Goal: Transaction & Acquisition: Obtain resource

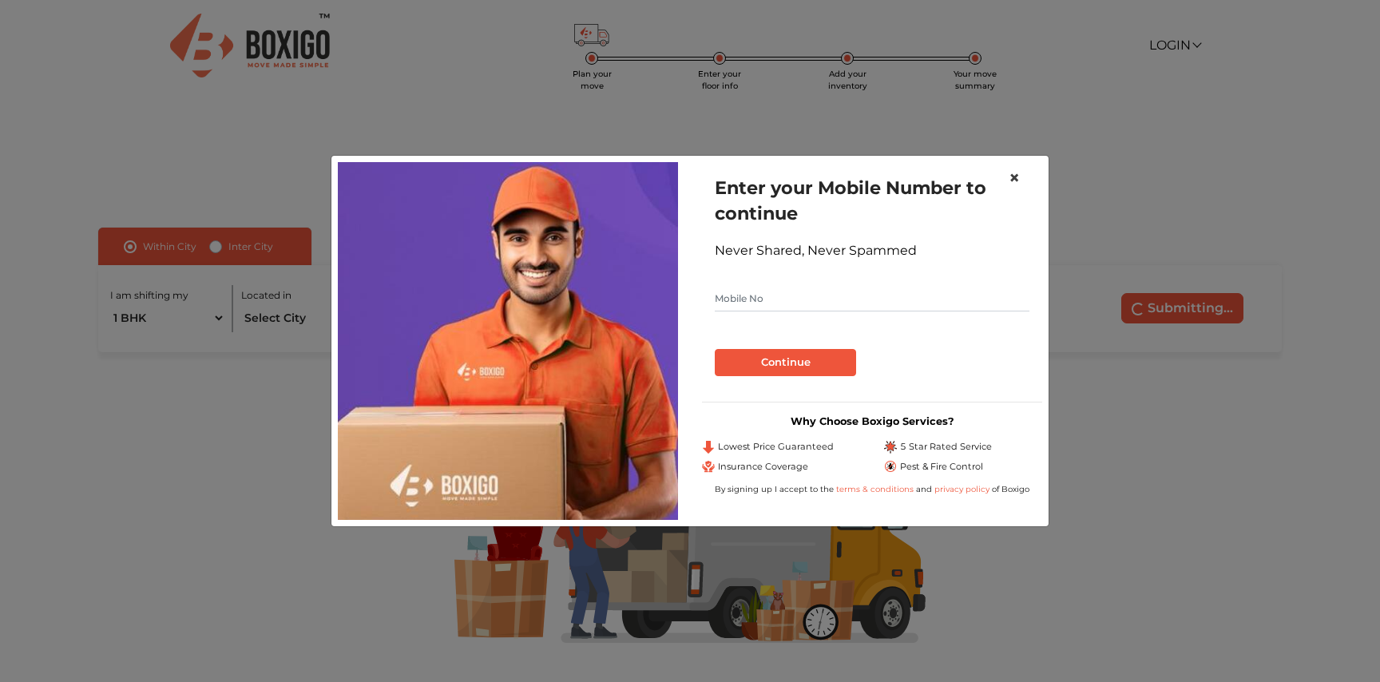
click at [1014, 181] on span "×" at bounding box center [1014, 177] width 11 height 23
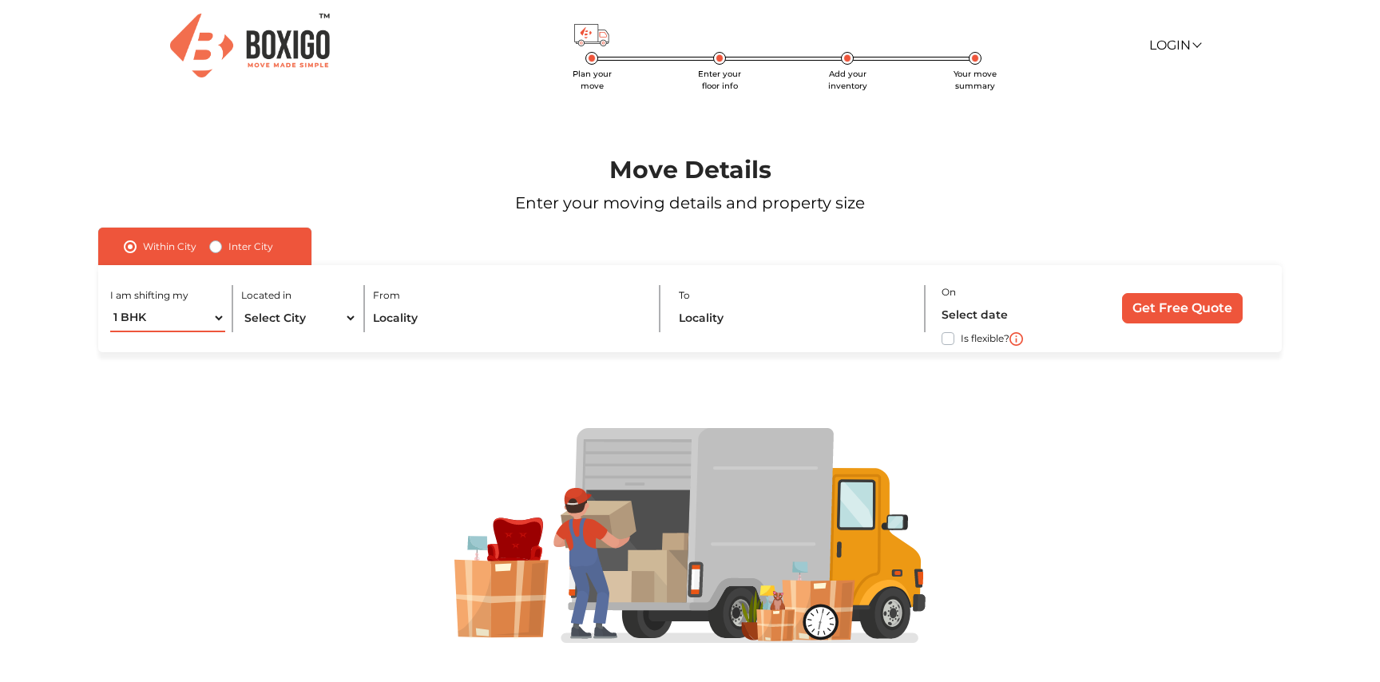
click at [151, 315] on select "1 BHK 2 BHK 3 BHK 3 + BHK FEW ITEMS" at bounding box center [167, 318] width 115 height 28
click at [110, 304] on select "1 BHK 2 BHK 3 BHK 3 + BHK FEW ITEMS" at bounding box center [167, 318] width 115 height 28
click at [261, 324] on select "Select City Bangalore Bengaluru Bhopal Bhubaneswar Chennai Coimbatore Cuttack D…" at bounding box center [298, 318] width 115 height 28
select select "Bangalore"
click at [241, 304] on select "Select City Bangalore Bengaluru Bhopal Bhubaneswar Chennai Coimbatore Cuttack D…" at bounding box center [298, 318] width 115 height 28
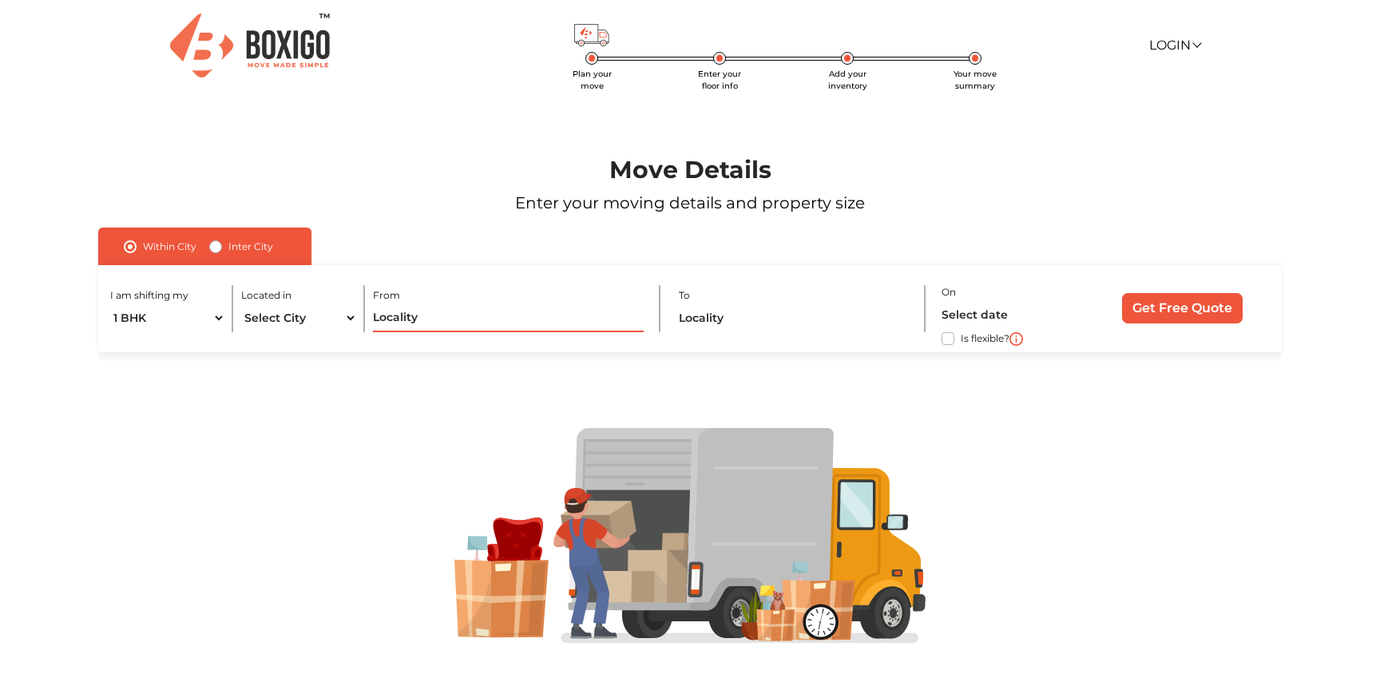
click at [401, 322] on input "text" at bounding box center [508, 318] width 271 height 28
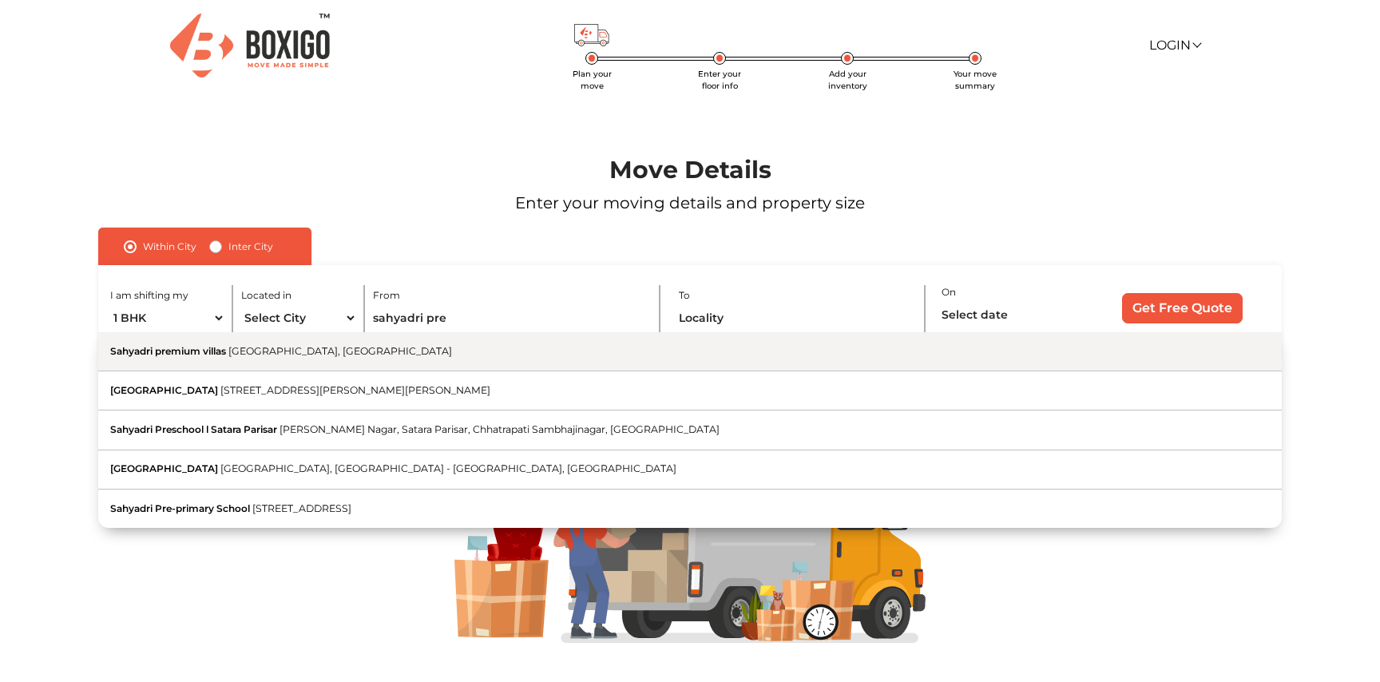
click at [276, 359] on button "Sahyadri premium villas Varthur, Karnataka" at bounding box center [690, 351] width 1184 height 39
type input "Sahyadri premium villas, Varthur, Karnataka"
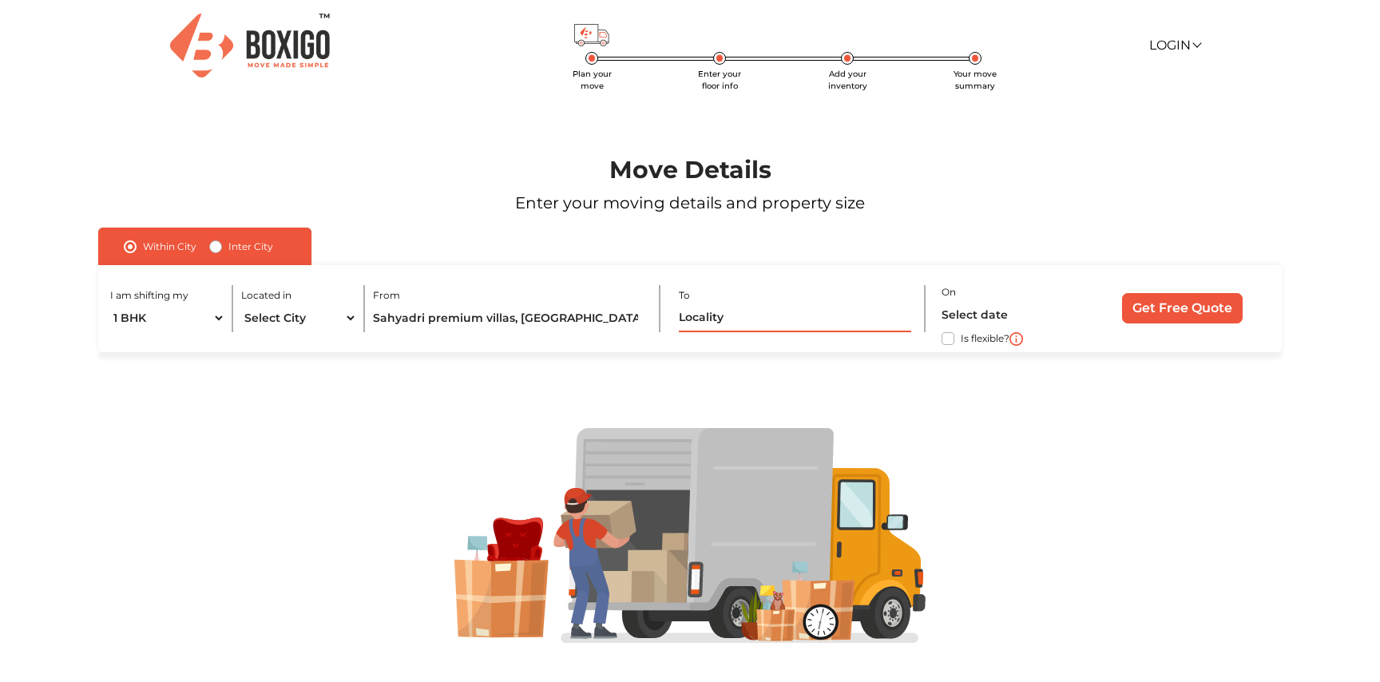
click at [720, 317] on input "text" at bounding box center [795, 318] width 232 height 28
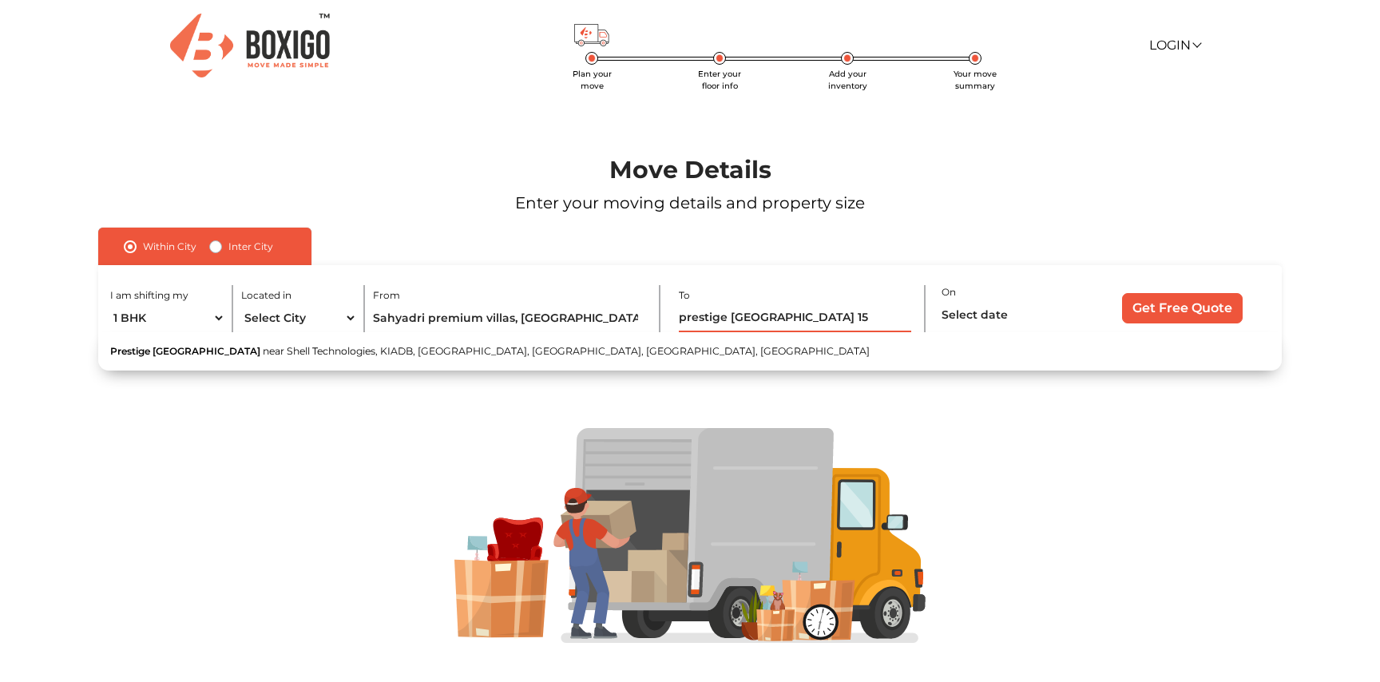
drag, startPoint x: 806, startPoint y: 318, endPoint x: 792, endPoint y: 318, distance: 14.4
click at [792, 318] on input "prestige finsbury 15" at bounding box center [795, 318] width 232 height 28
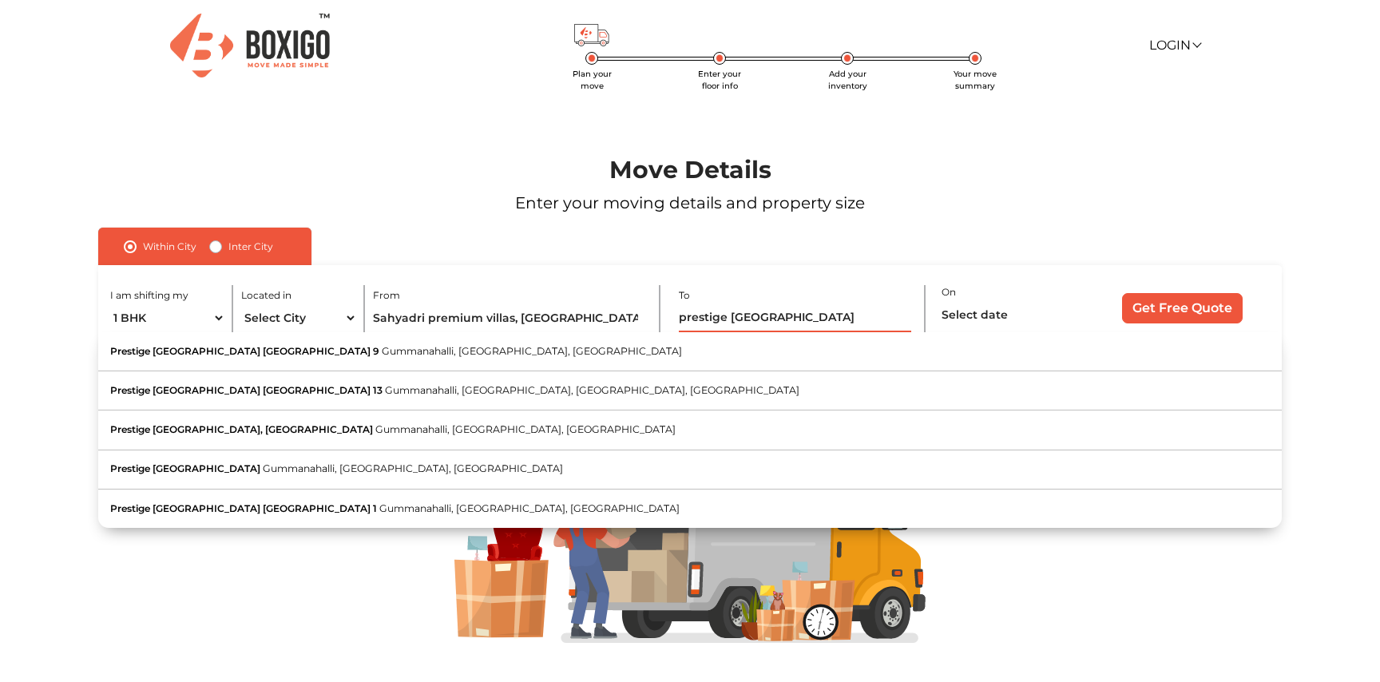
click at [681, 319] on input "prestige finsbury" at bounding box center [795, 318] width 232 height 28
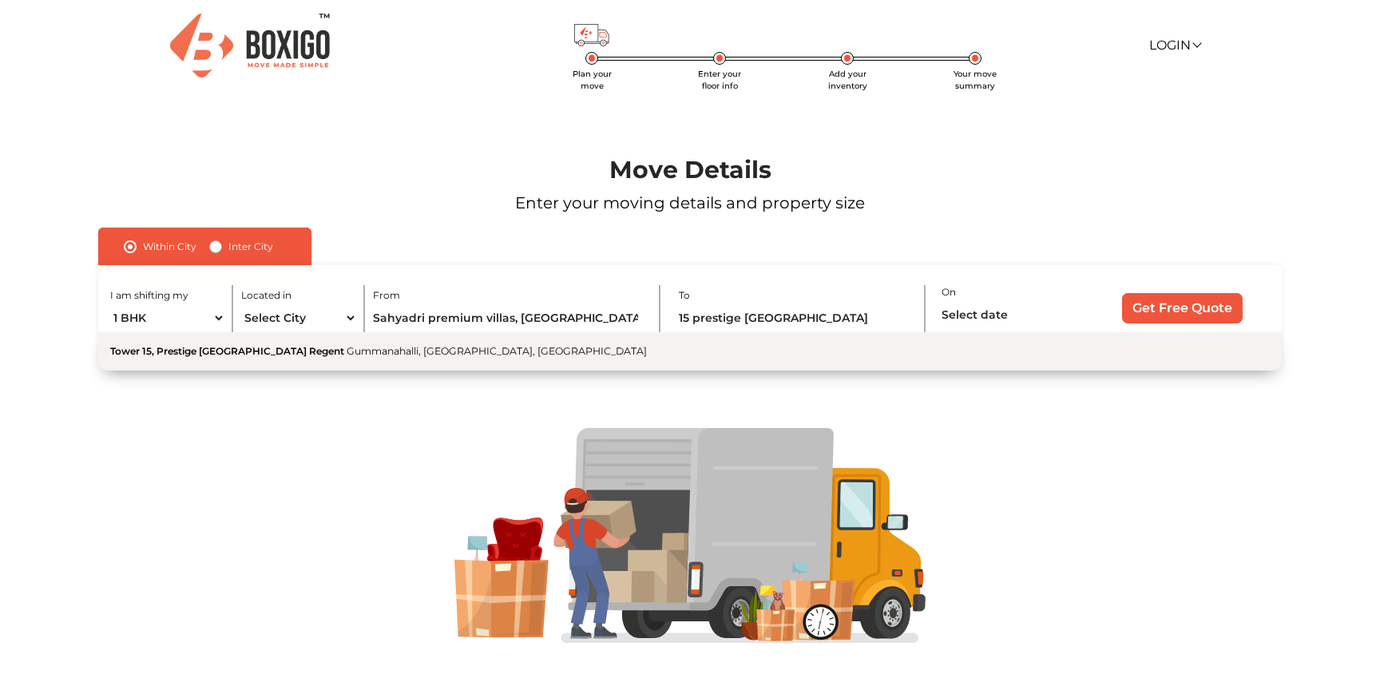
click at [347, 350] on span "Gummanahalli, Bengaluru, Karnataka" at bounding box center [497, 351] width 300 height 12
type input "Tower 15, Prestige Finsbury Park Regent, Gummanahalli, Bengaluru, Karnataka"
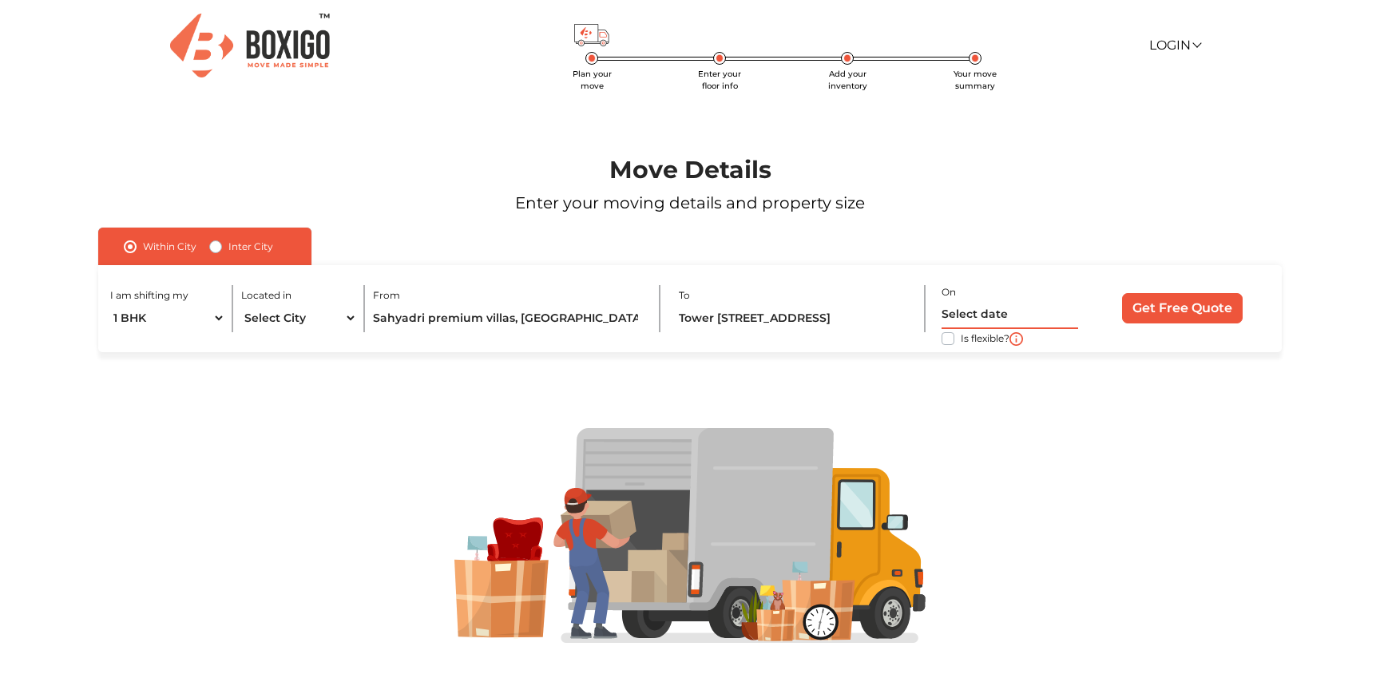
click at [1017, 309] on input "text" at bounding box center [1010, 315] width 137 height 28
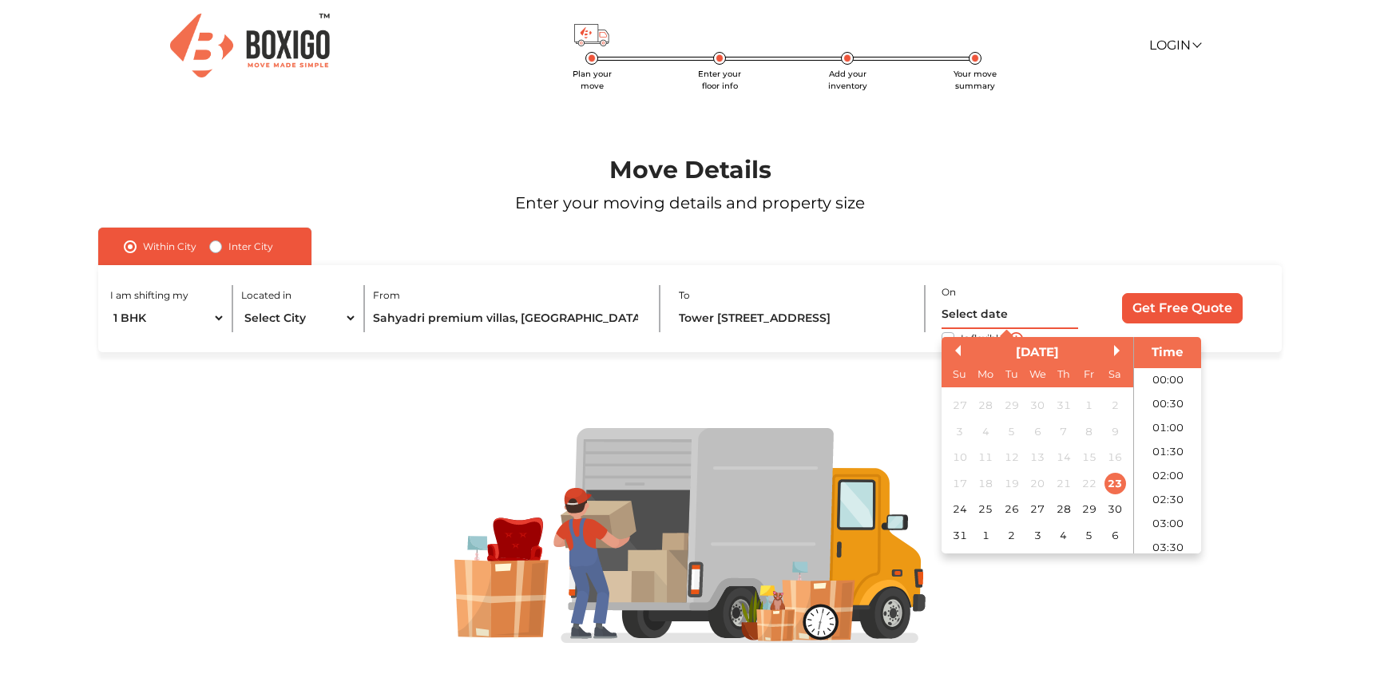
scroll to position [87, 0]
click at [990, 514] on div "25" at bounding box center [986, 509] width 22 height 22
click at [1177, 436] on li "05:00" at bounding box center [1168, 439] width 68 height 24
click at [1022, 312] on input "25/08/2025 5:00 AM" at bounding box center [1010, 315] width 137 height 28
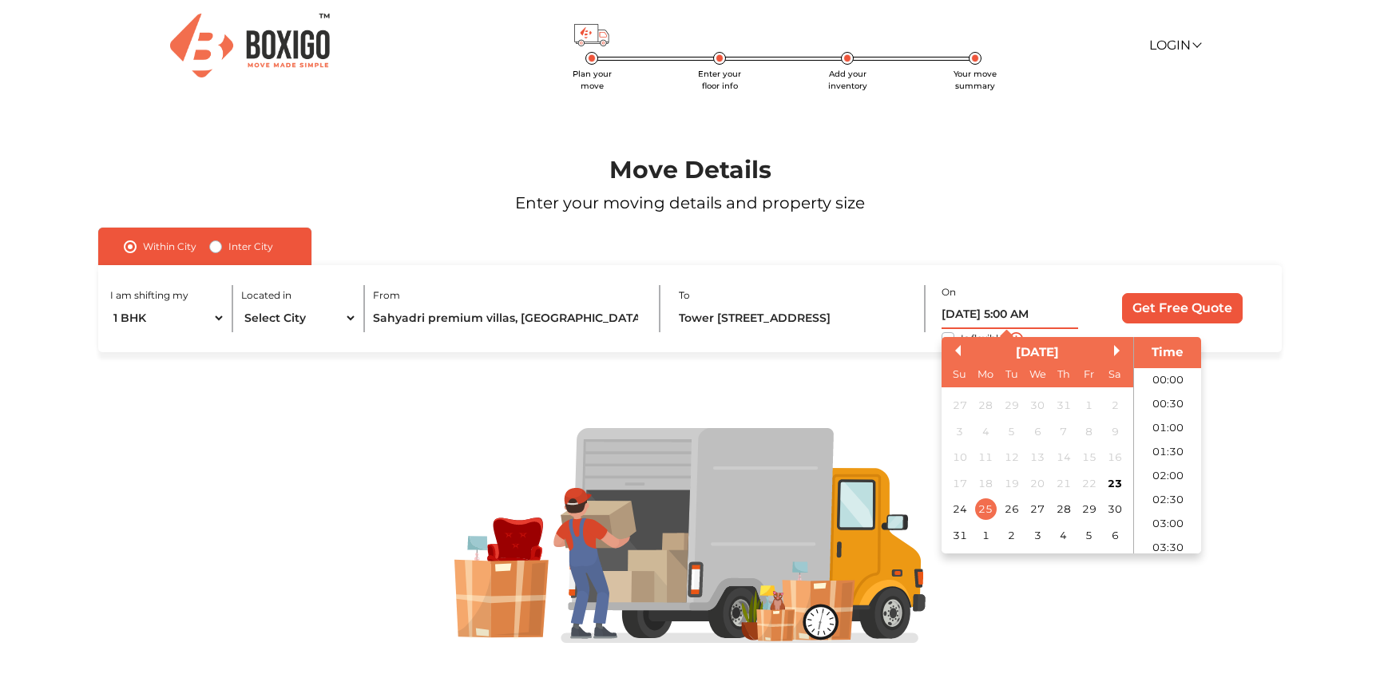
scroll to position [159, 0]
click at [1158, 458] on li "05:00" at bounding box center [1168, 461] width 68 height 24
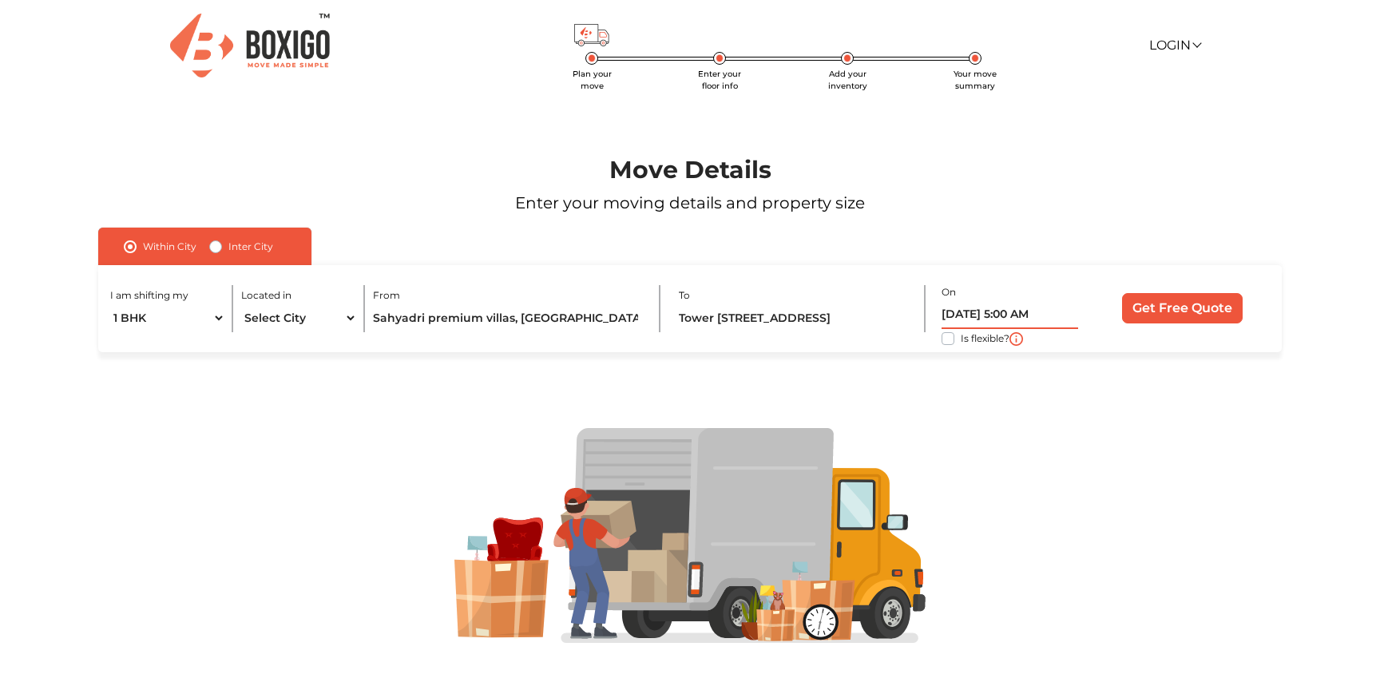
click at [1036, 318] on input "25/08/2025 5:00 AM" at bounding box center [1010, 315] width 137 height 28
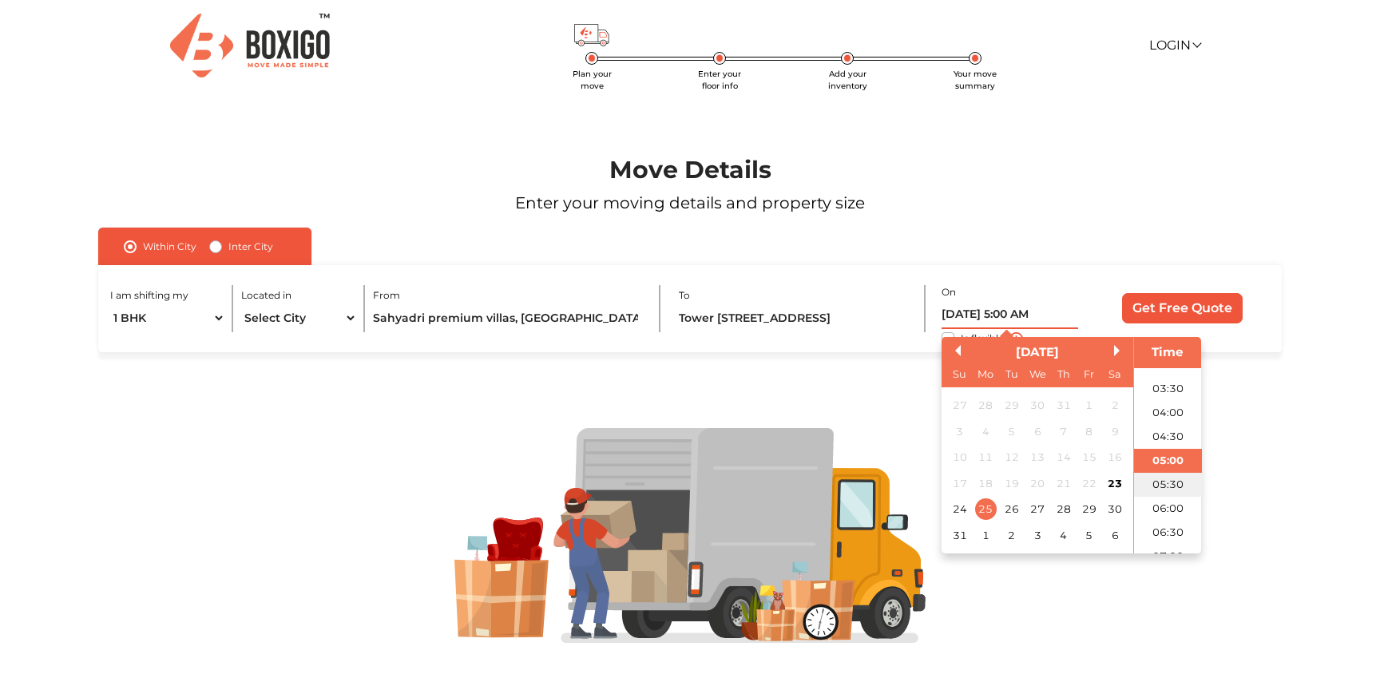
scroll to position [184, 0]
click at [1161, 465] on li "05:30" at bounding box center [1168, 460] width 68 height 24
type input "25/08/2025 5:30 AM"
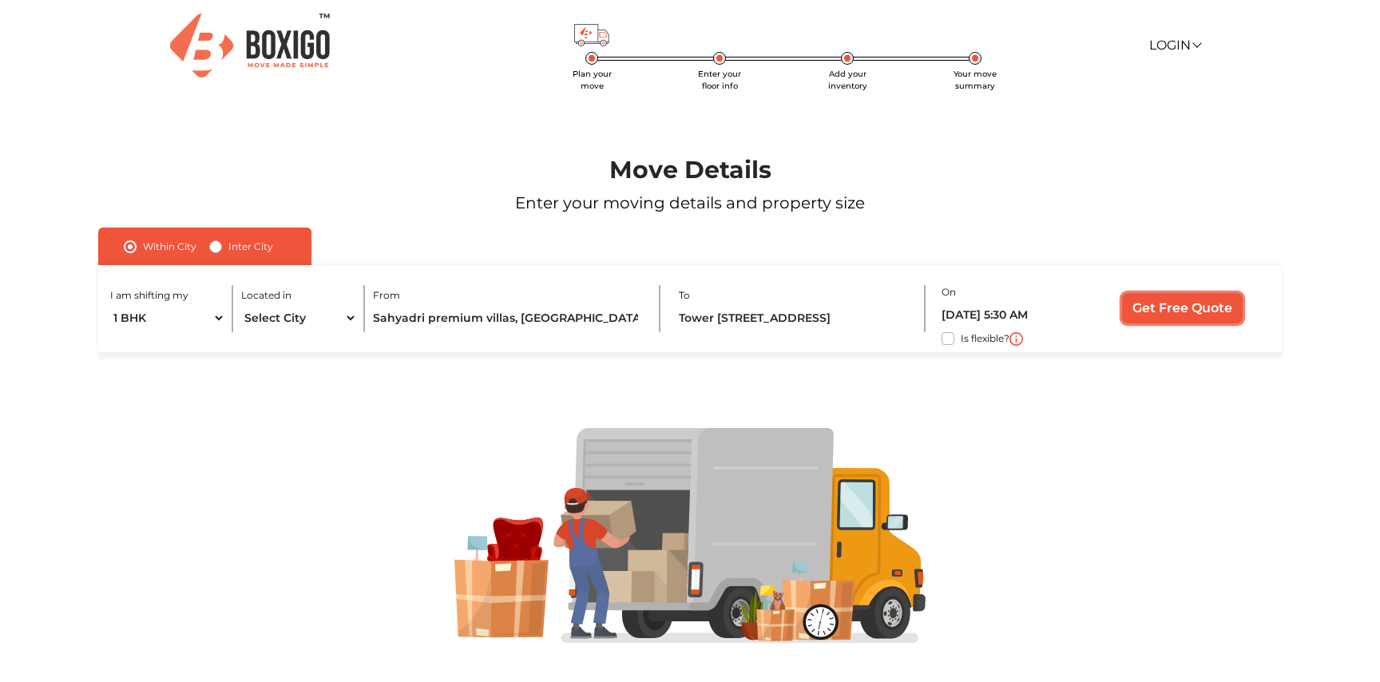
click at [1163, 309] on input "Get Free Quote" at bounding box center [1182, 308] width 121 height 30
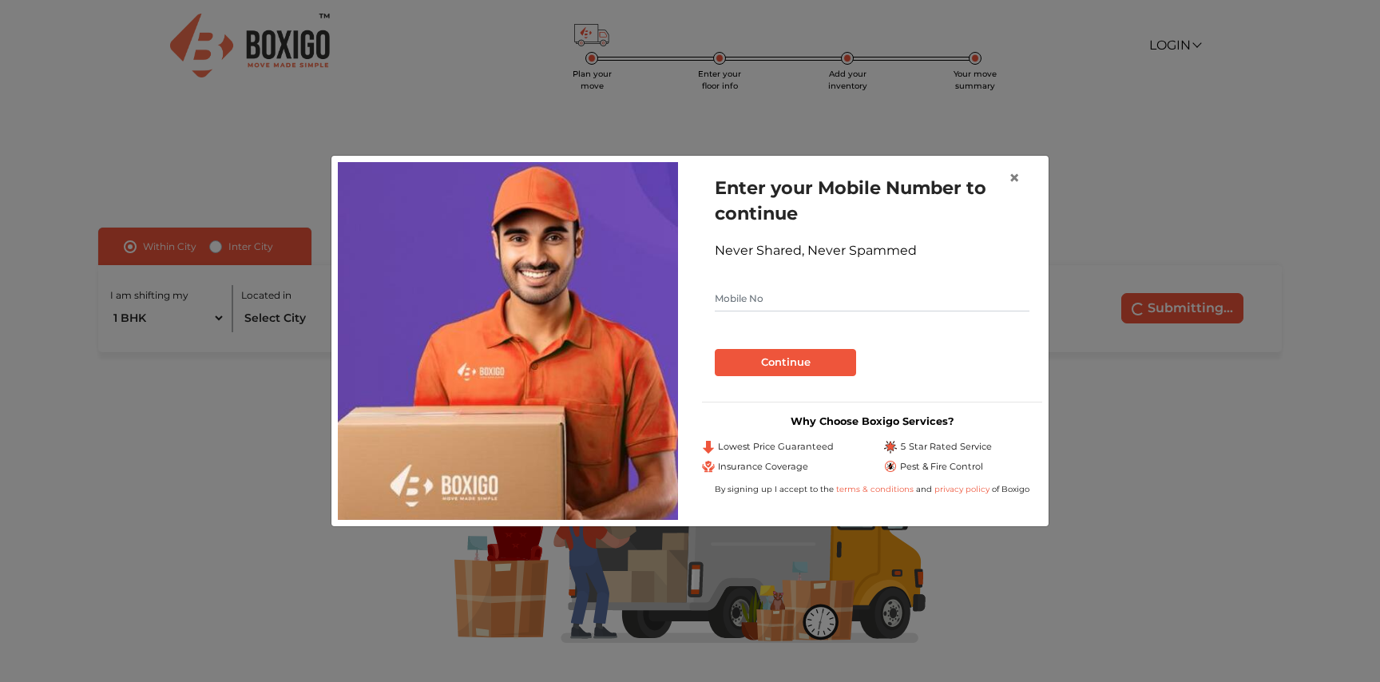
click at [766, 305] on input "text" at bounding box center [872, 299] width 315 height 26
type input "8419027520"
click at [808, 361] on button "Continue" at bounding box center [785, 362] width 141 height 27
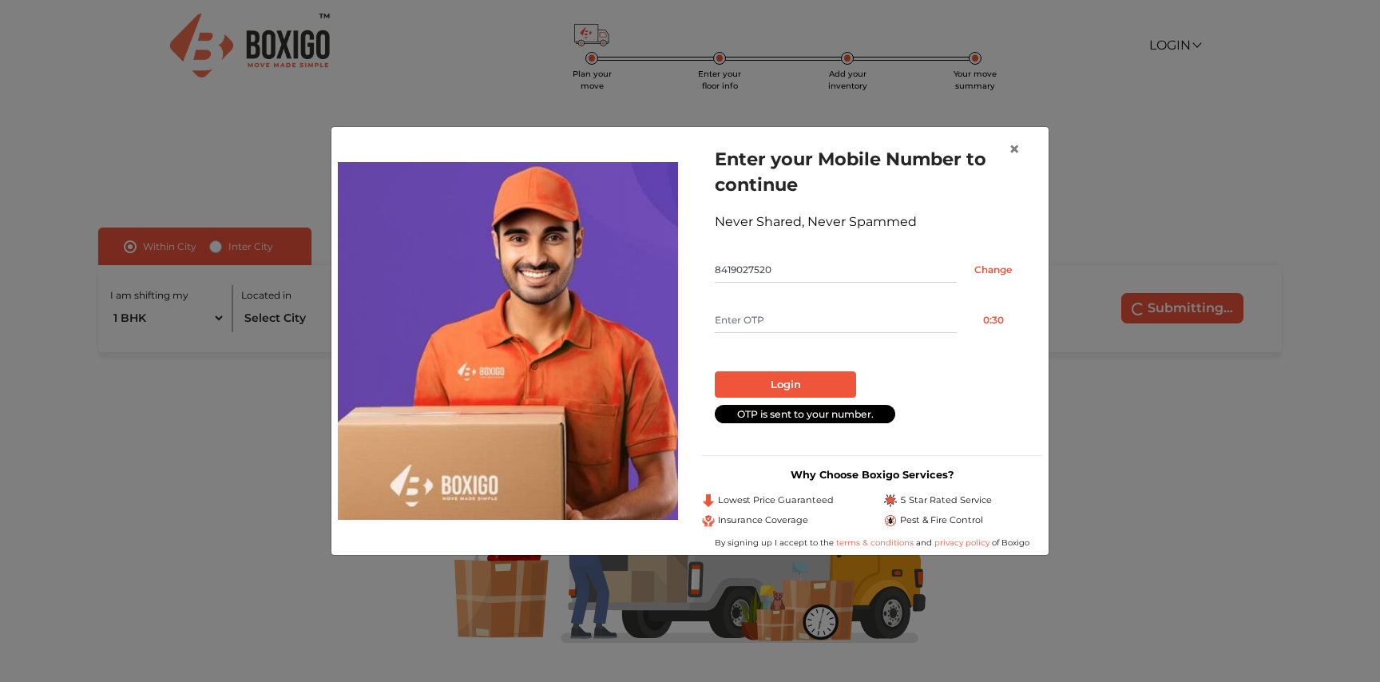
click at [759, 323] on input "text" at bounding box center [836, 321] width 242 height 26
paste input "6767"
type input "6767"
click at [772, 378] on button "Login" at bounding box center [785, 384] width 141 height 27
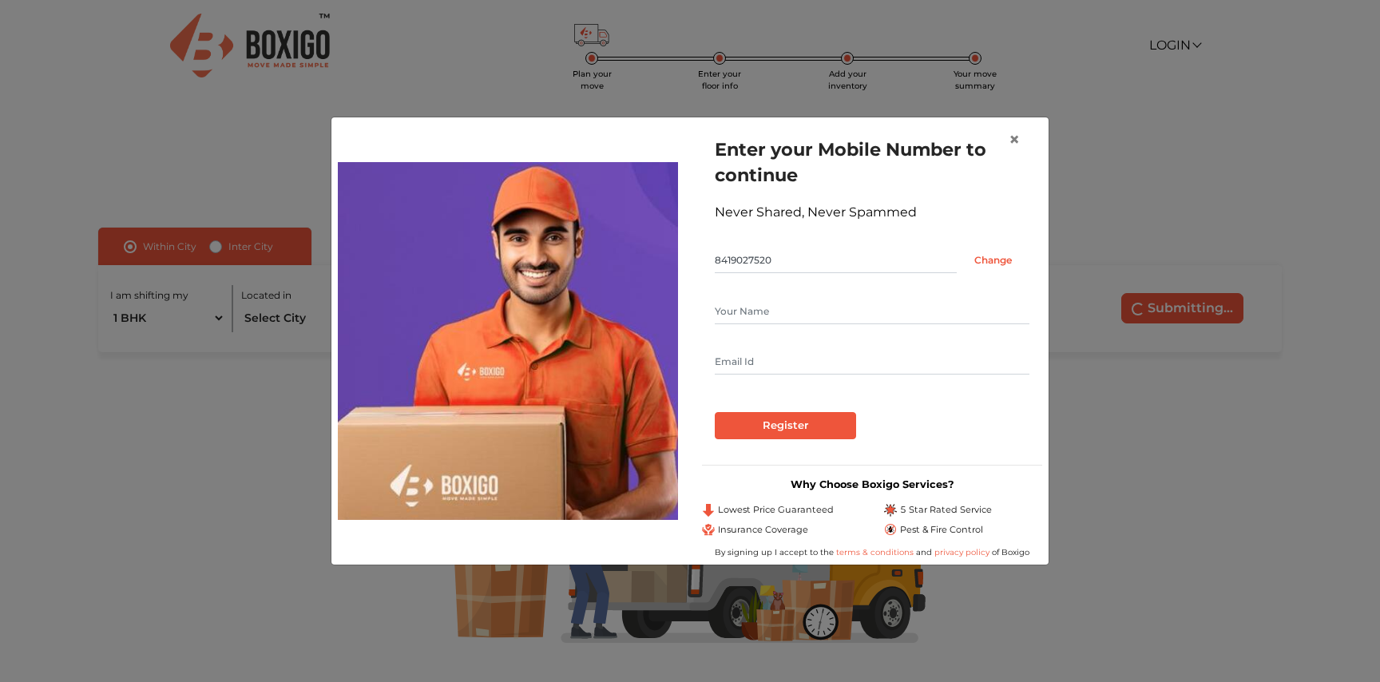
click at [729, 309] on input "text" at bounding box center [872, 312] width 315 height 26
type input "Lokesh Bhoyar"
click at [772, 426] on input "Register" at bounding box center [785, 425] width 141 height 27
type input "lokesh.prenoramance@gmail.com"
click at [778, 447] on div "Enter your Mobile Number to continue Never Shared, Never Spammed 8419027520 Cha…" at bounding box center [872, 288] width 340 height 328
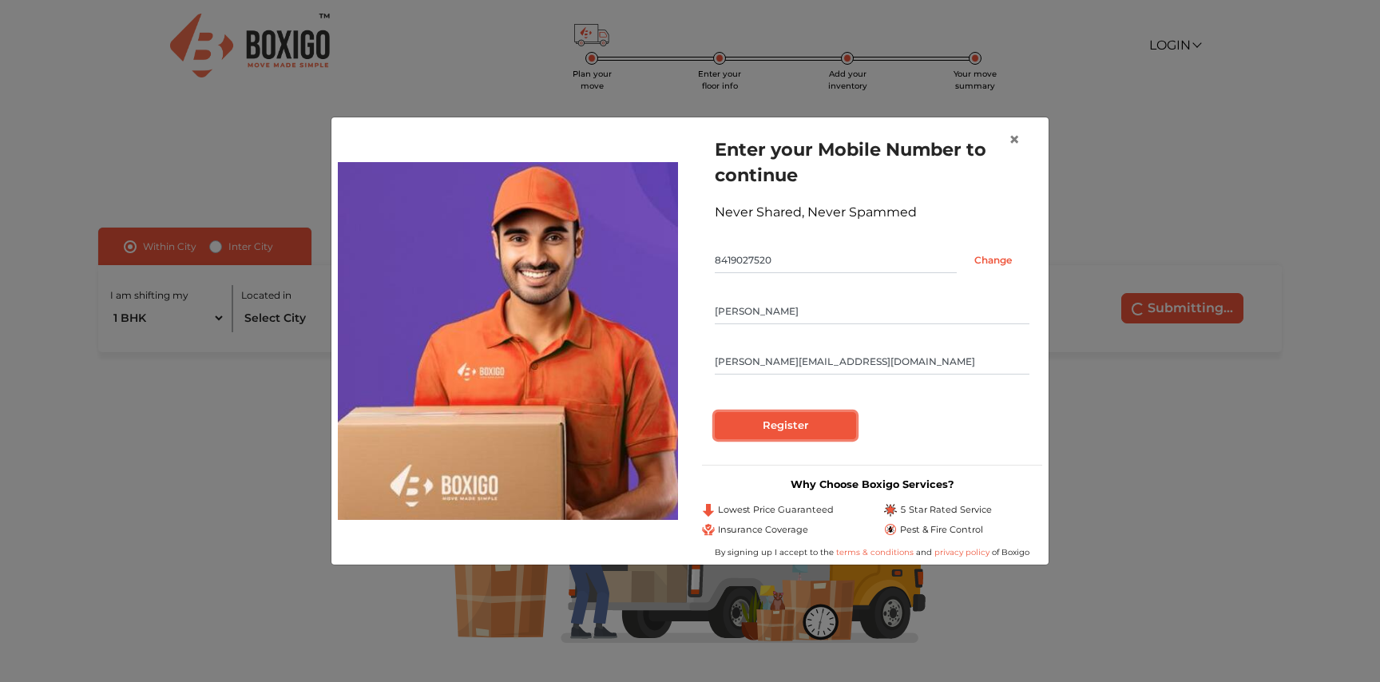
click at [768, 427] on input "Register" at bounding box center [785, 425] width 141 height 27
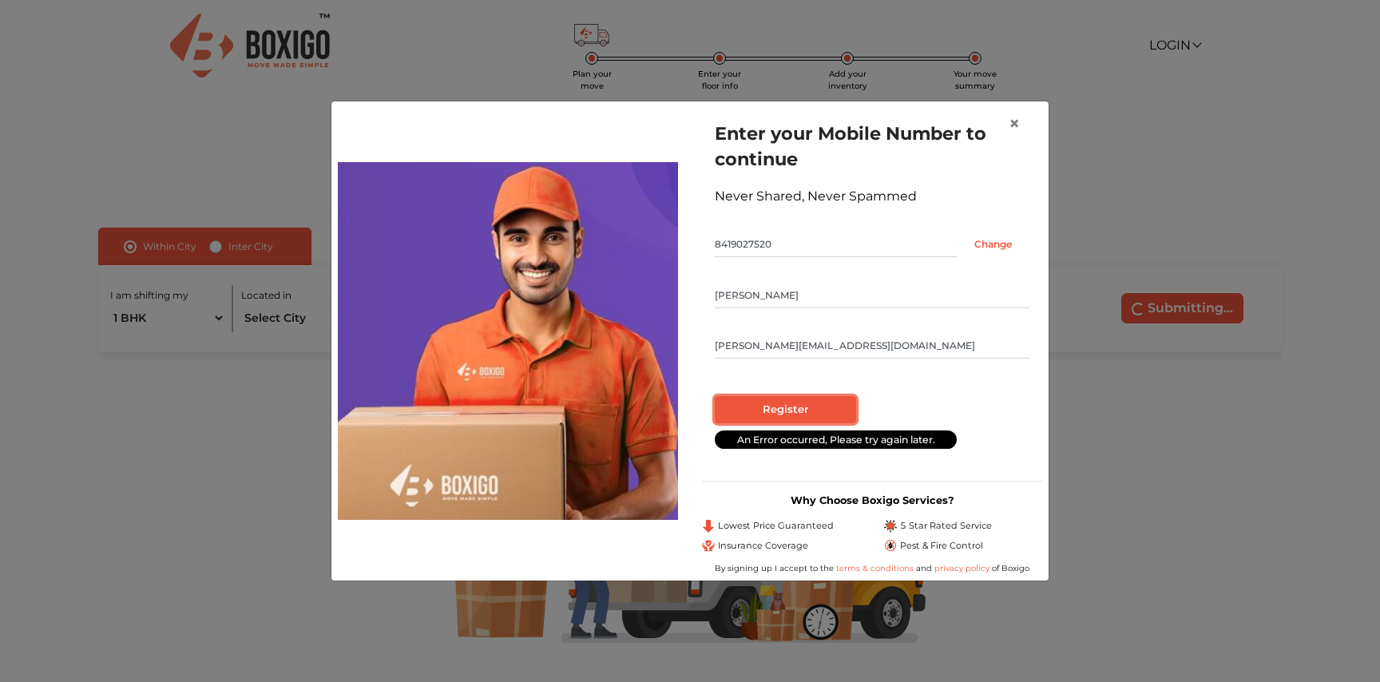
click at [782, 409] on input "Register" at bounding box center [785, 409] width 141 height 27
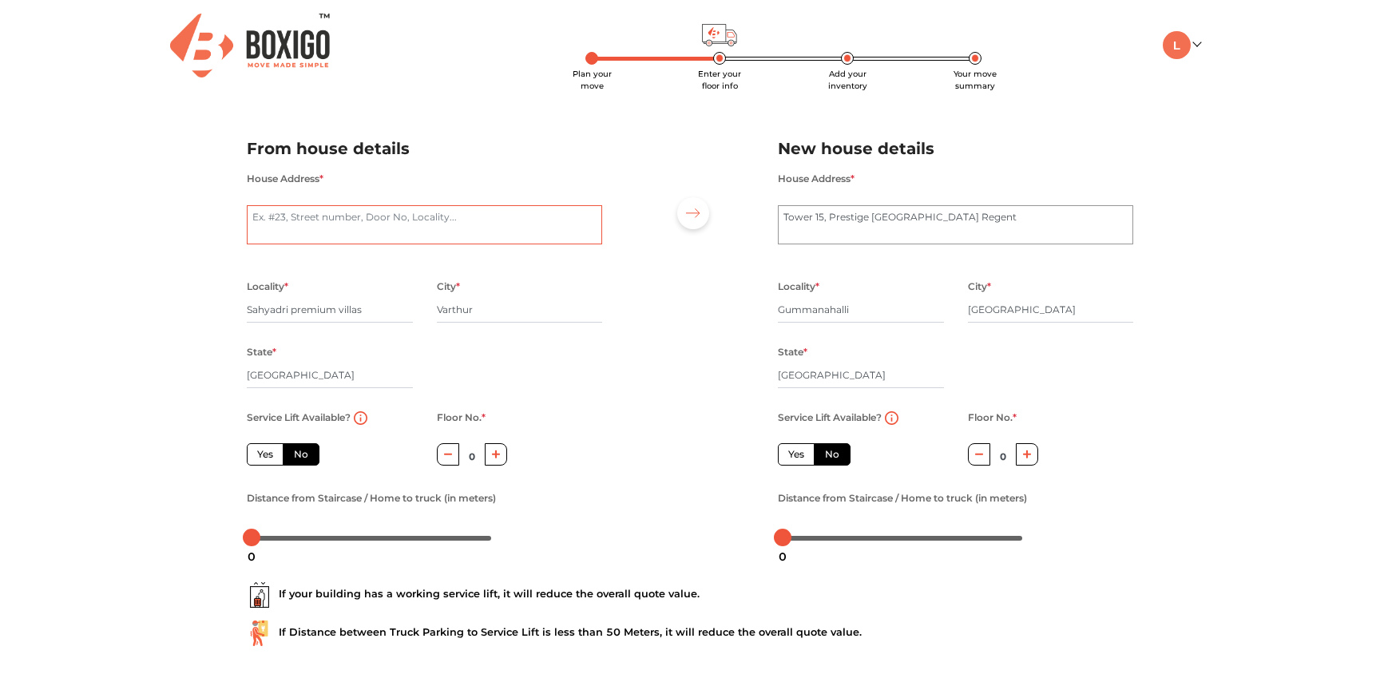
click at [554, 218] on textarea "House Address *" at bounding box center [424, 225] width 355 height 40
type textarea "Villa 16"
click at [844, 229] on textarea "Tower 15, Prestige Finsbury Park Regent" at bounding box center [955, 225] width 355 height 40
drag, startPoint x: 851, startPoint y: 221, endPoint x: 748, endPoint y: 219, distance: 102.3
click at [748, 219] on div "From house details House Address * Villa 16 Locality * Sahyadri premium villas …" at bounding box center [690, 337] width 911 height 440
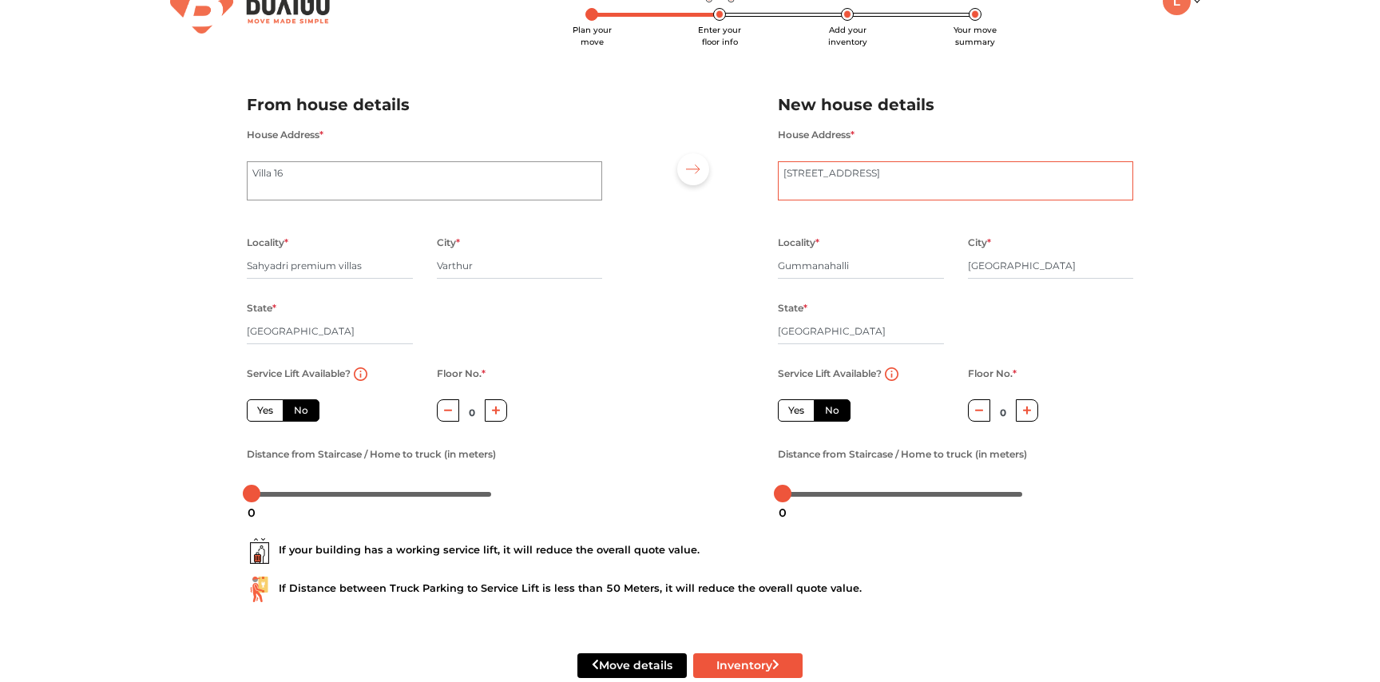
scroll to position [56, 0]
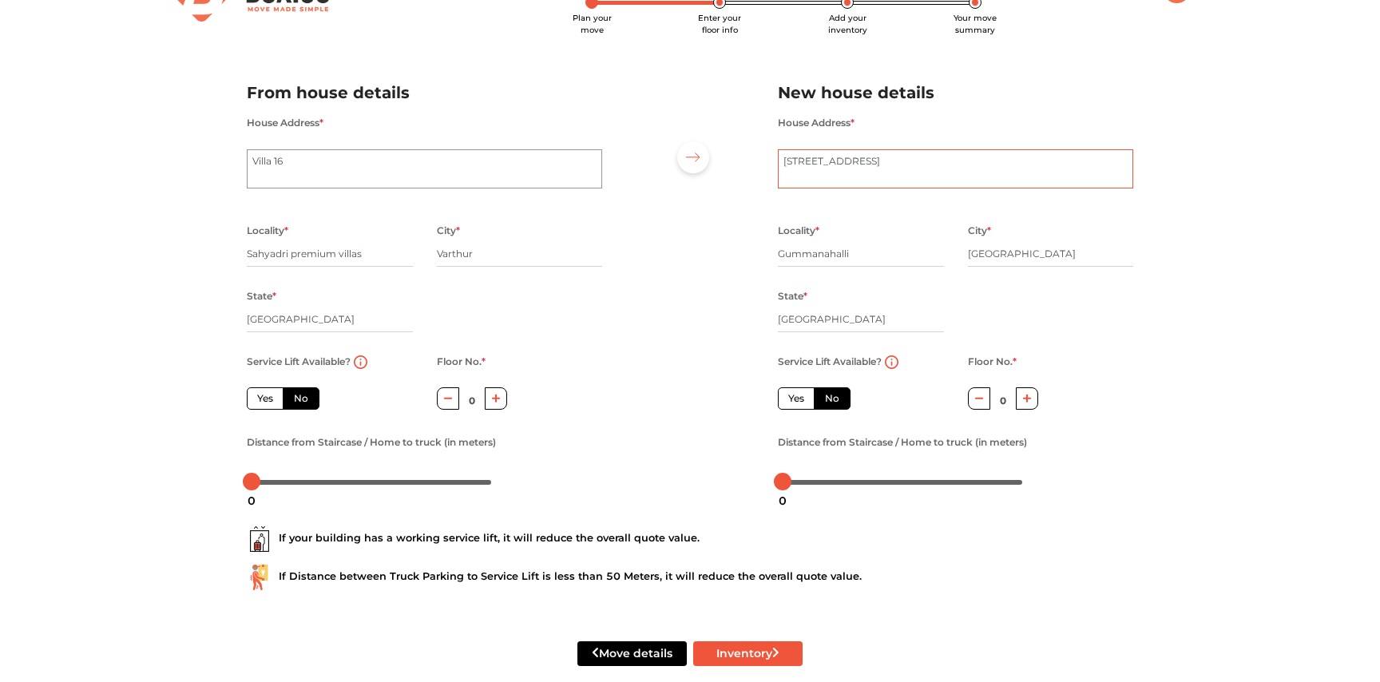
type textarea "15096, Tower 15, Prestige Finsbury Park Regent"
click at [789, 402] on label "Yes" at bounding box center [796, 398] width 37 height 22
click at [789, 402] on input "Yes" at bounding box center [793, 396] width 10 height 10
radio input "true"
click at [829, 404] on label "No" at bounding box center [832, 398] width 37 height 22
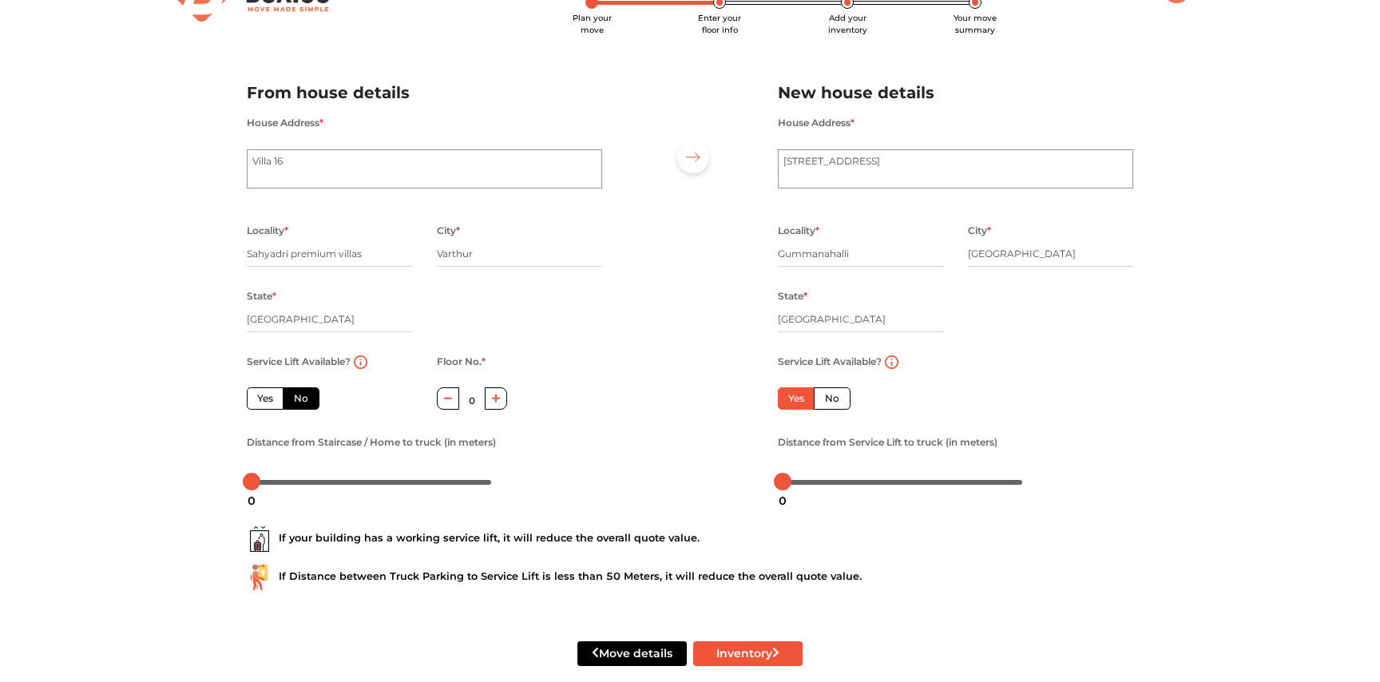
click at [829, 402] on input "No" at bounding box center [830, 396] width 10 height 10
radio input "true"
click at [798, 404] on label "Yes" at bounding box center [796, 398] width 37 height 22
click at [798, 402] on input "Yes" at bounding box center [793, 396] width 10 height 10
radio input "true"
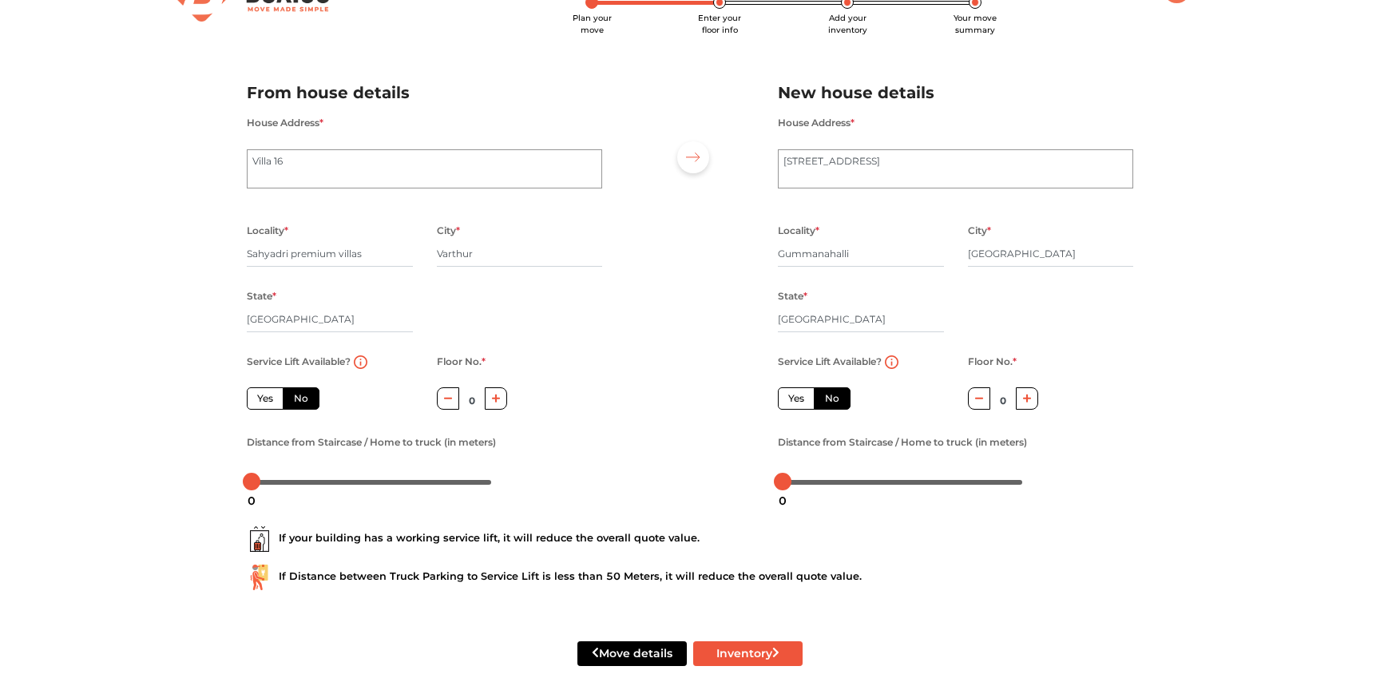
radio input "false"
click at [494, 407] on button "button" at bounding box center [496, 398] width 23 height 22
type input "1"
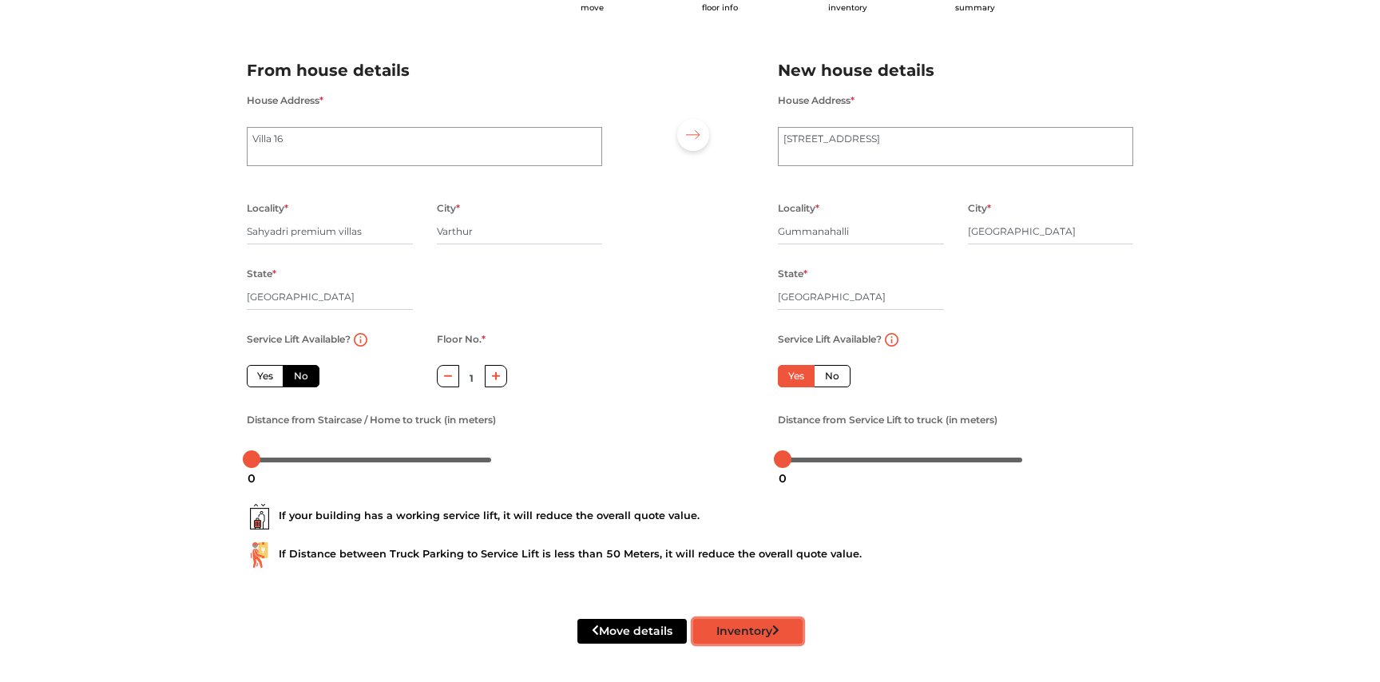
click at [737, 635] on button "Inventory" at bounding box center [747, 631] width 109 height 25
radio input "true"
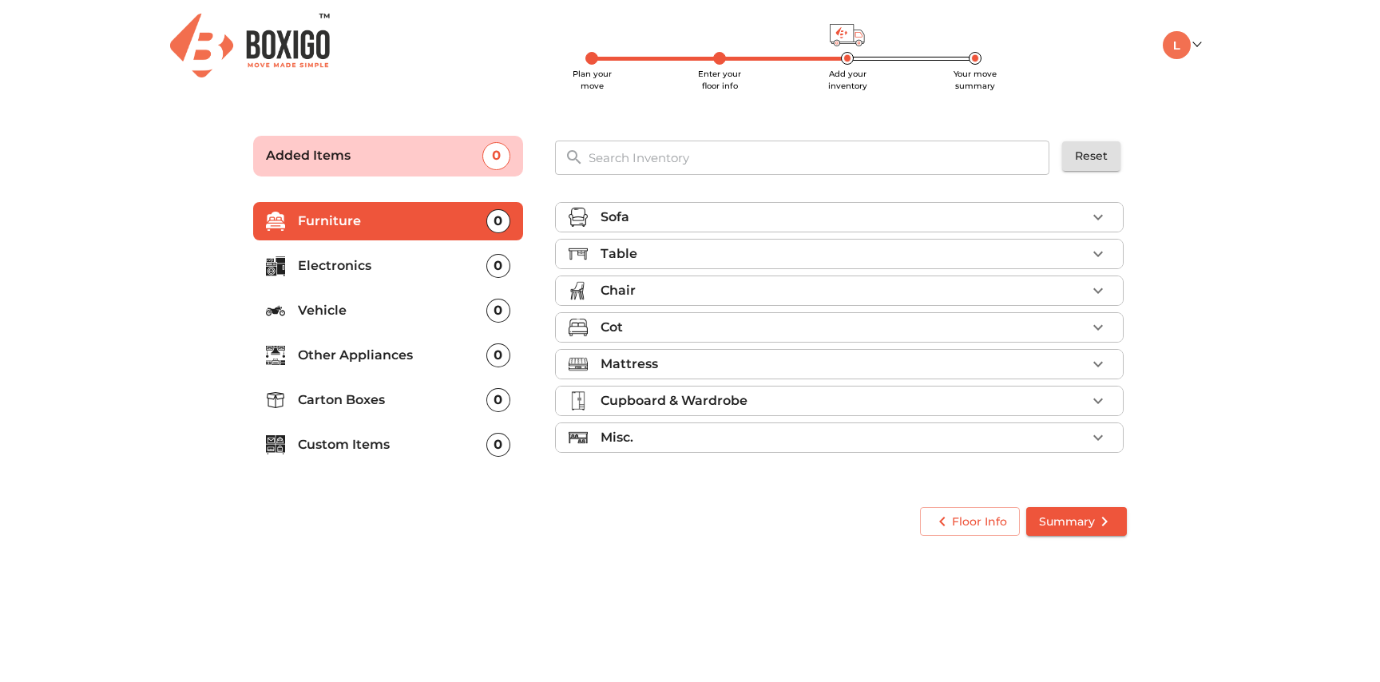
click at [614, 220] on p "Sofa" at bounding box center [615, 217] width 29 height 19
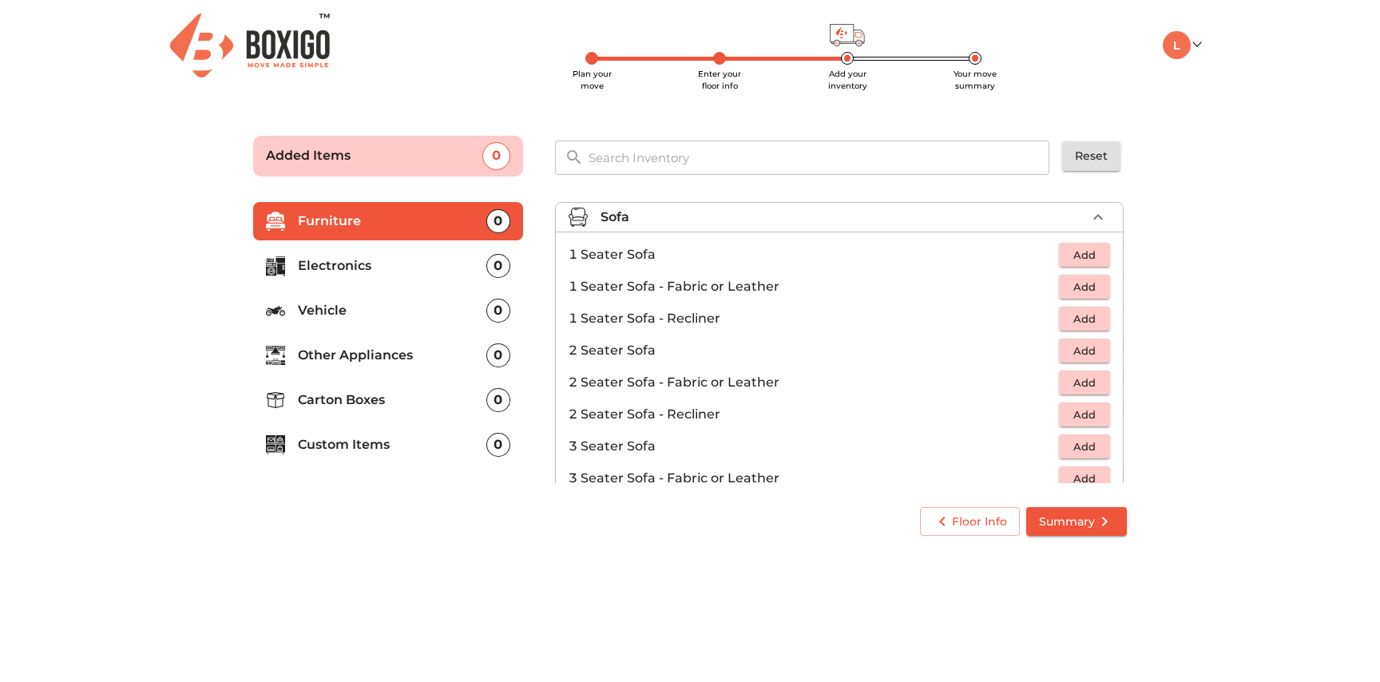
click at [614, 220] on p "Sofa" at bounding box center [615, 217] width 29 height 19
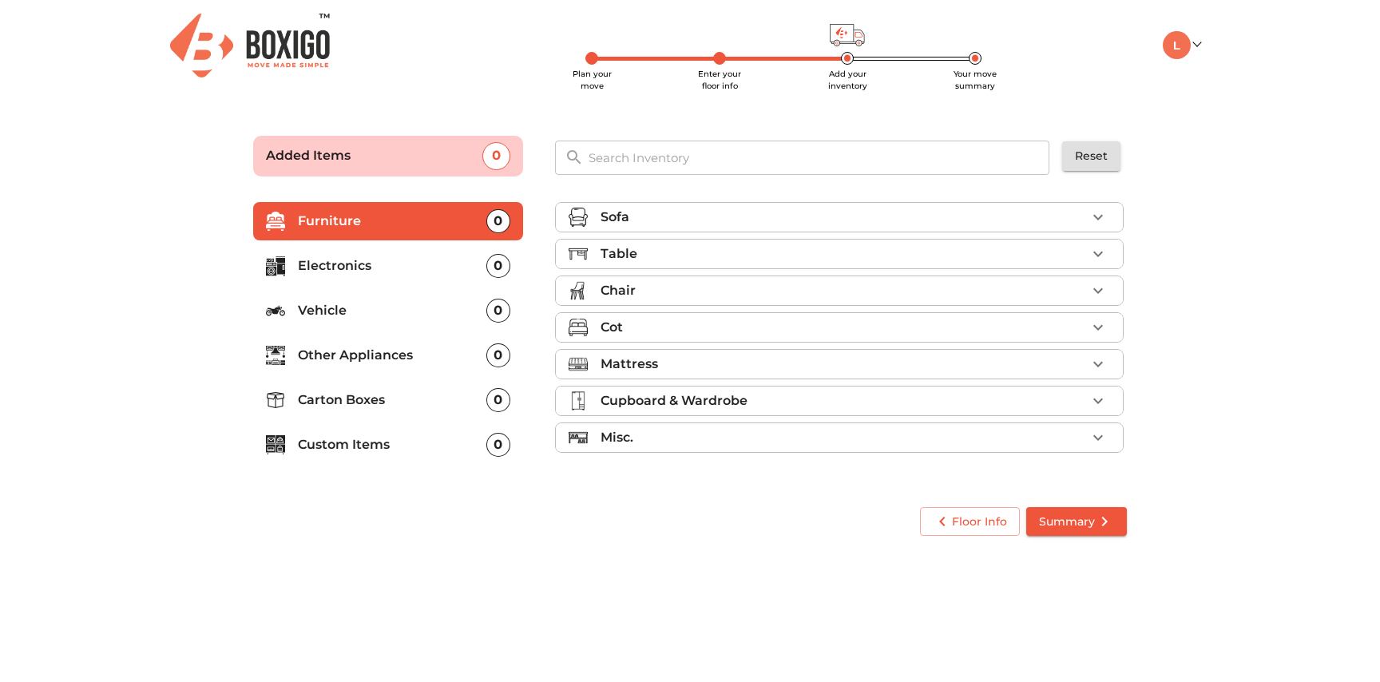
click at [614, 220] on p "Sofa" at bounding box center [615, 217] width 29 height 19
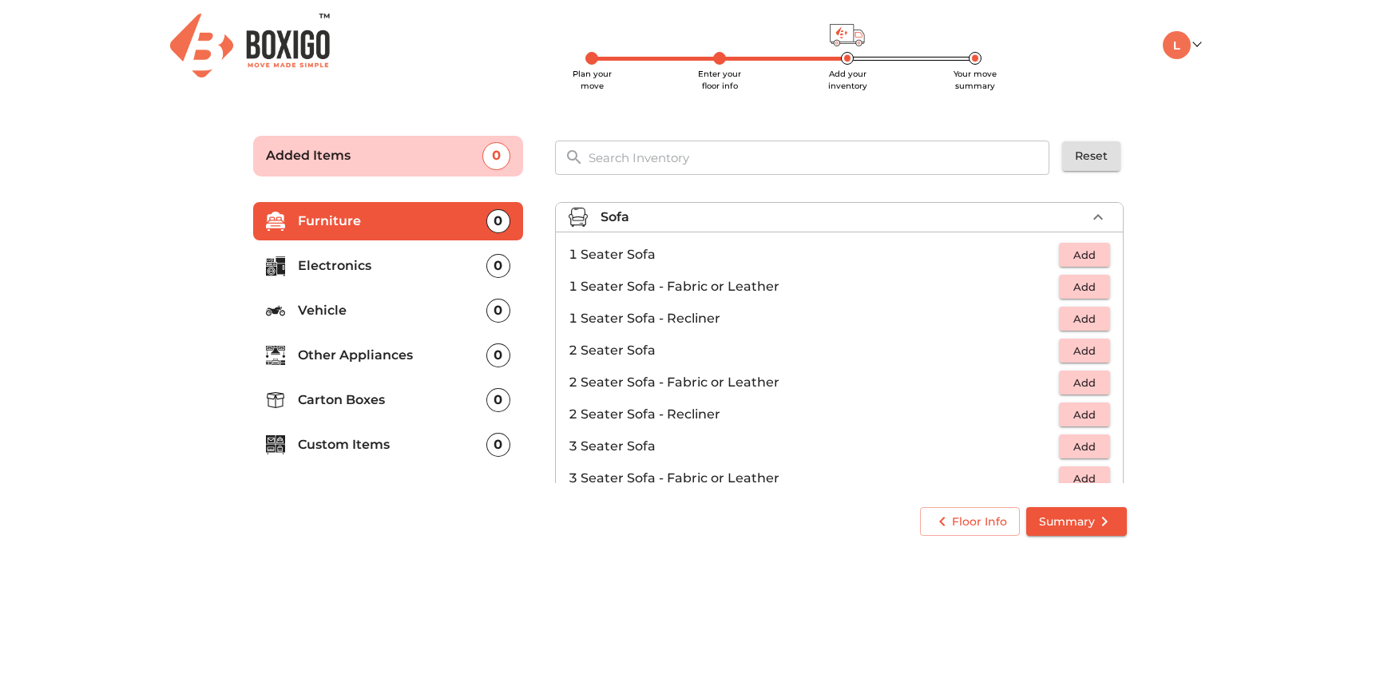
click at [614, 220] on p "Sofa" at bounding box center [615, 217] width 29 height 19
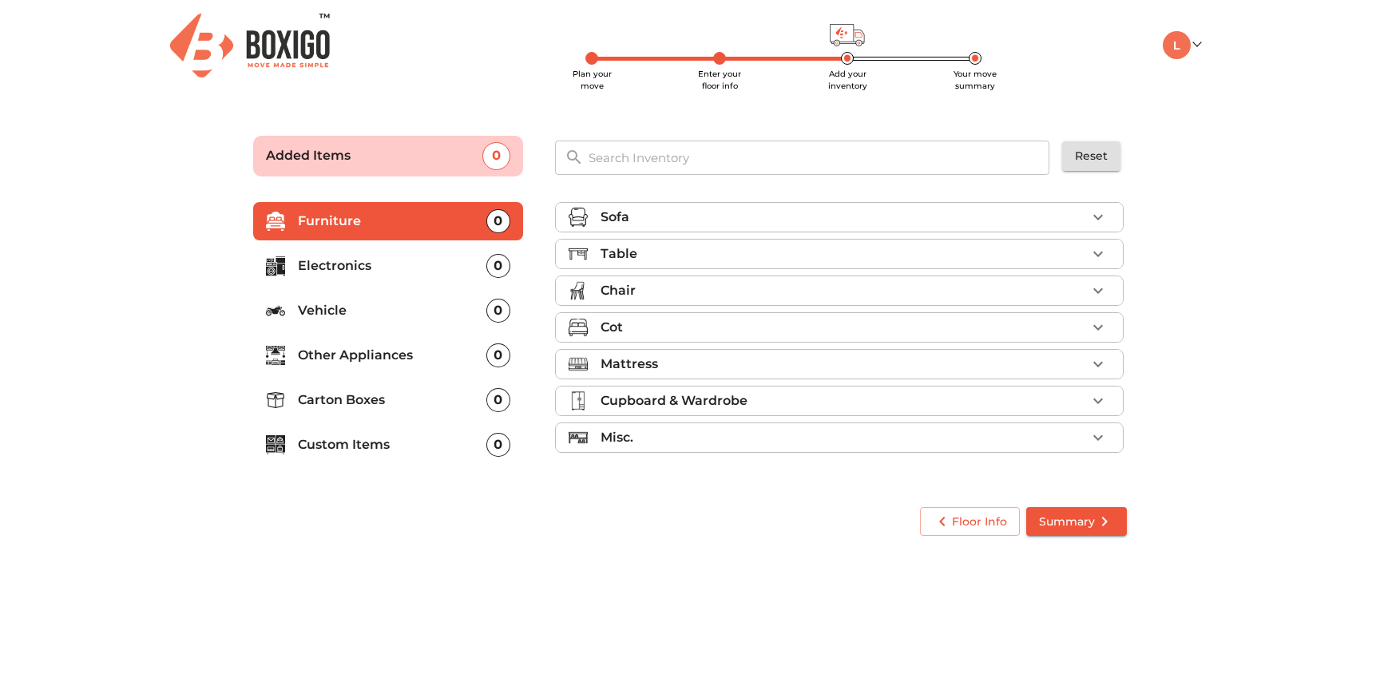
click at [620, 243] on li "Table" at bounding box center [839, 254] width 567 height 29
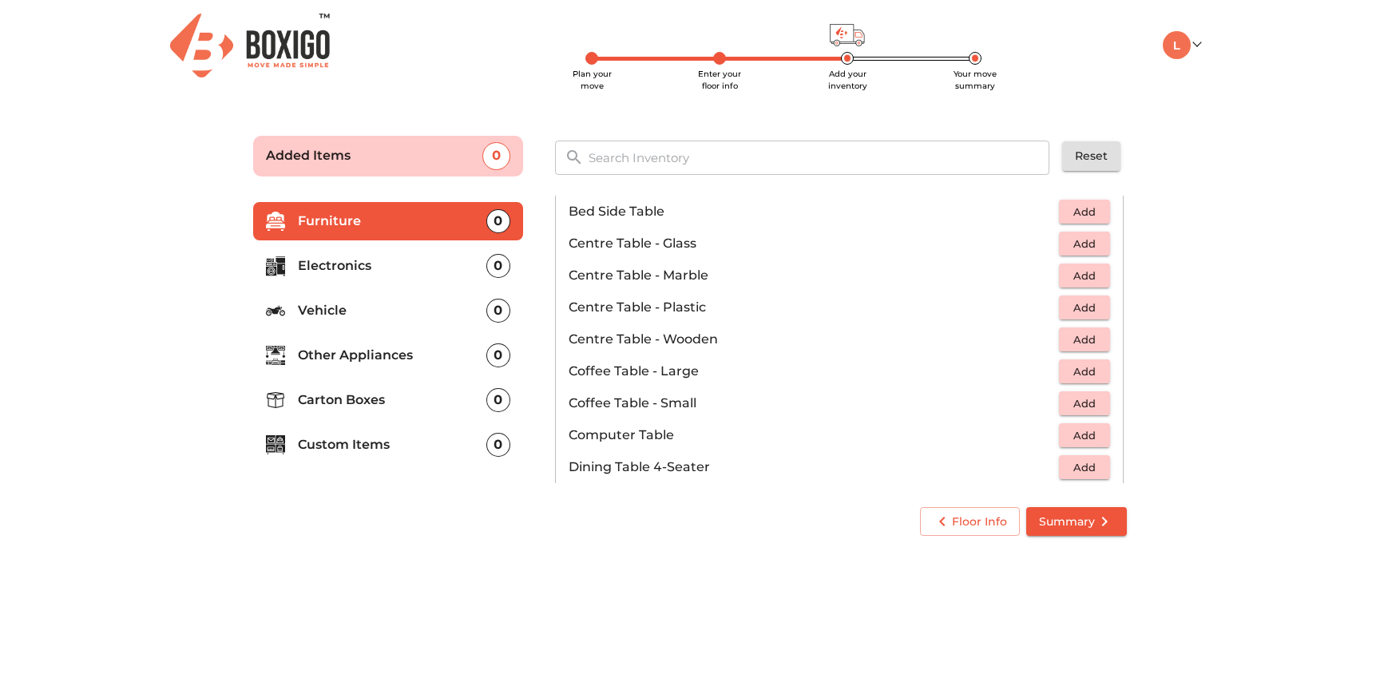
scroll to position [96, 0]
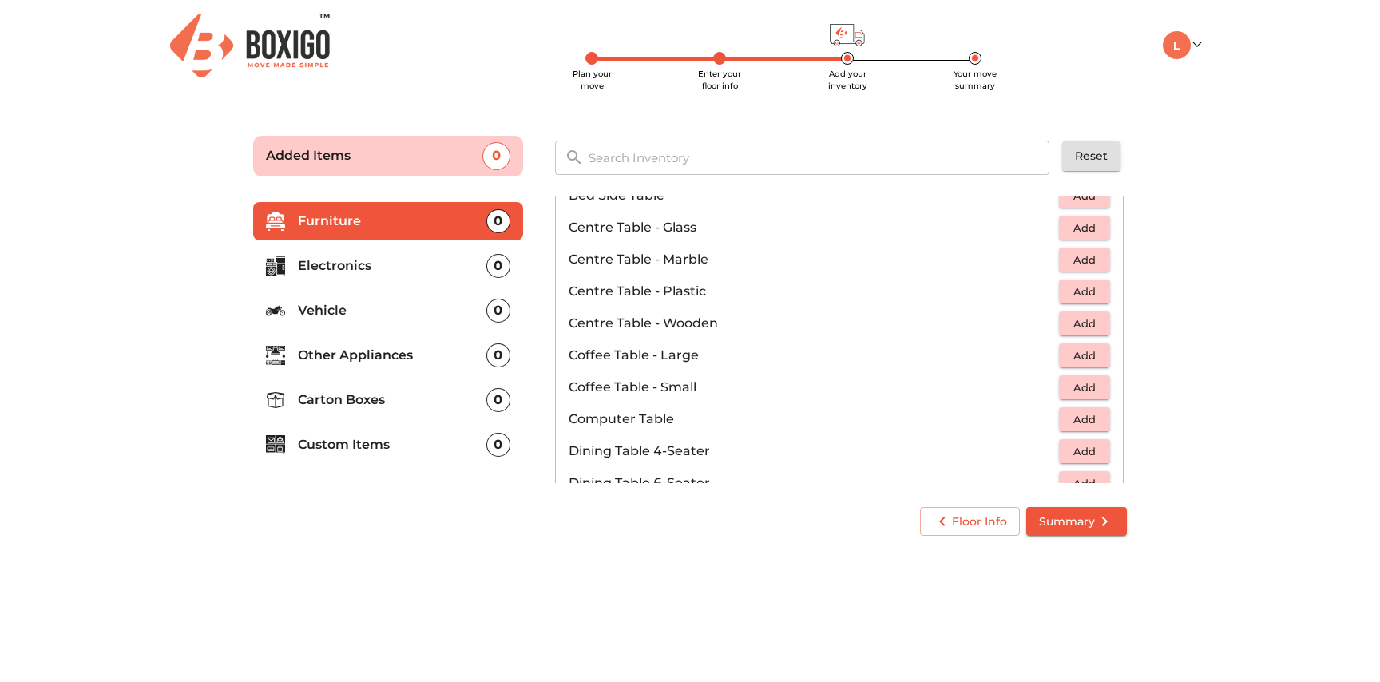
click at [1087, 327] on span "Add" at bounding box center [1084, 324] width 35 height 18
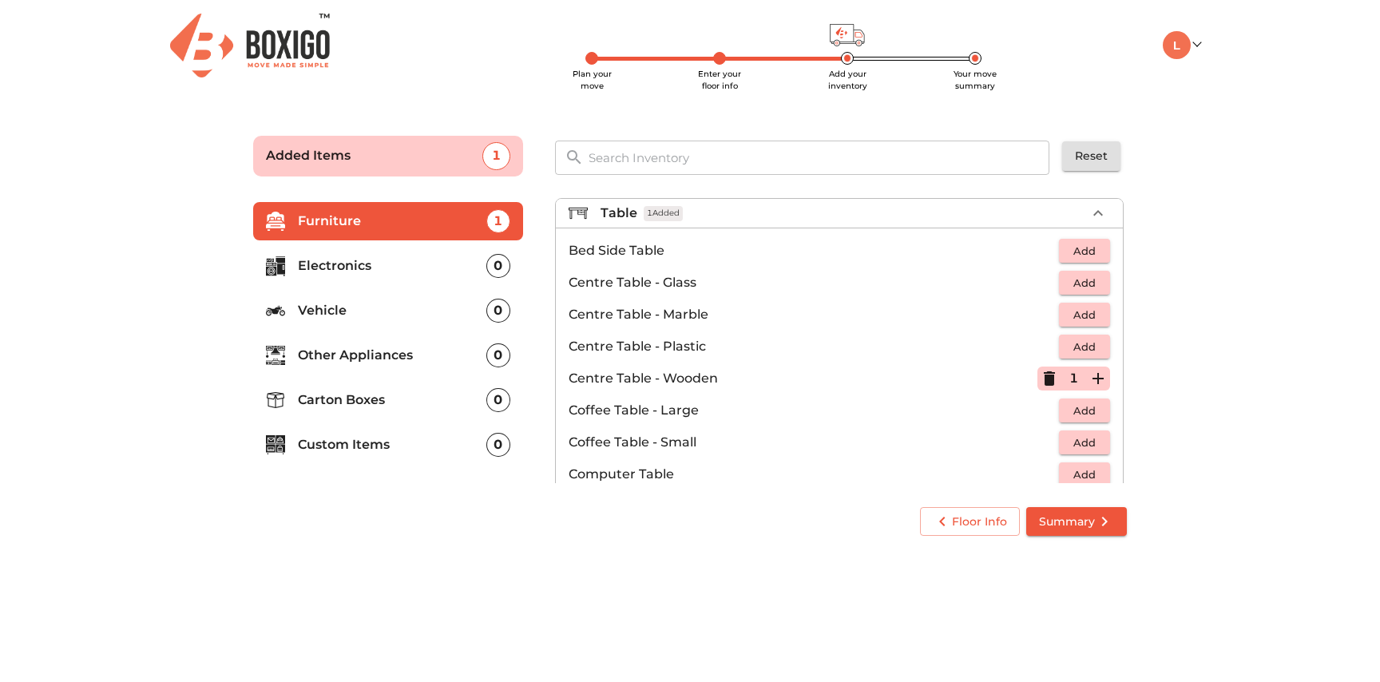
scroll to position [0, 0]
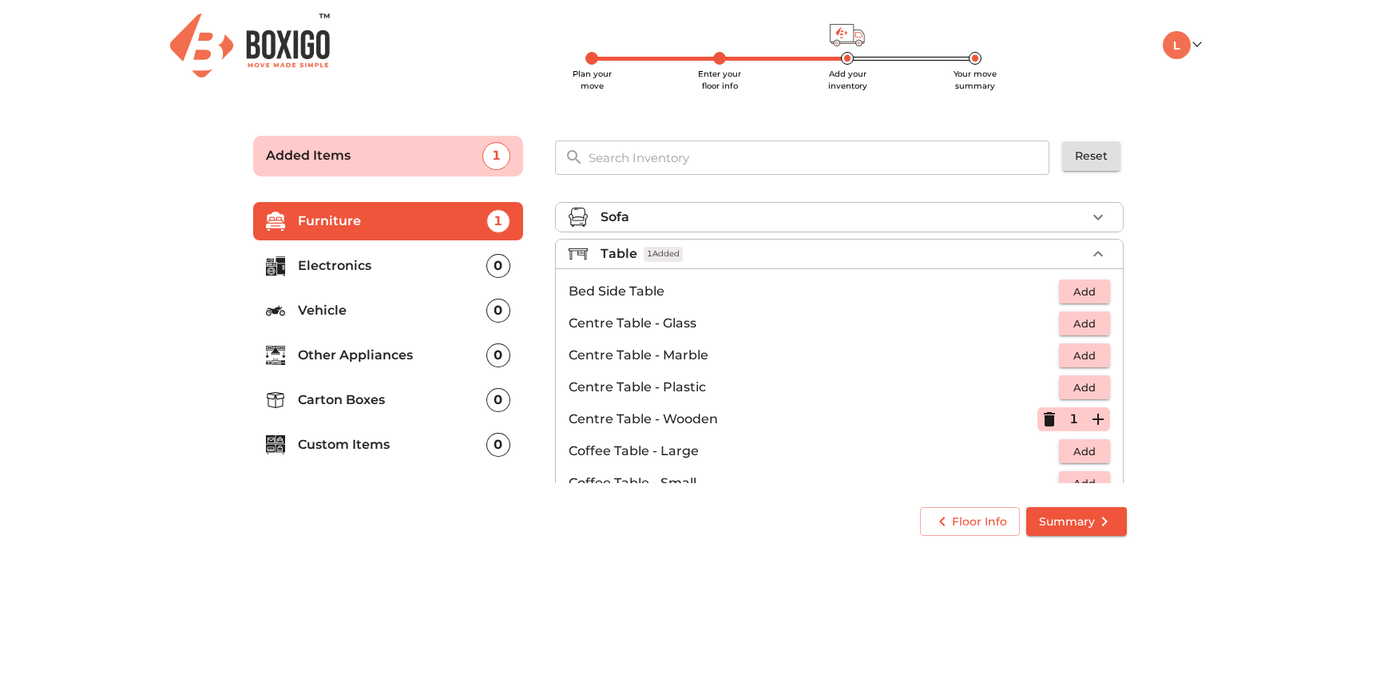
click at [1082, 247] on div "Table 1 Added" at bounding box center [844, 253] width 486 height 19
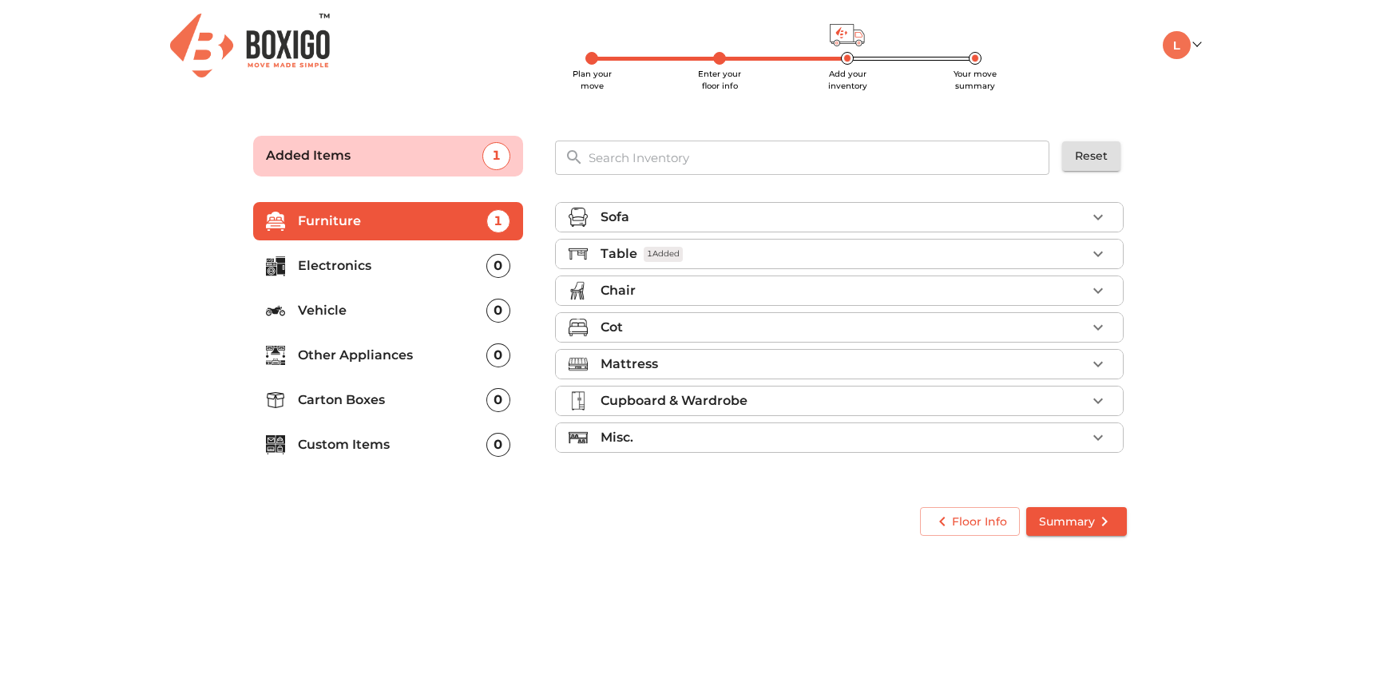
click at [621, 290] on p "Chair" at bounding box center [618, 290] width 35 height 19
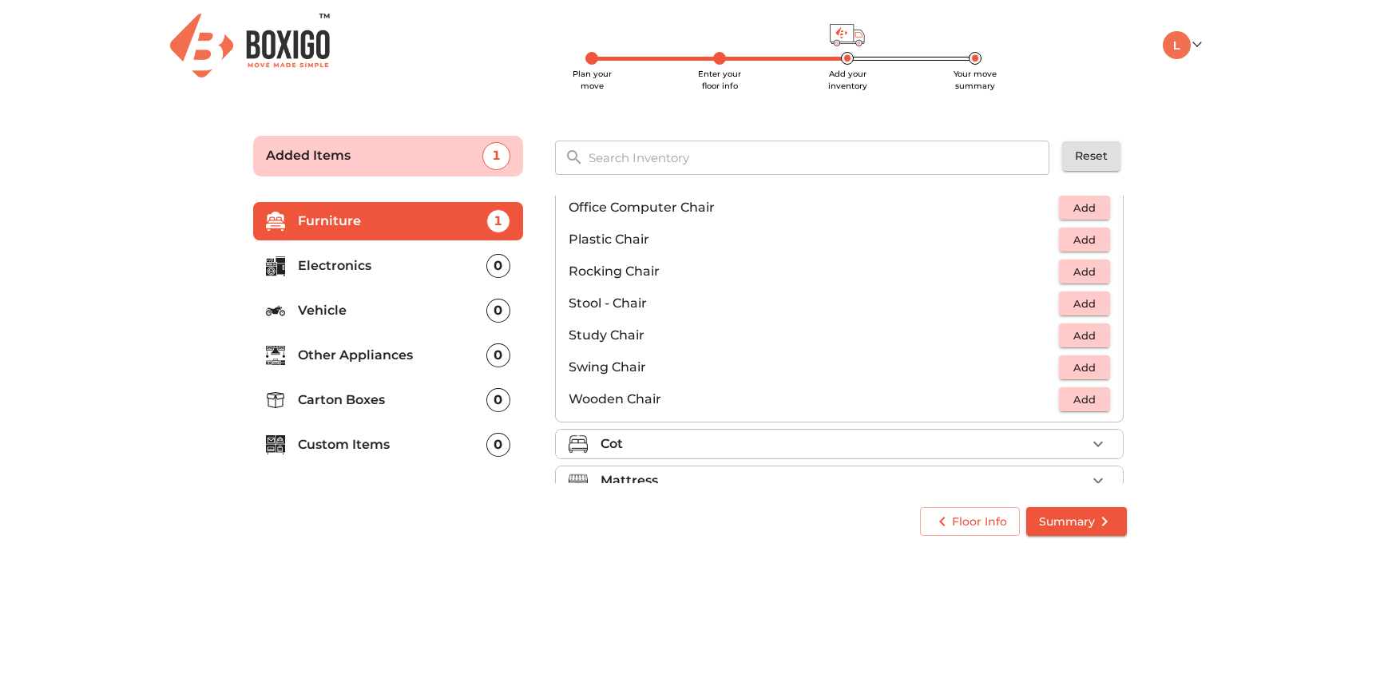
scroll to position [569, 0]
click at [1094, 341] on span "Add" at bounding box center [1084, 335] width 35 height 18
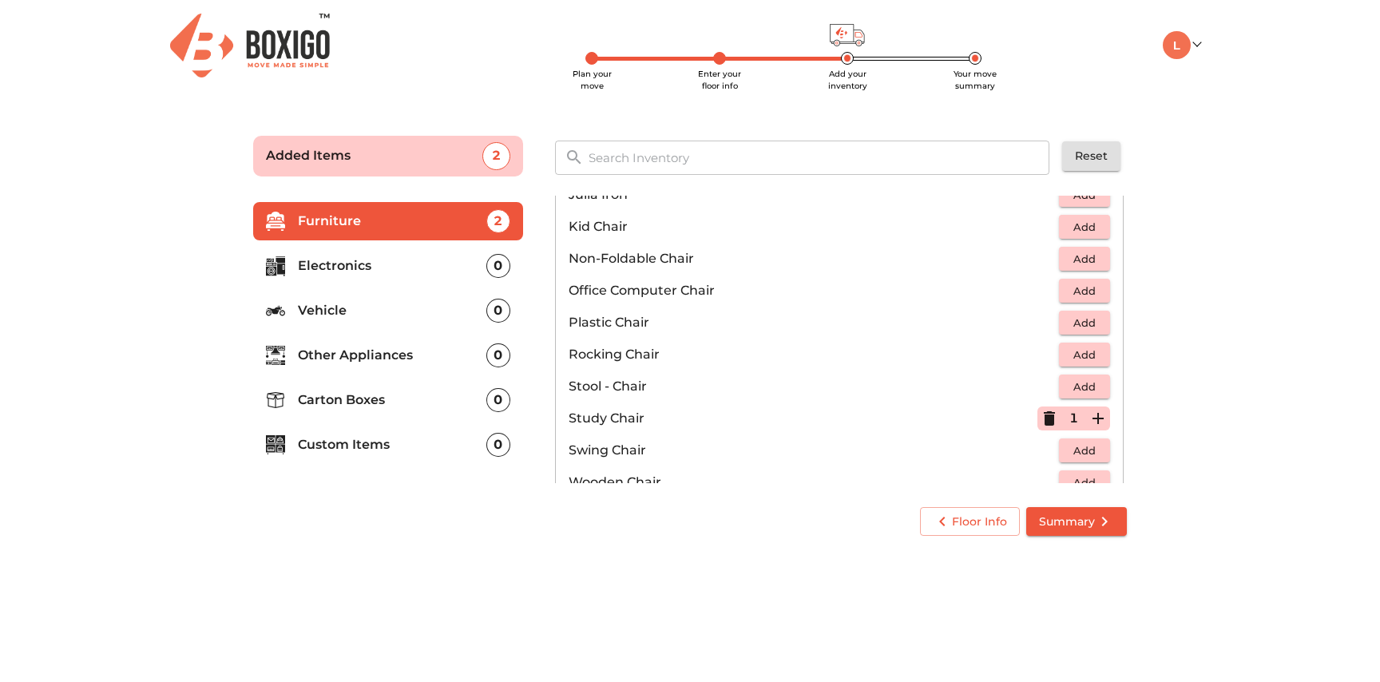
scroll to position [502, 0]
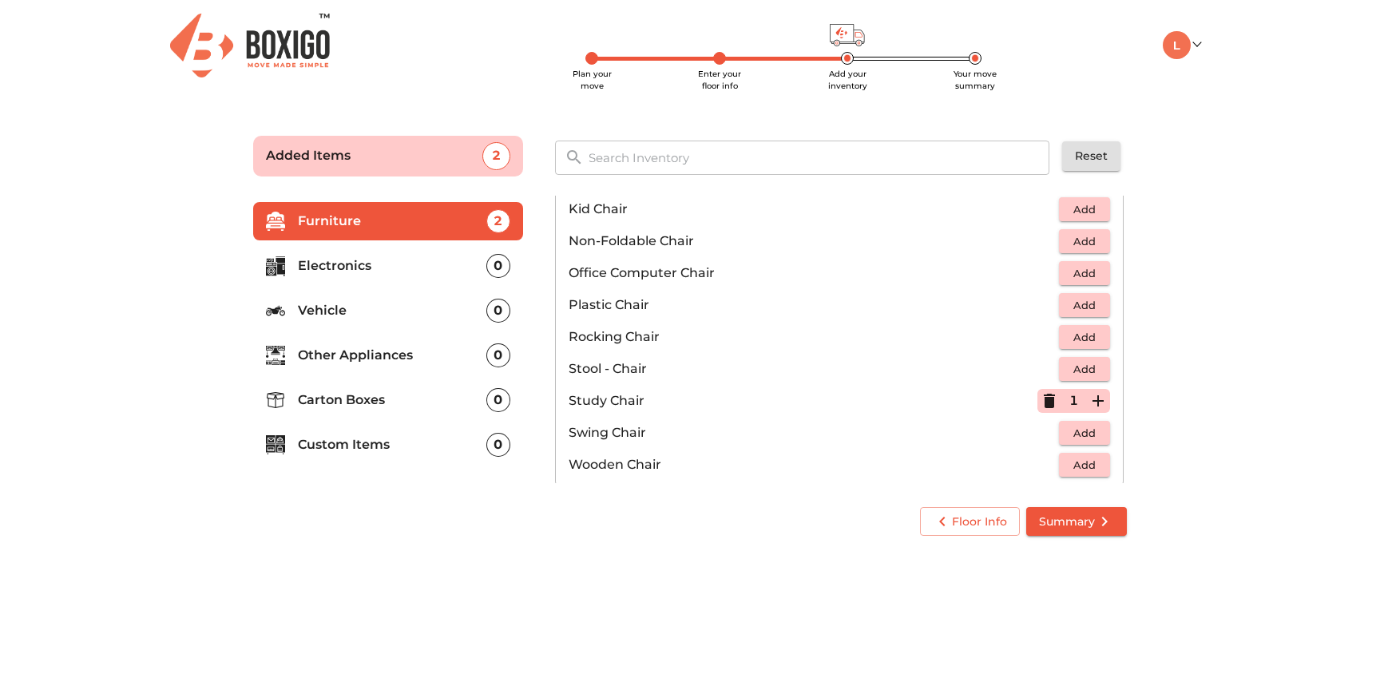
click at [1053, 404] on icon "button" at bounding box center [1049, 401] width 11 height 14
click at [1074, 275] on span "Add" at bounding box center [1084, 273] width 35 height 18
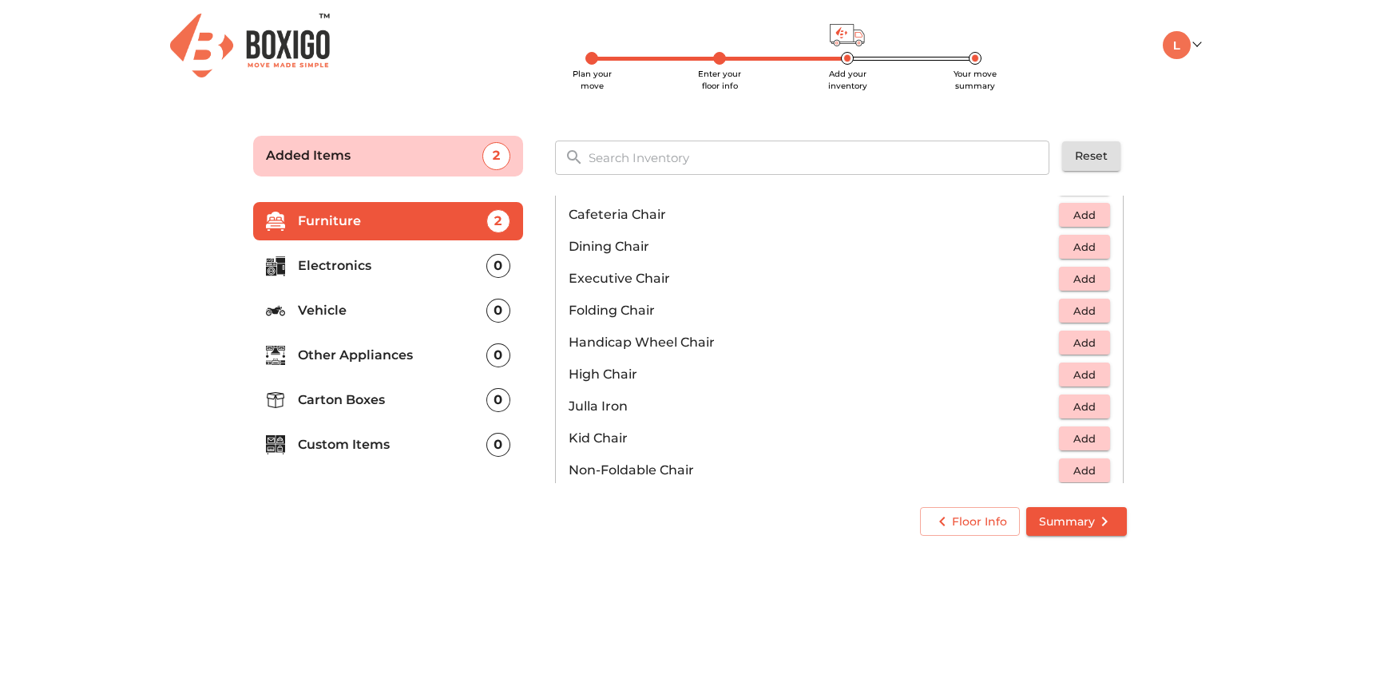
scroll to position [0, 0]
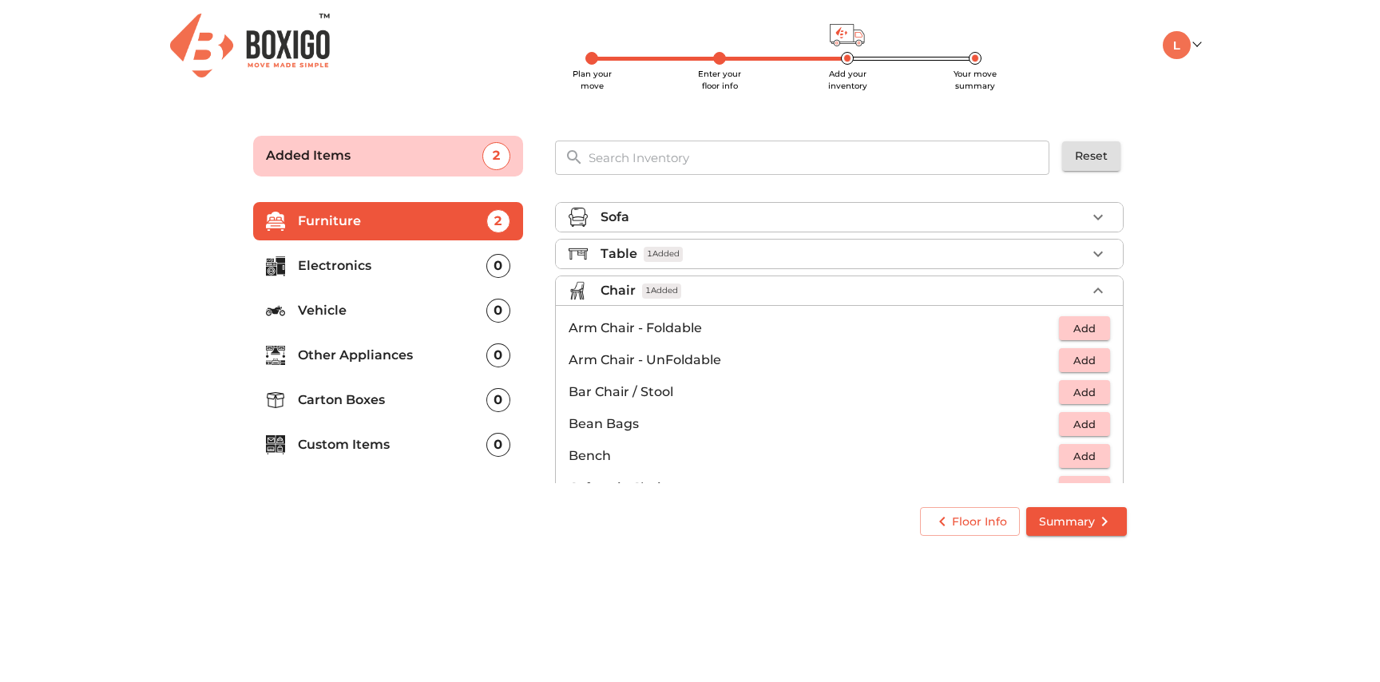
click at [1091, 289] on icon "button" at bounding box center [1098, 290] width 19 height 19
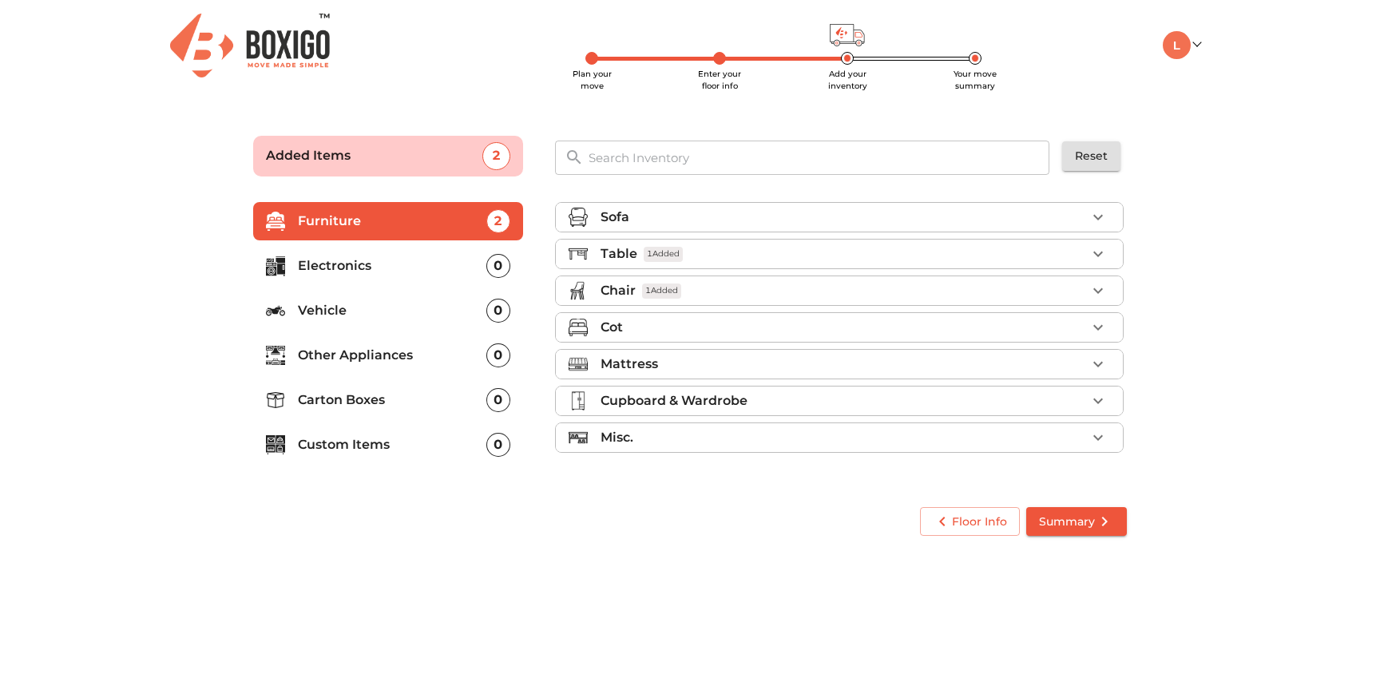
click at [1072, 246] on div "Table 1 Added" at bounding box center [844, 253] width 486 height 19
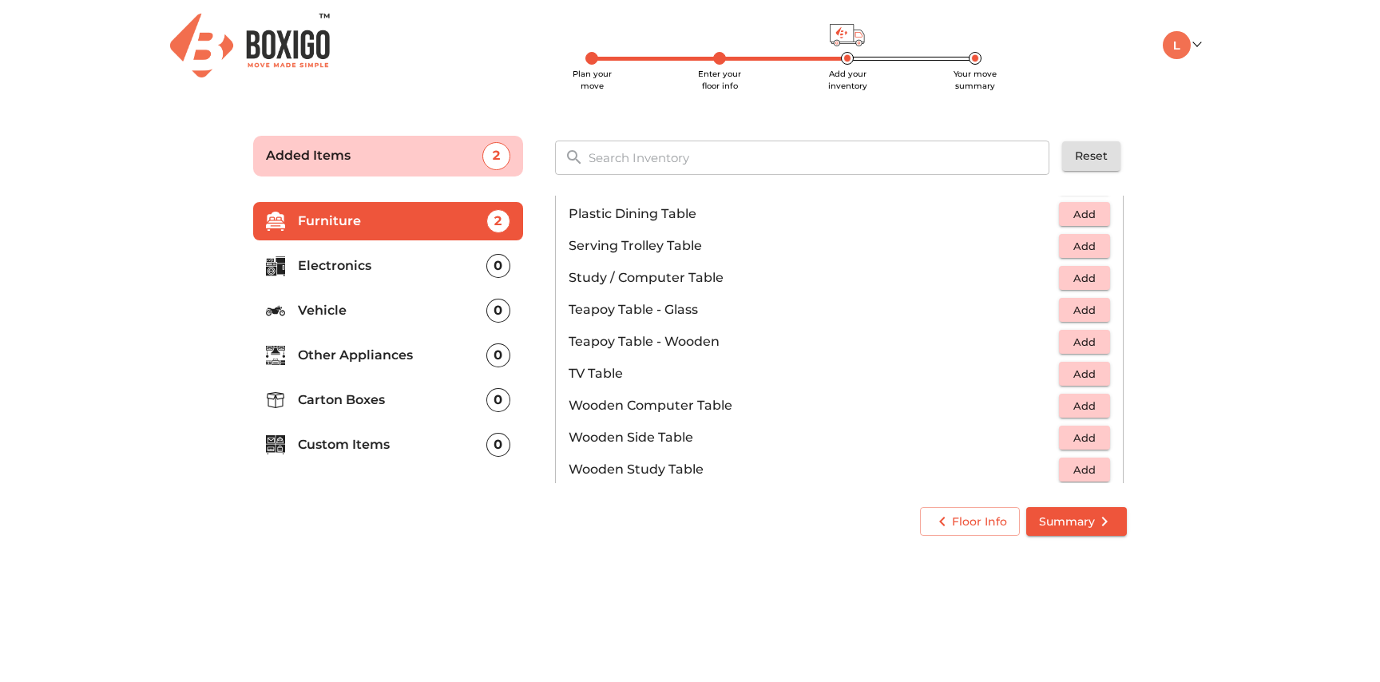
scroll to position [872, 0]
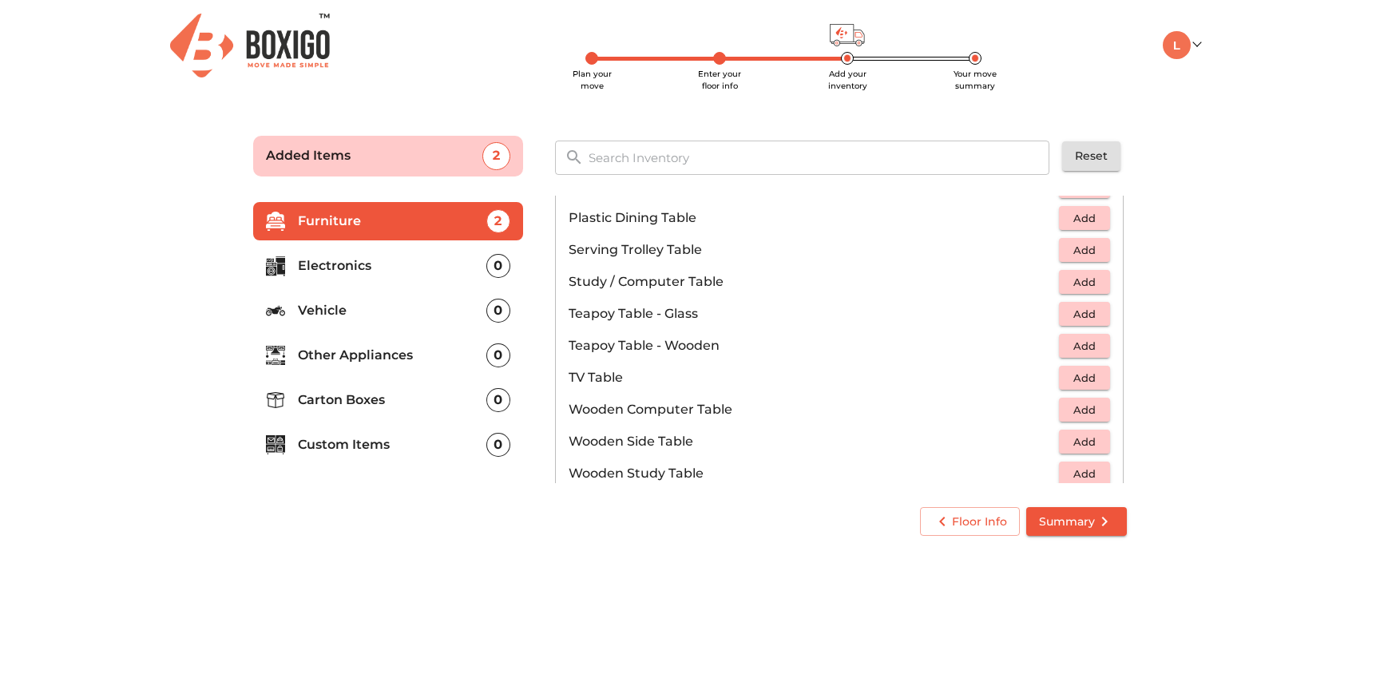
click at [1202, 213] on main "Plan your move Enter your floor info Add your inventory Your move summary Added…" at bounding box center [690, 332] width 1380 height 439
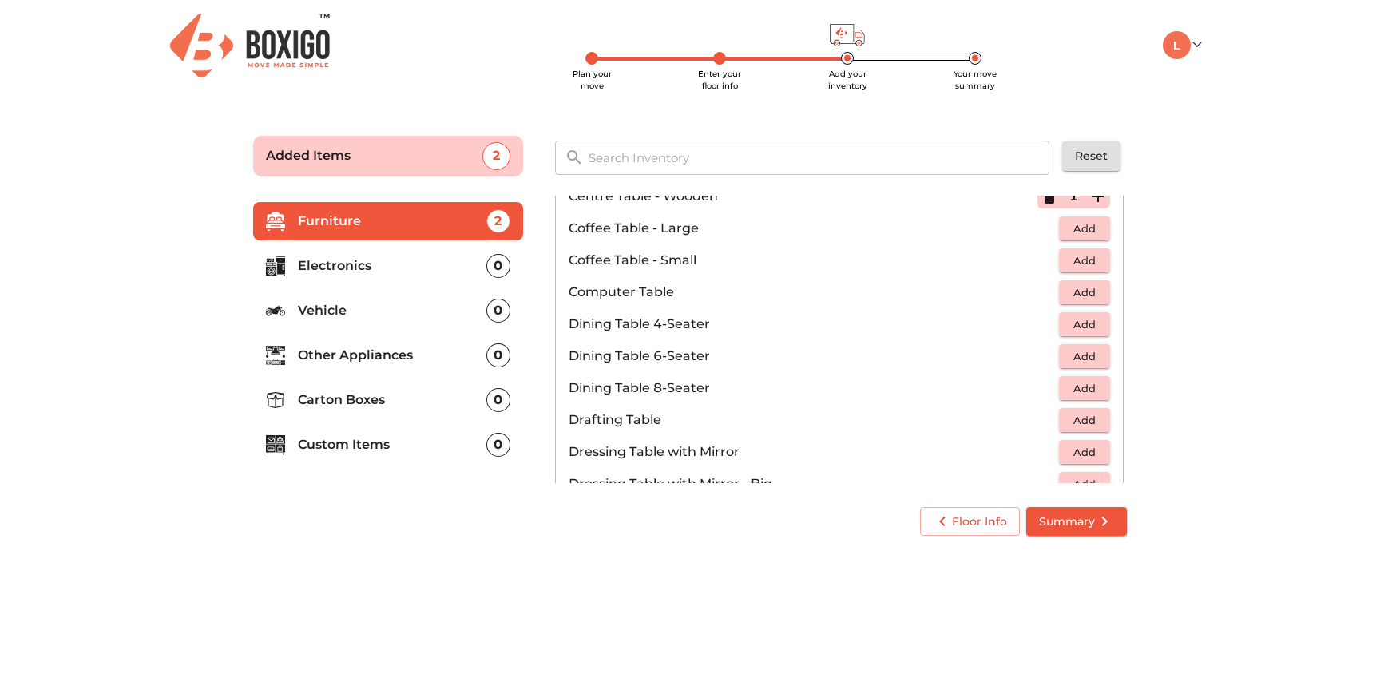
scroll to position [0, 0]
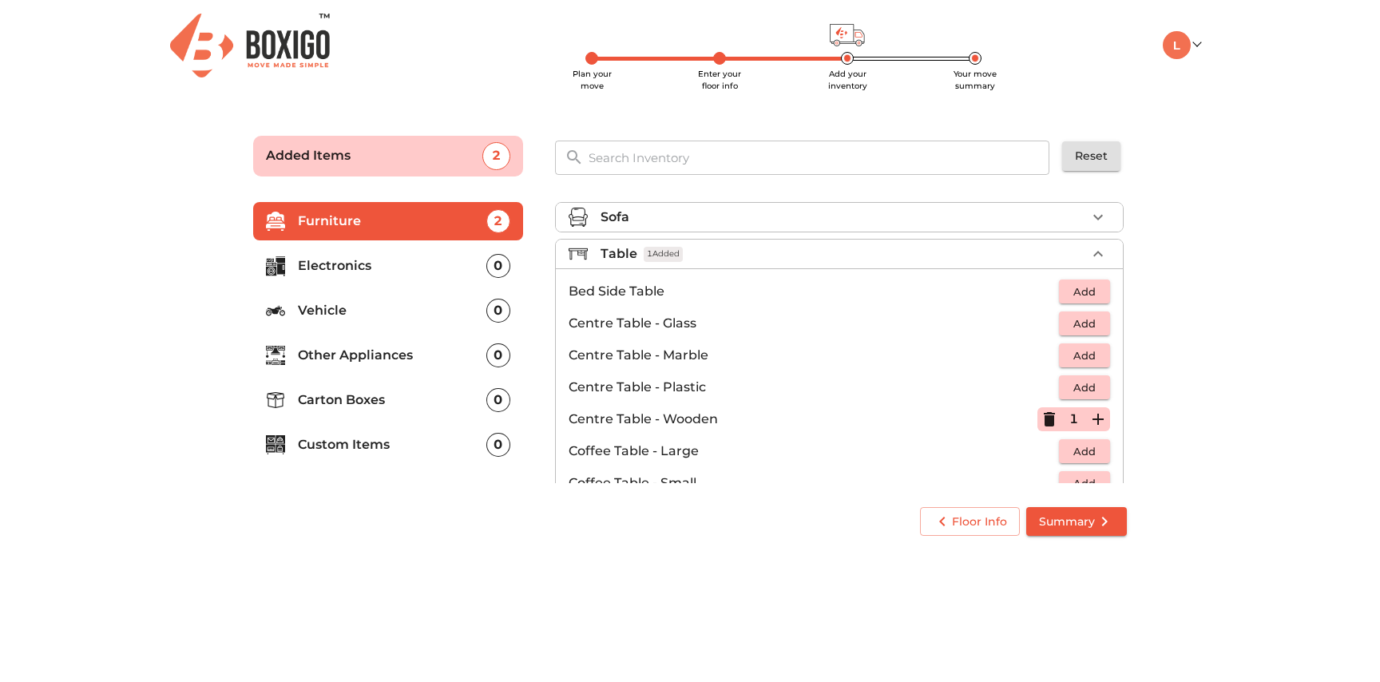
click at [1089, 261] on icon "button" at bounding box center [1098, 253] width 19 height 19
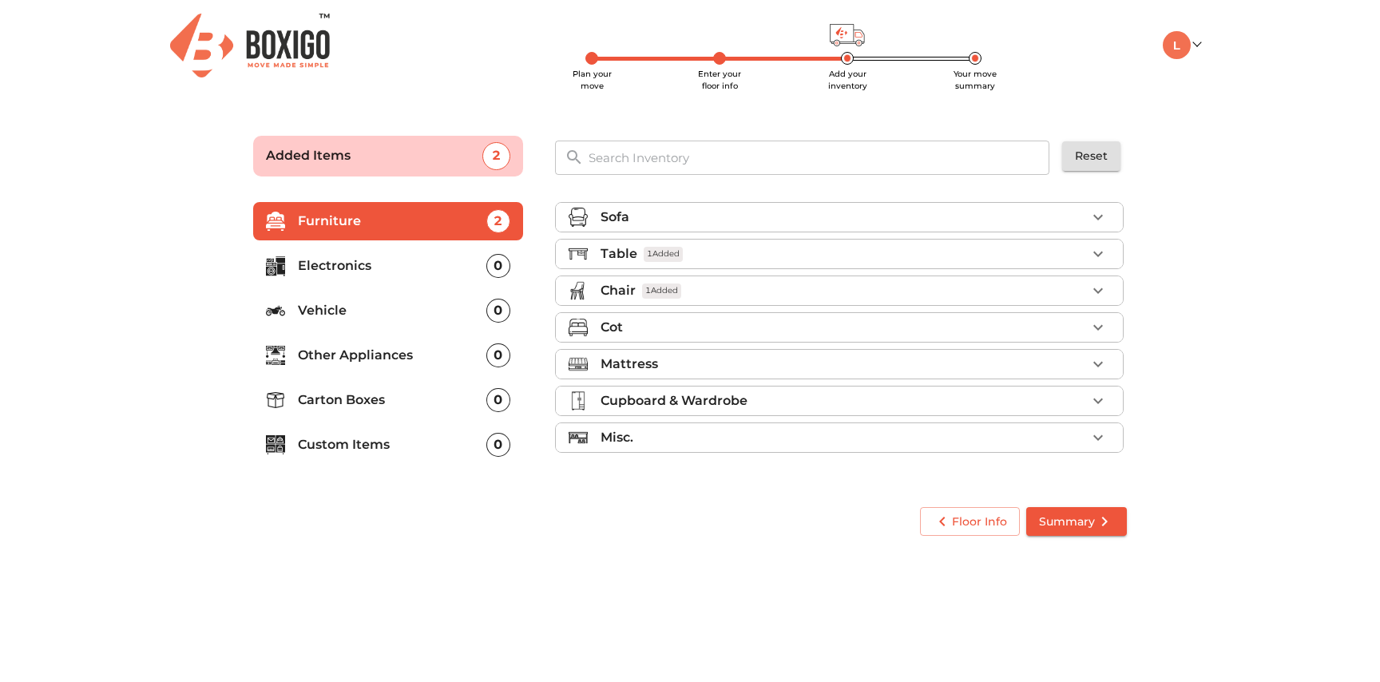
click at [677, 331] on div "Cot" at bounding box center [844, 327] width 486 height 19
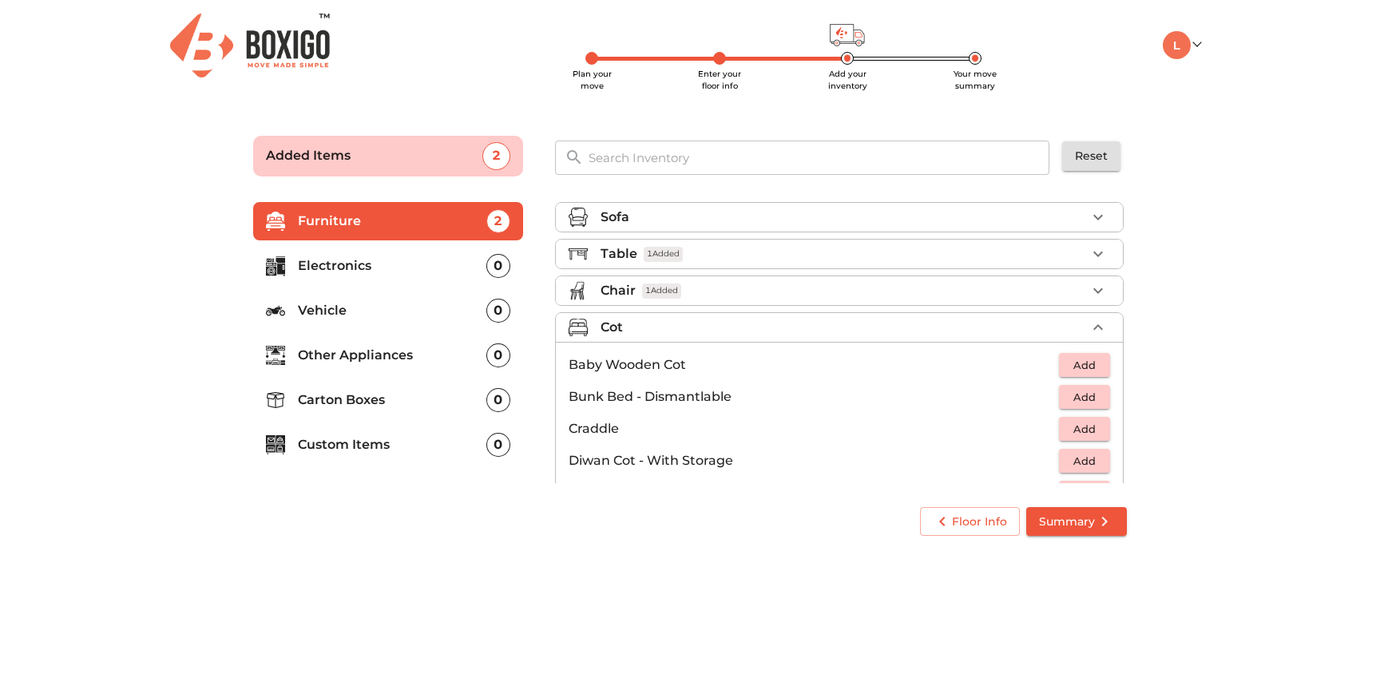
click at [677, 331] on div "Cot" at bounding box center [844, 327] width 486 height 19
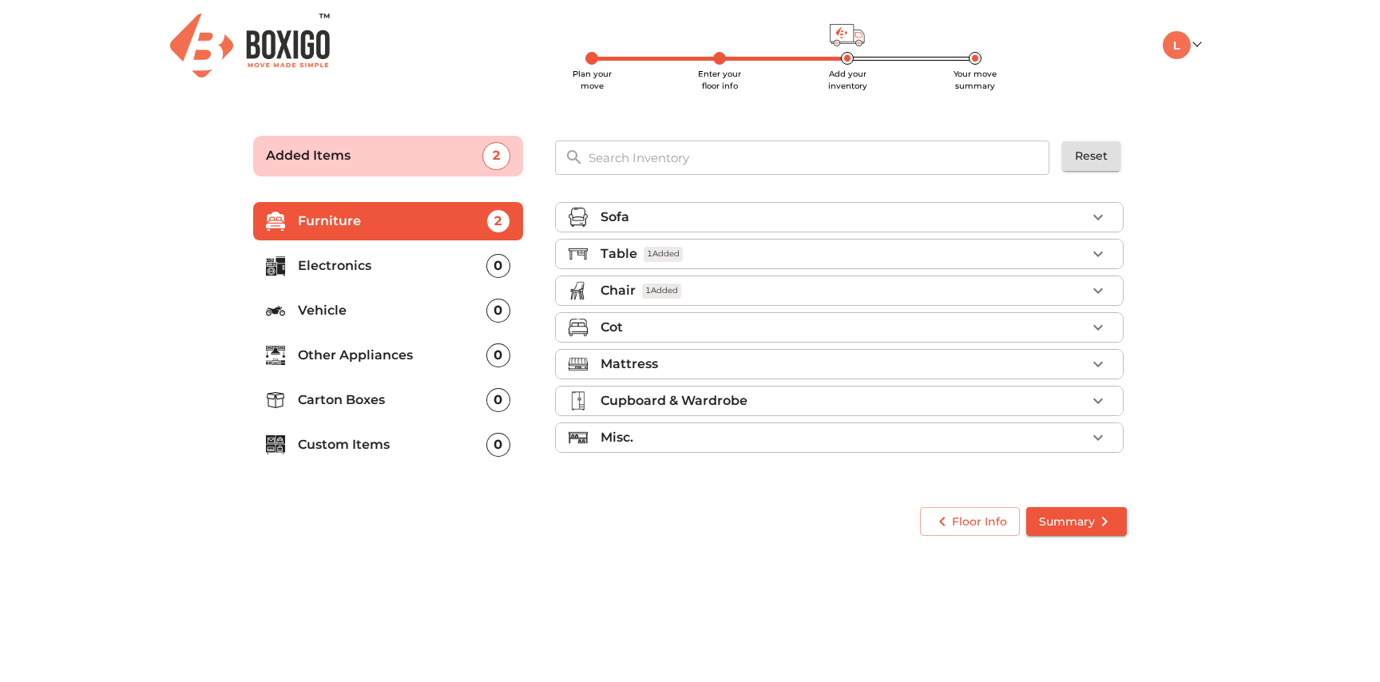
click at [676, 367] on div "Mattress" at bounding box center [844, 364] width 486 height 19
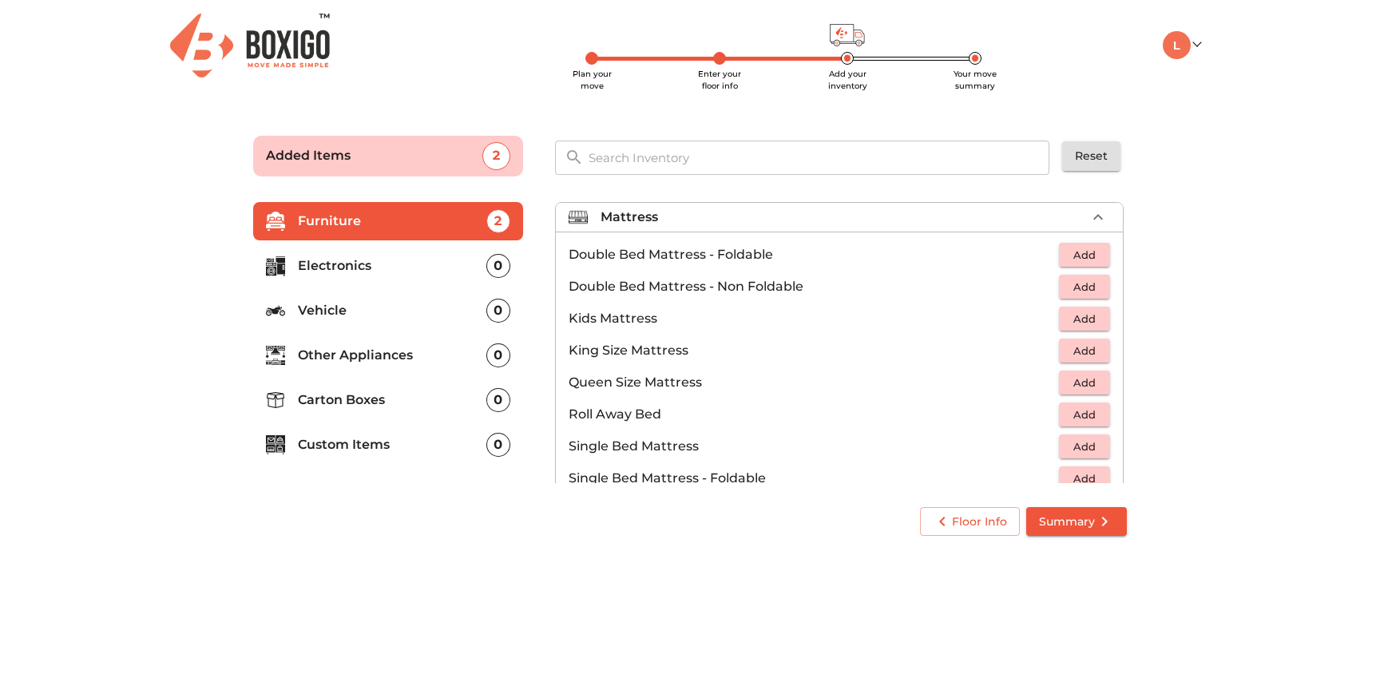
scroll to position [154, 0]
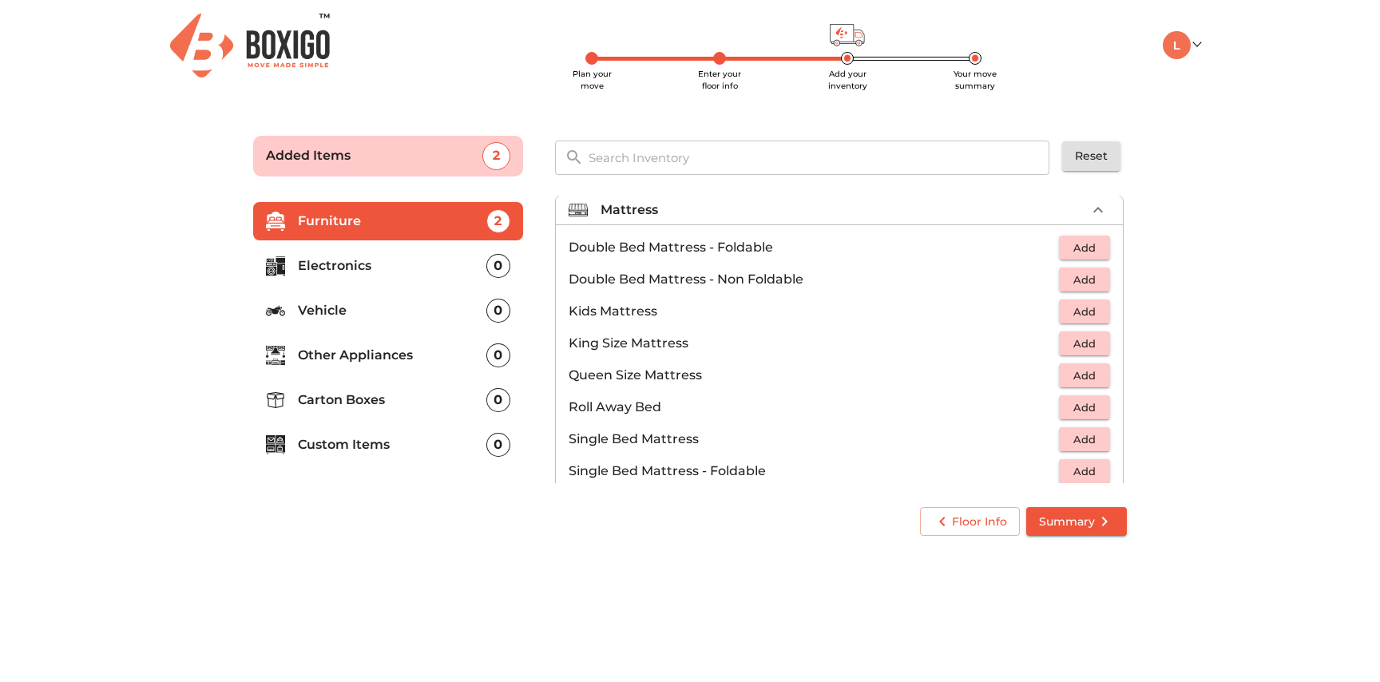
click at [1080, 279] on span "Add" at bounding box center [1084, 280] width 35 height 18
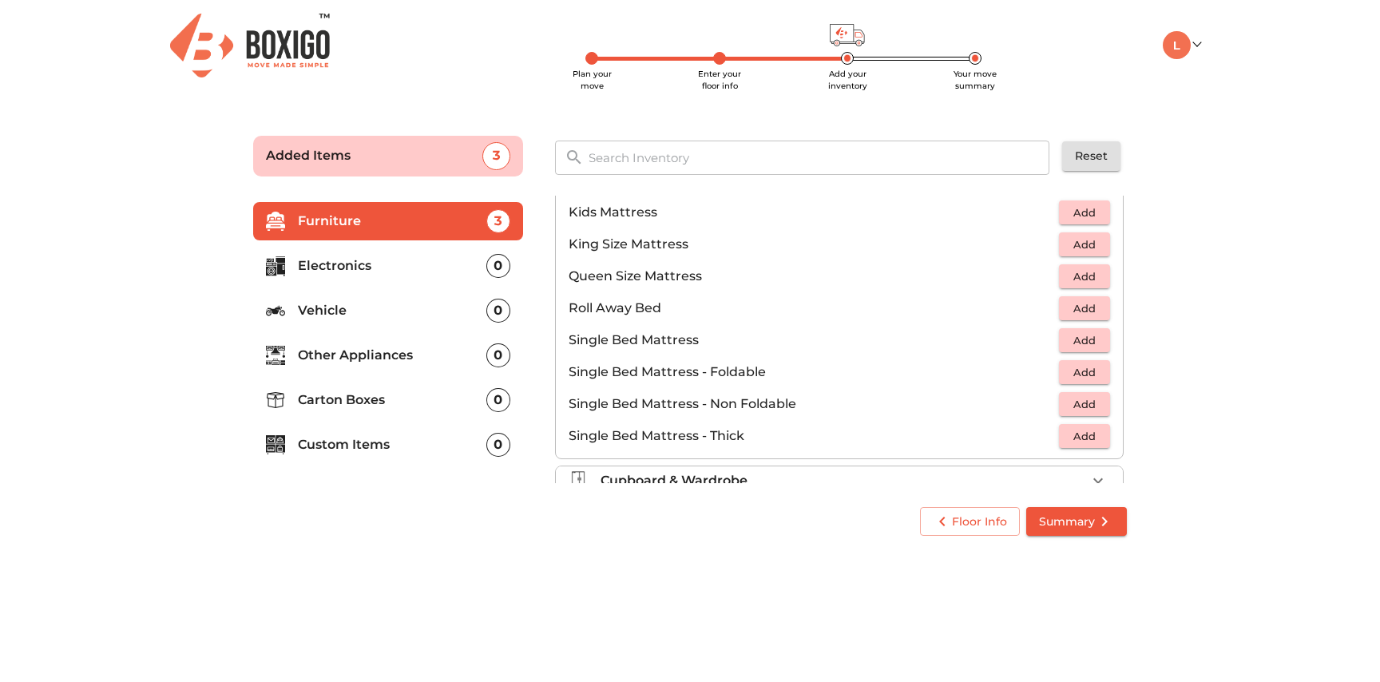
scroll to position [270, 0]
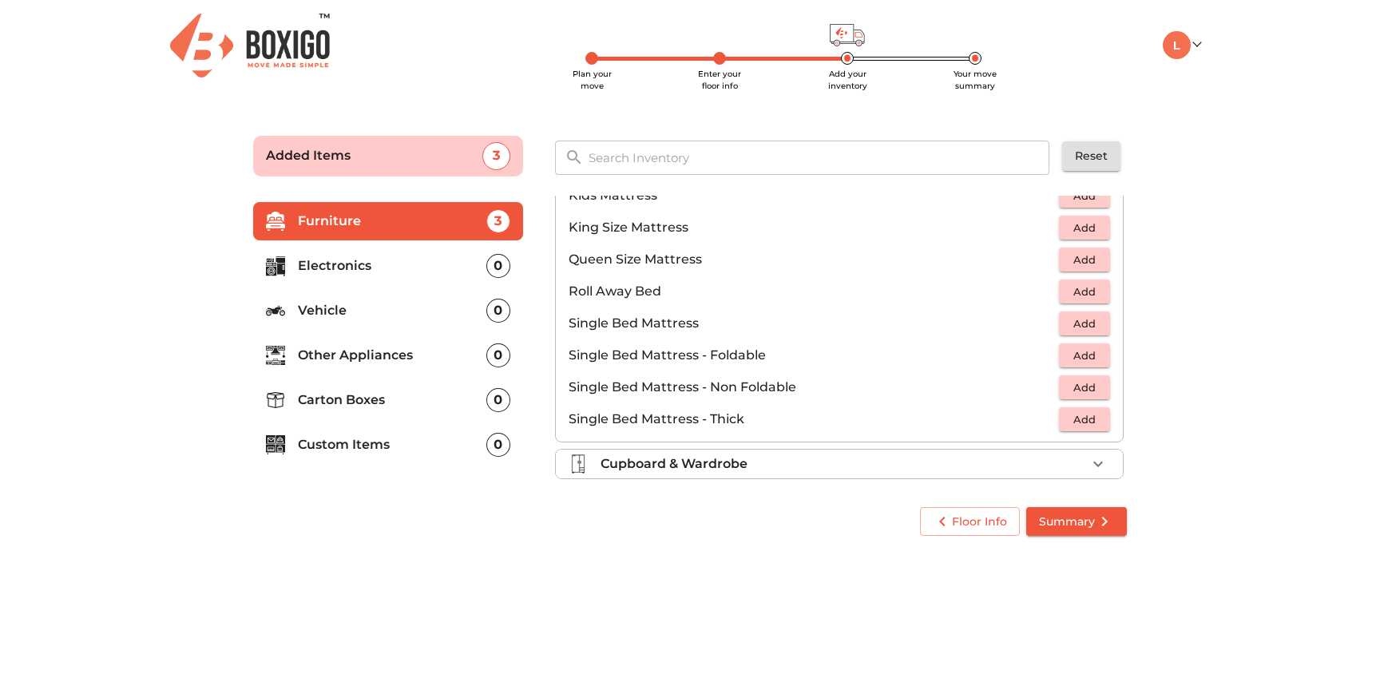
click at [1080, 386] on span "Add" at bounding box center [1084, 388] width 35 height 18
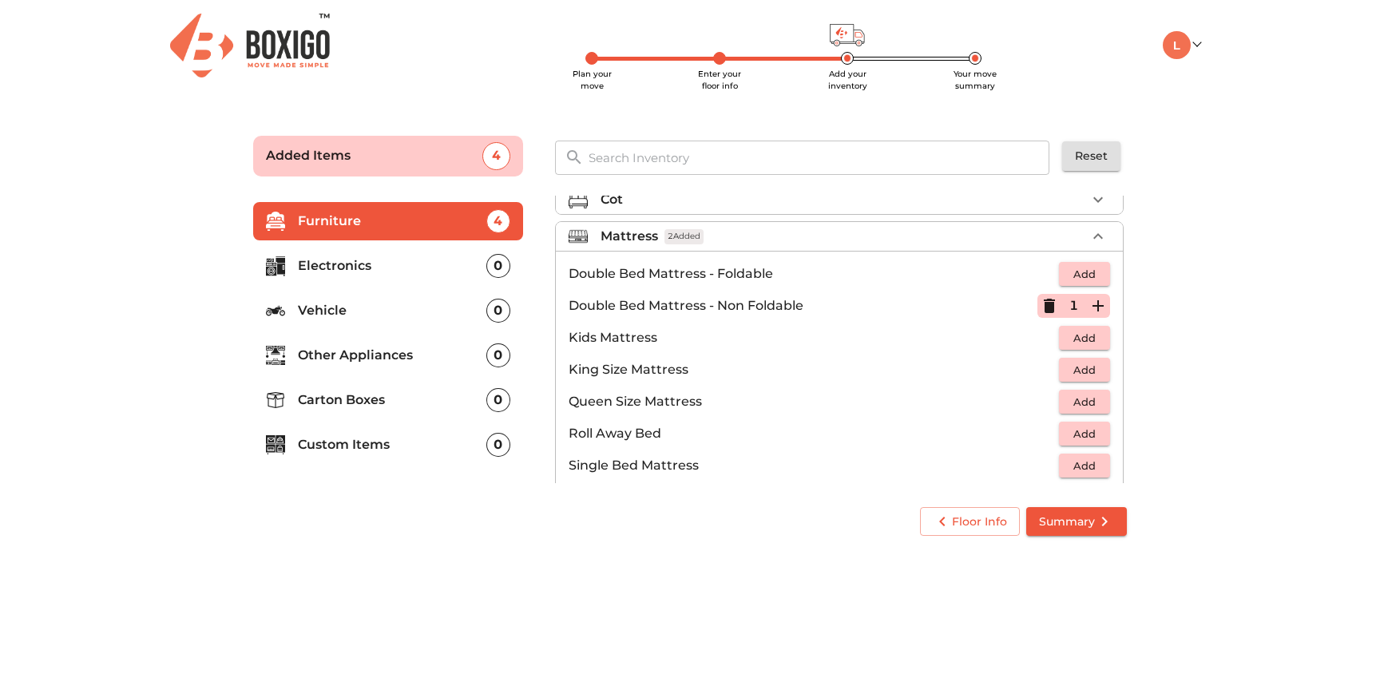
click at [1090, 239] on icon "button" at bounding box center [1098, 236] width 19 height 19
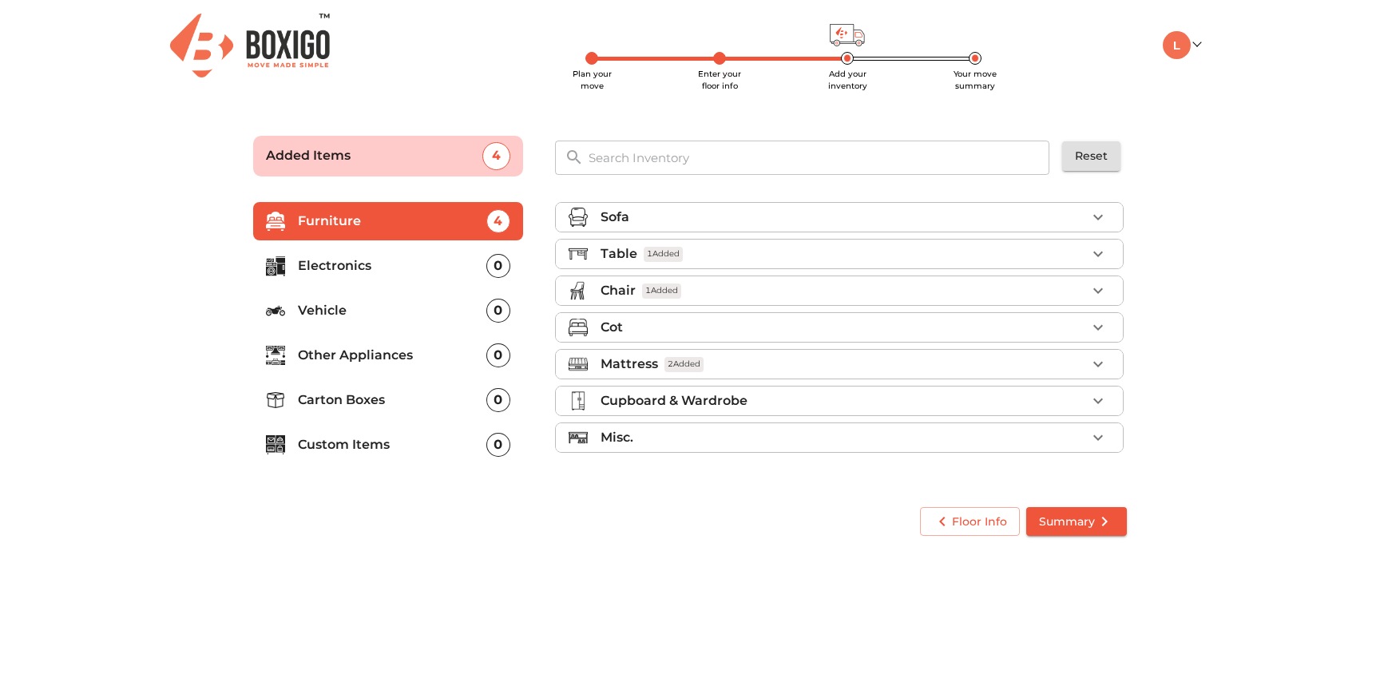
scroll to position [0, 0]
click at [674, 405] on p "Cupboard & Wardrobe" at bounding box center [674, 400] width 147 height 19
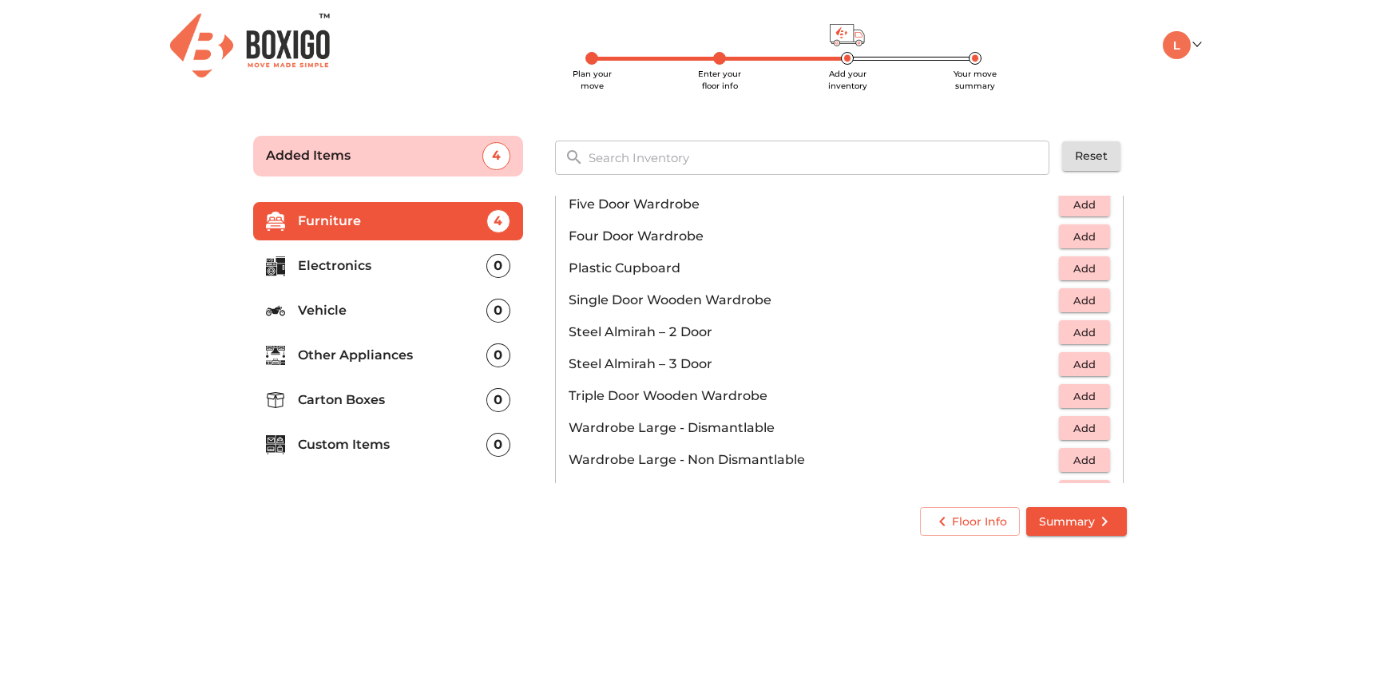
scroll to position [384, 0]
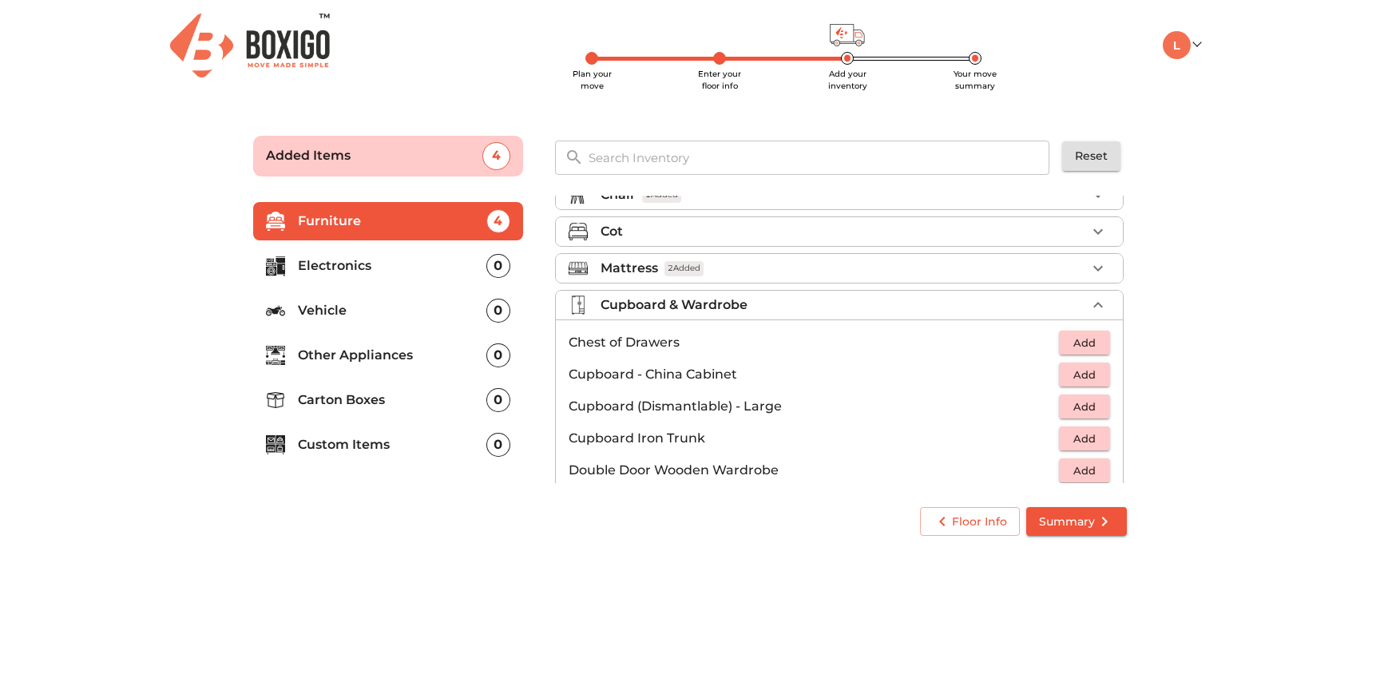
click at [1089, 305] on icon "button" at bounding box center [1098, 305] width 19 height 19
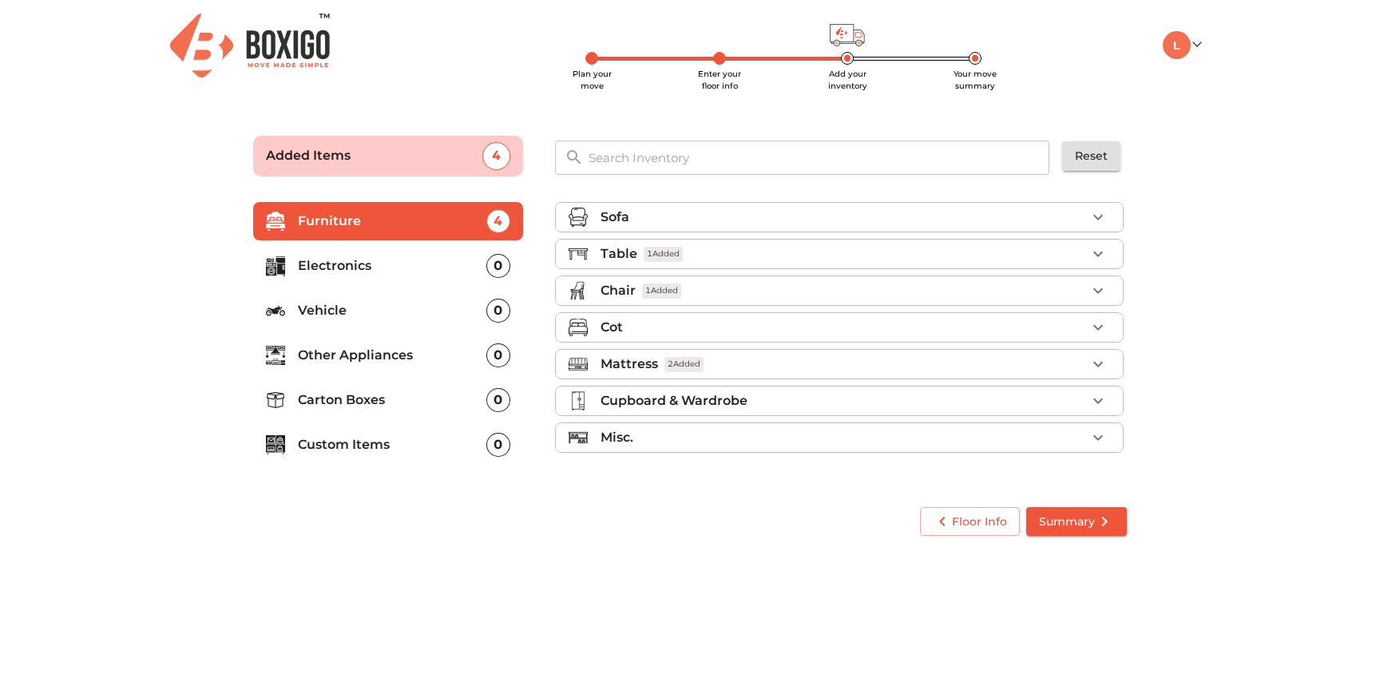
scroll to position [0, 0]
click at [632, 437] on p "Misc." at bounding box center [617, 437] width 33 height 19
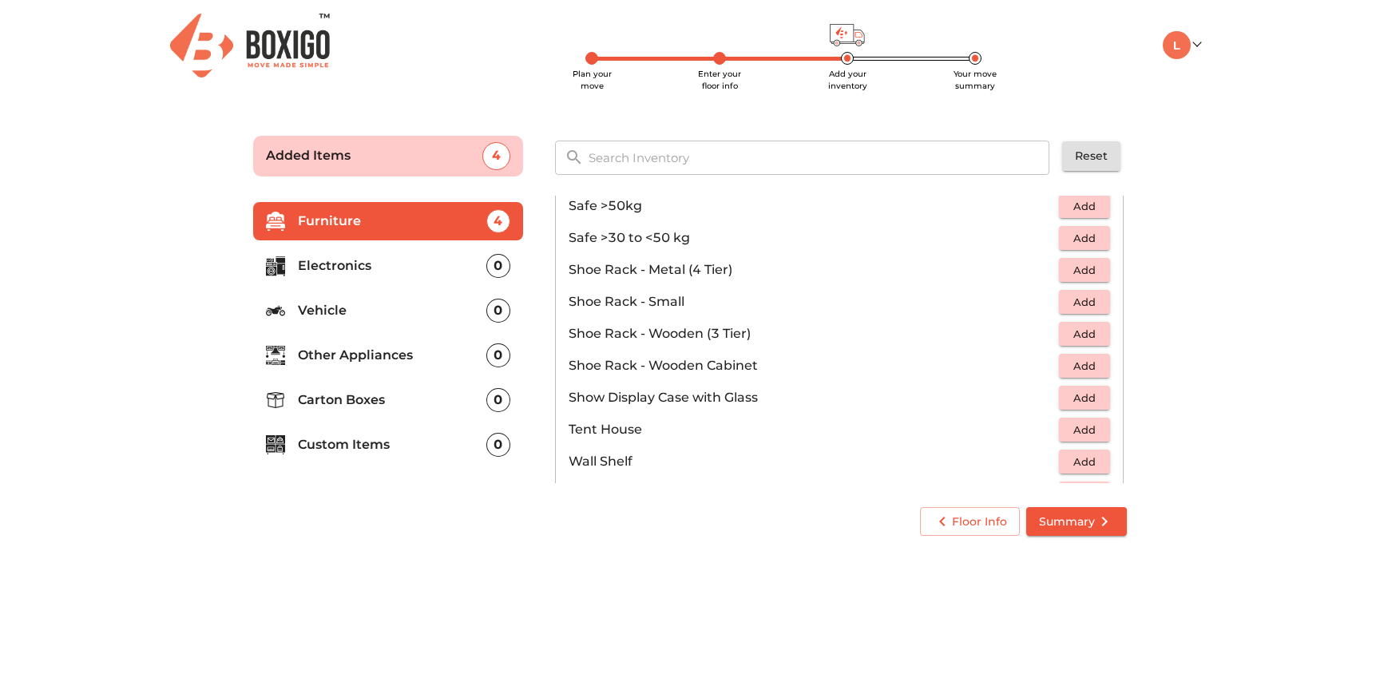
scroll to position [859, 0]
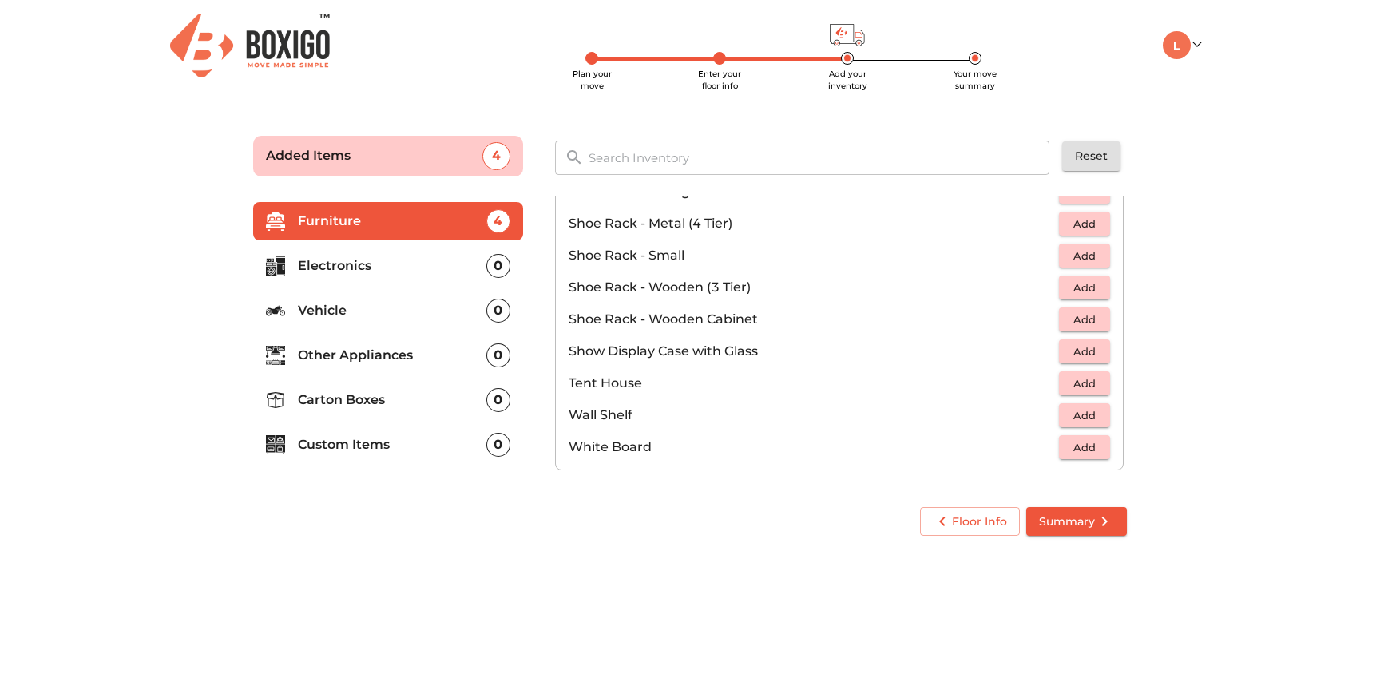
click at [328, 260] on p "Electronics" at bounding box center [392, 265] width 189 height 19
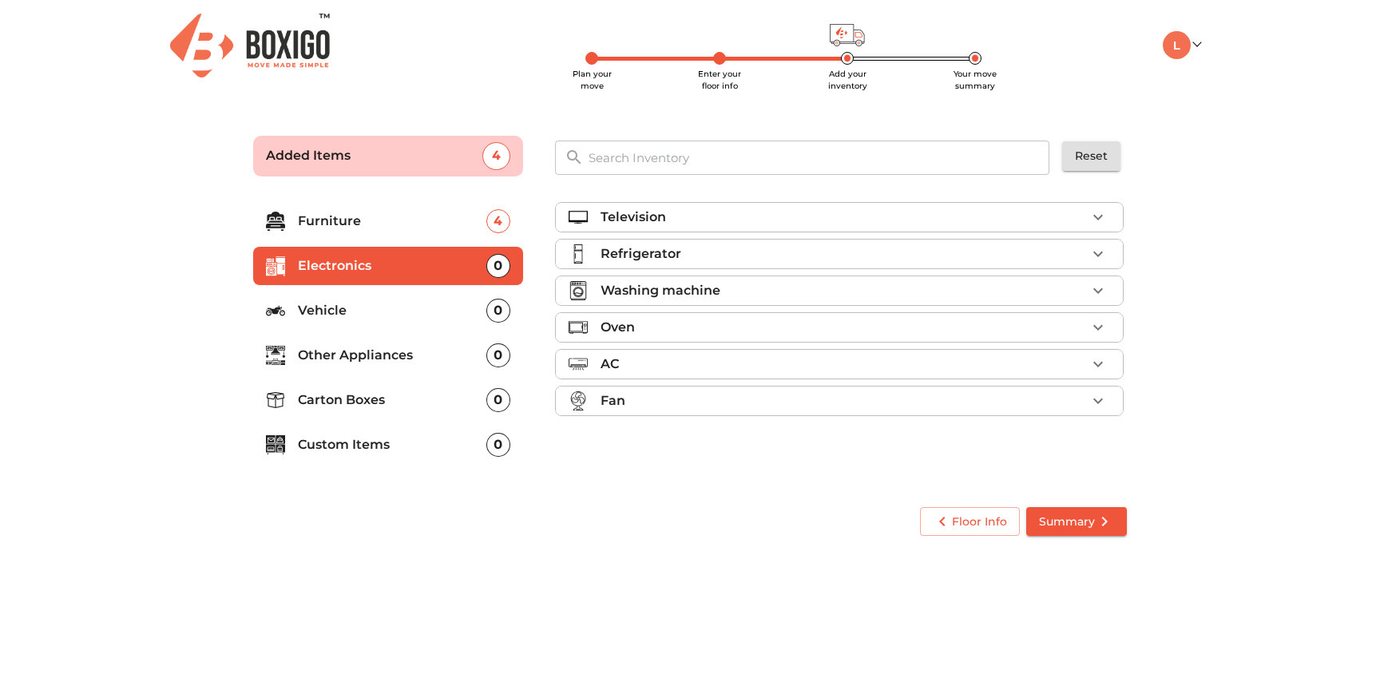
click at [637, 220] on p "Television" at bounding box center [633, 217] width 65 height 19
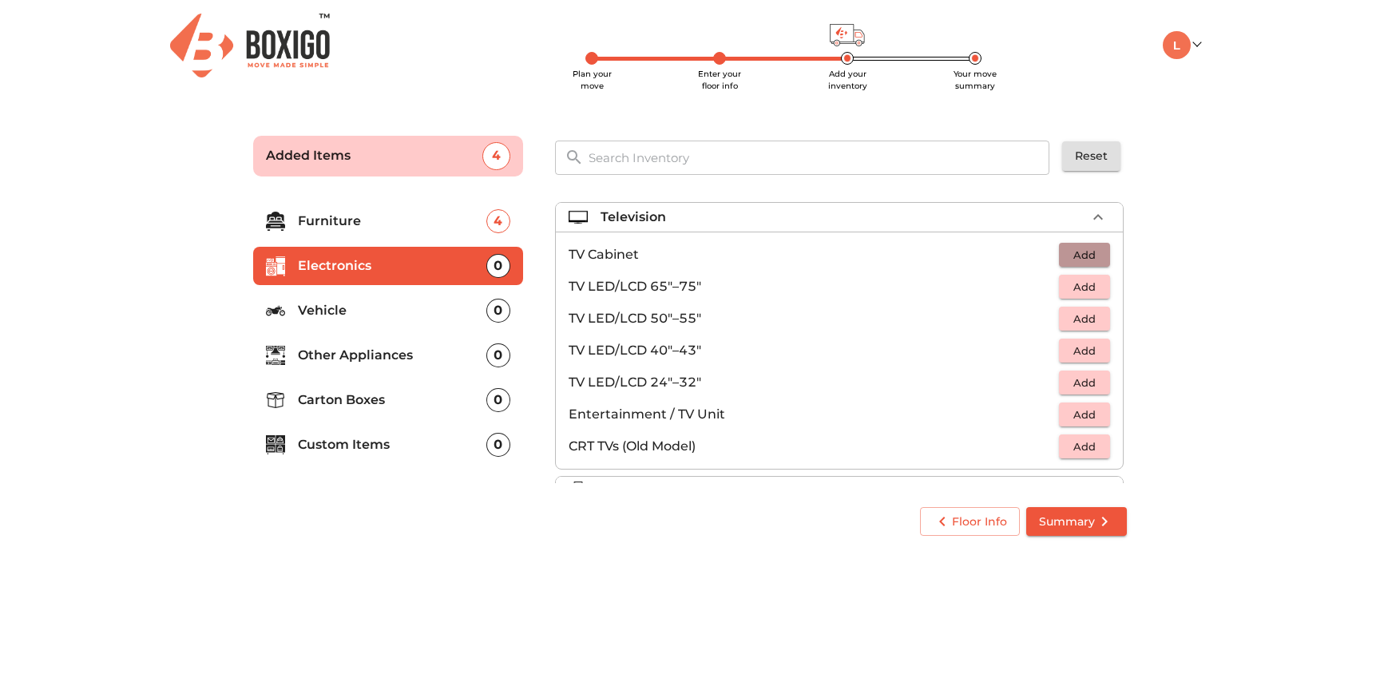
click at [1077, 254] on span "Add" at bounding box center [1084, 255] width 35 height 18
click at [1050, 252] on icon "button" at bounding box center [1049, 255] width 11 height 14
click at [1085, 383] on span "Add" at bounding box center [1084, 383] width 35 height 18
click at [1091, 222] on icon "button" at bounding box center [1098, 217] width 19 height 19
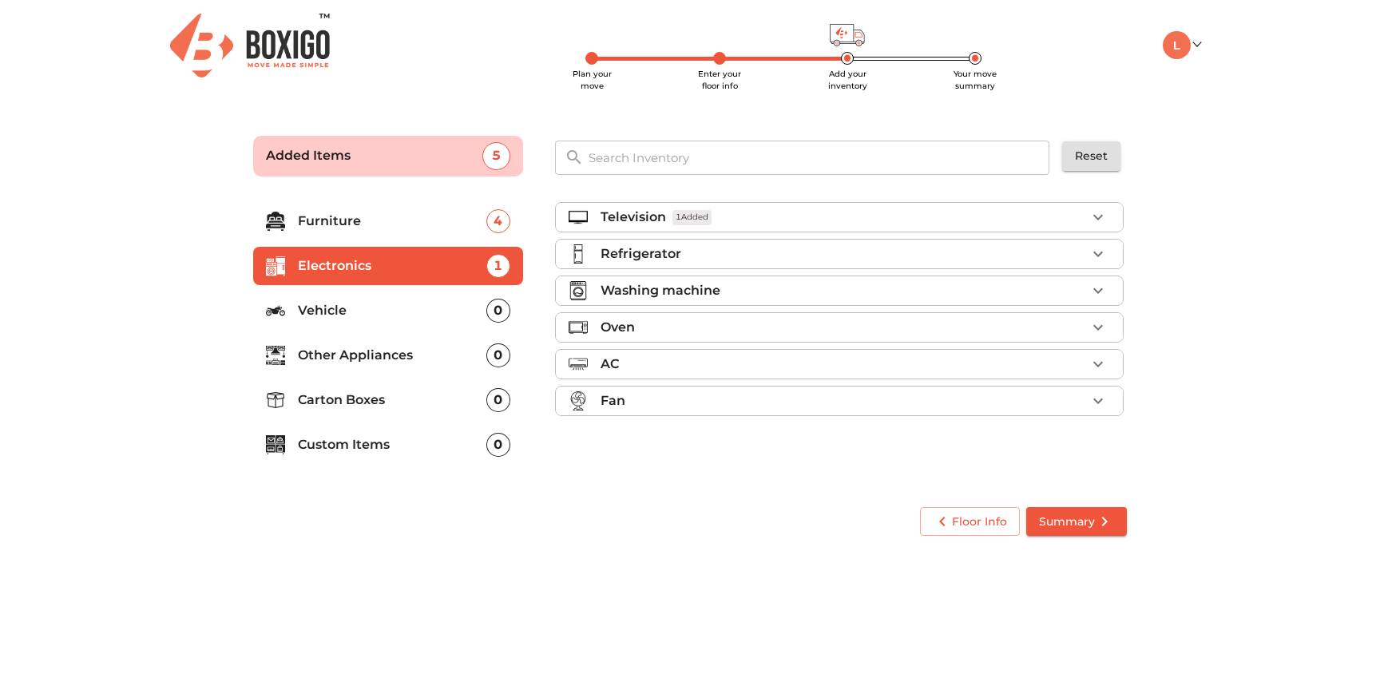
click at [613, 220] on p "Television" at bounding box center [633, 217] width 65 height 19
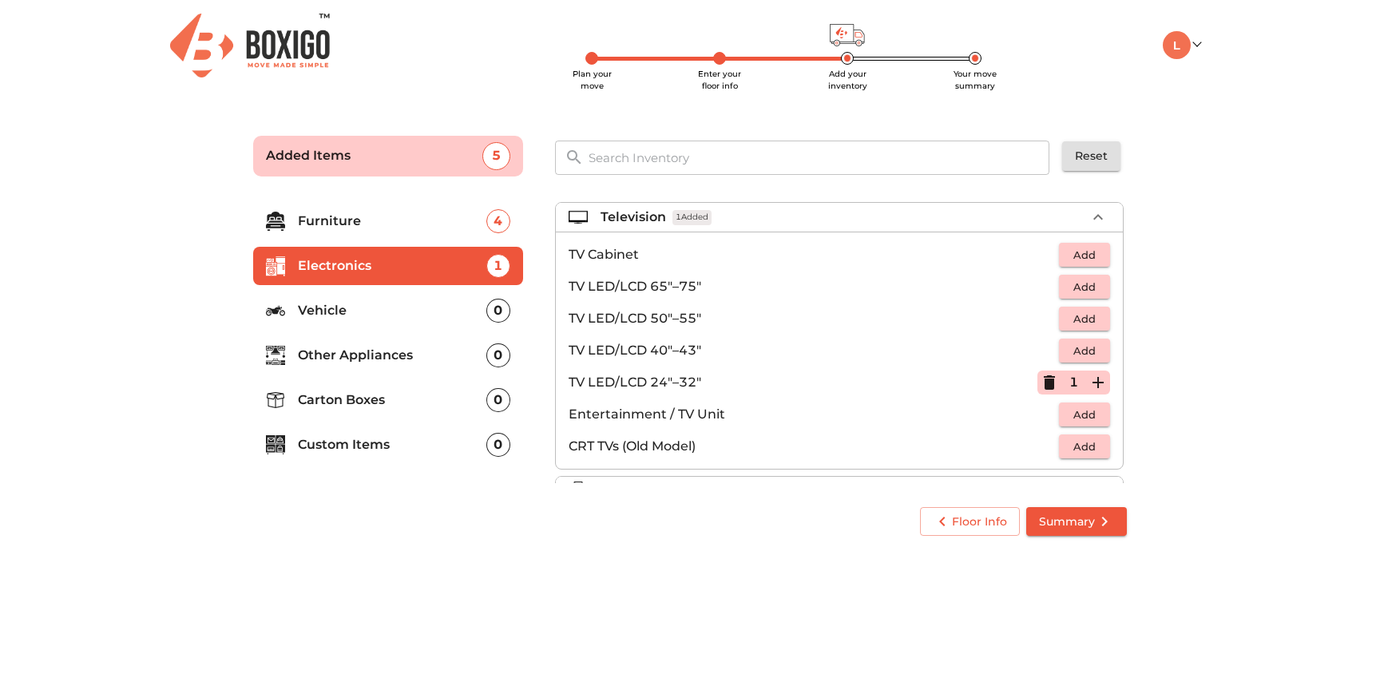
click at [601, 214] on p "Television" at bounding box center [633, 217] width 65 height 19
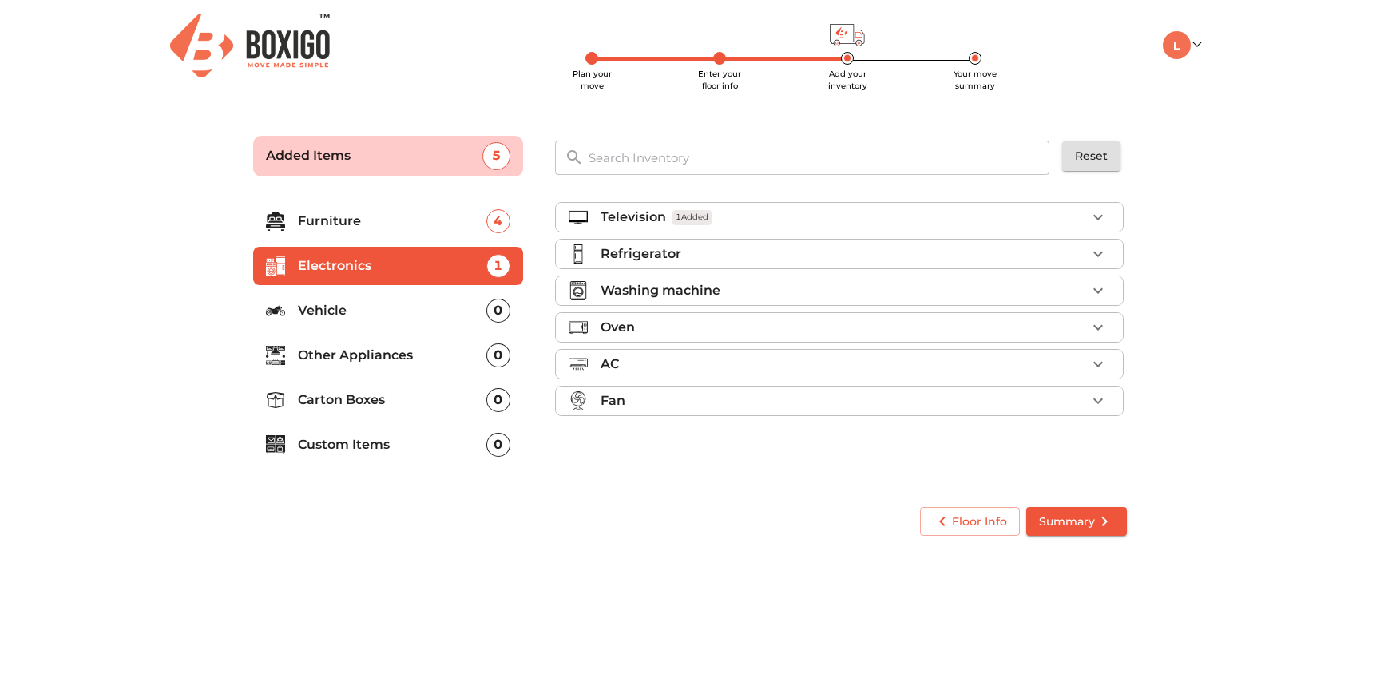
click at [634, 255] on p "Refrigerator" at bounding box center [641, 253] width 81 height 19
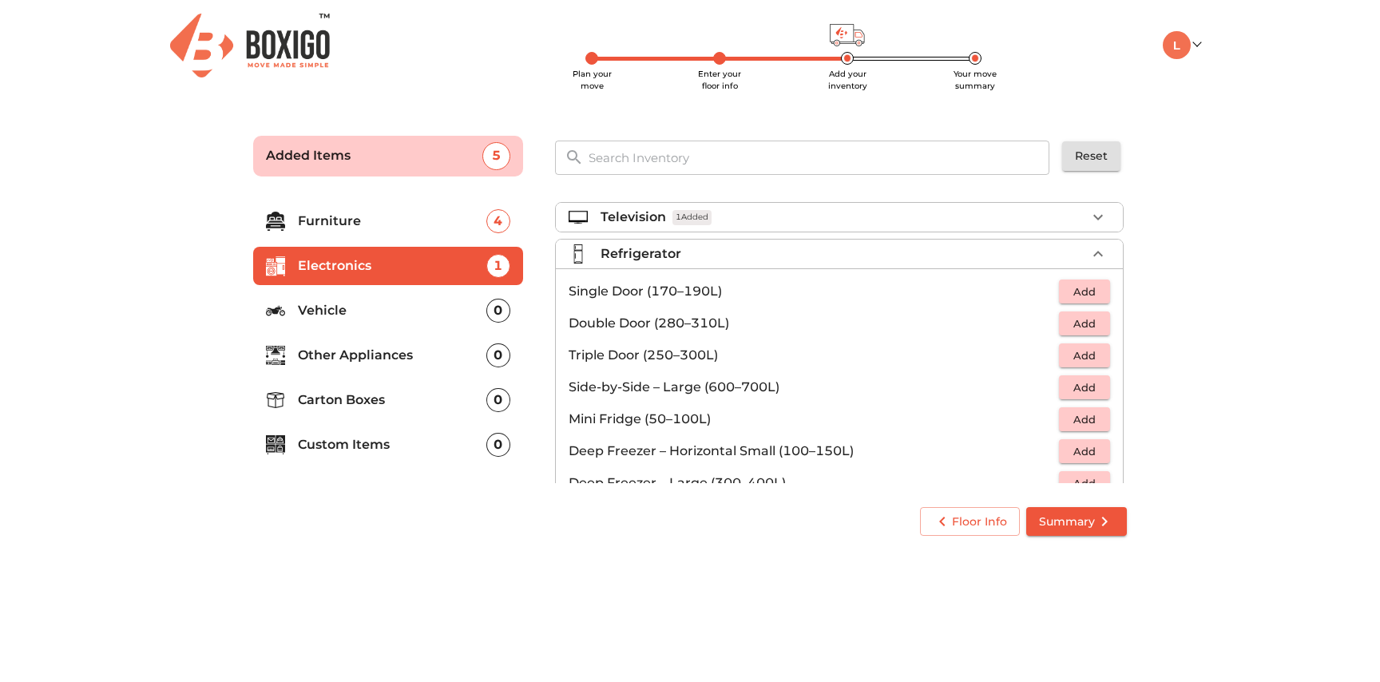
click at [1087, 298] on span "Add" at bounding box center [1084, 292] width 35 height 18
click at [1094, 252] on icon "button" at bounding box center [1098, 253] width 19 height 19
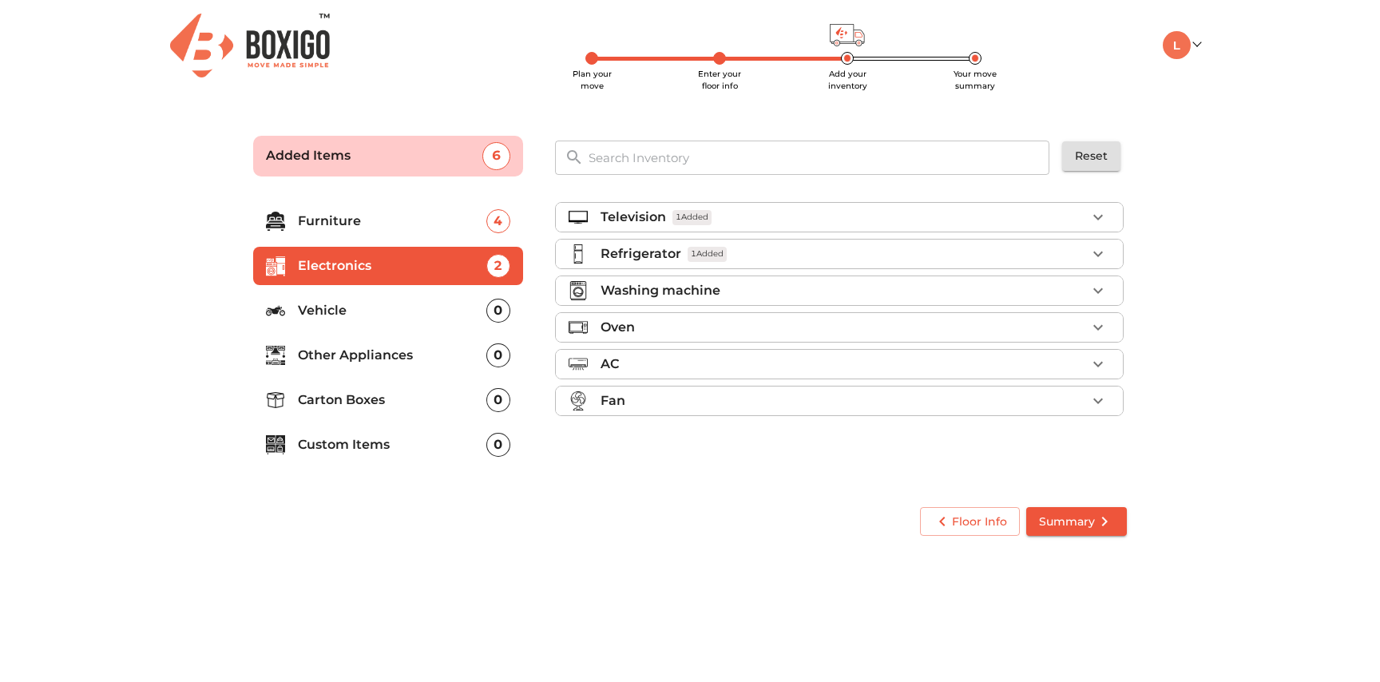
click at [334, 311] on p "Vehicle" at bounding box center [392, 310] width 189 height 19
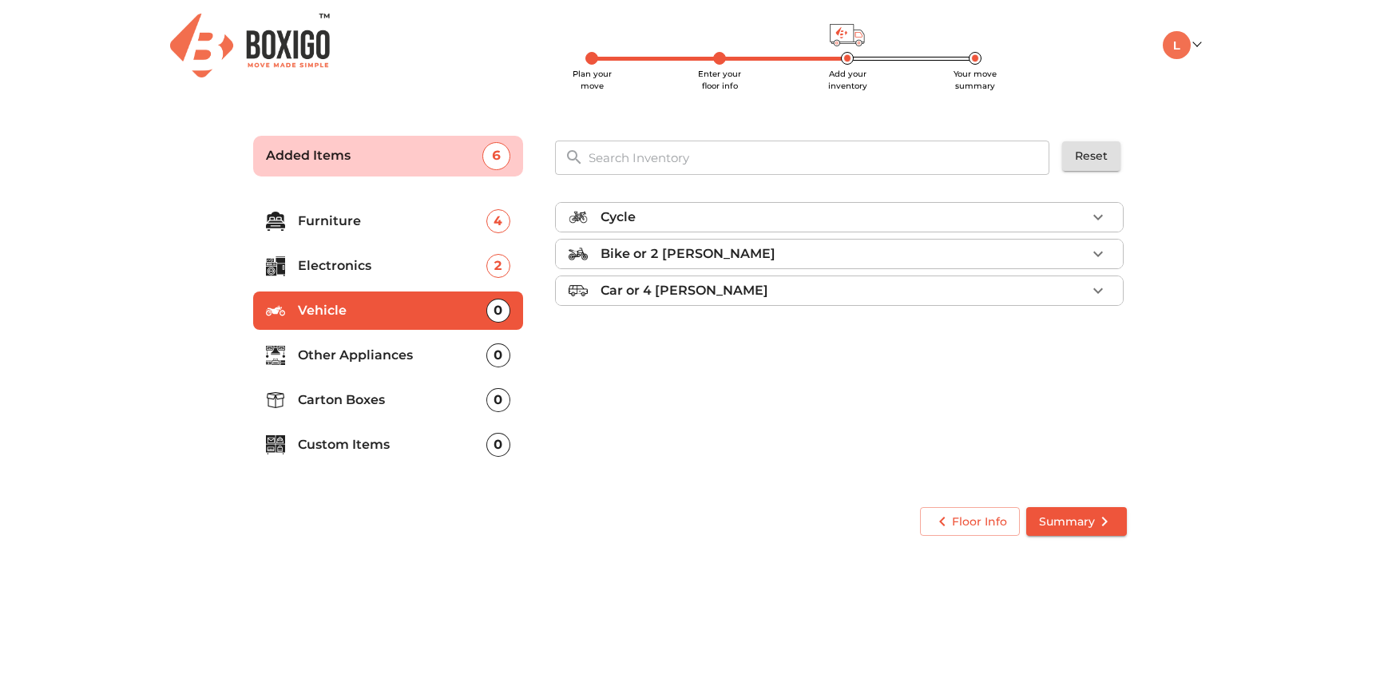
click at [639, 221] on div "Cycle" at bounding box center [844, 217] width 486 height 19
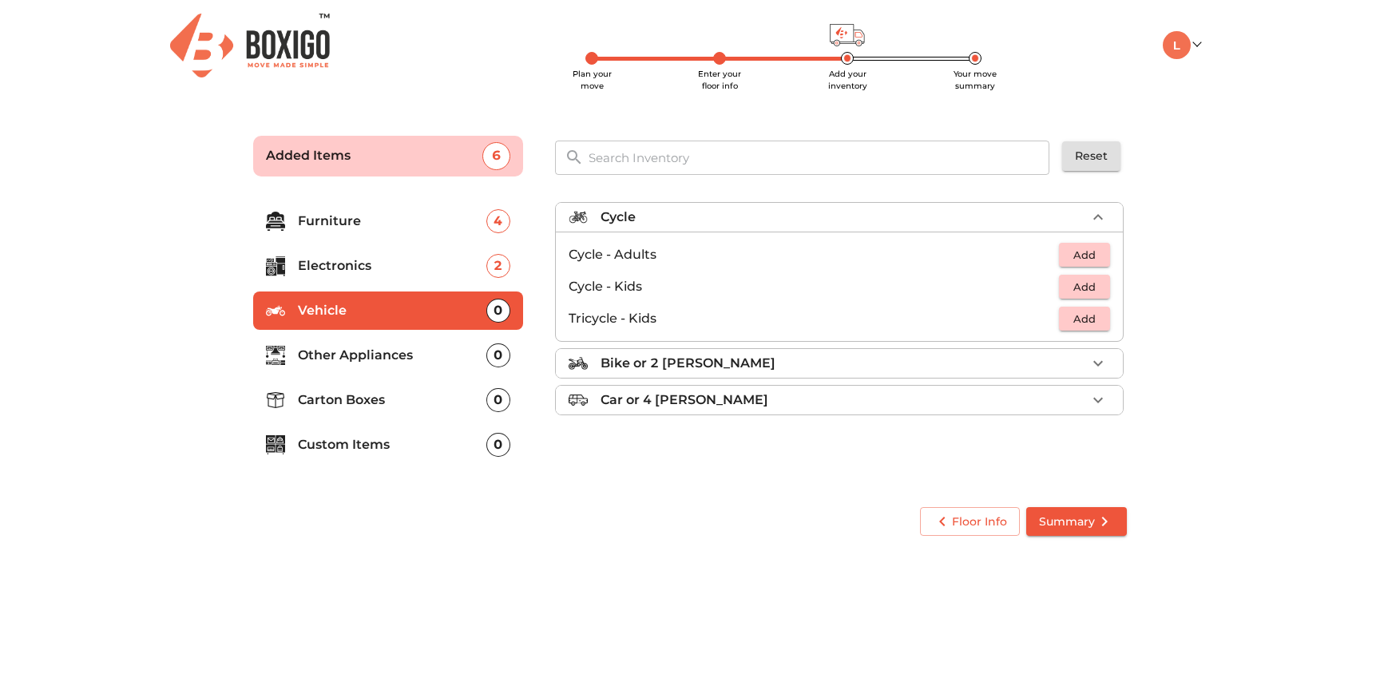
click at [1091, 260] on span "Add" at bounding box center [1084, 255] width 35 height 18
click at [697, 360] on p "Bike or 2 wheeler" at bounding box center [688, 363] width 175 height 19
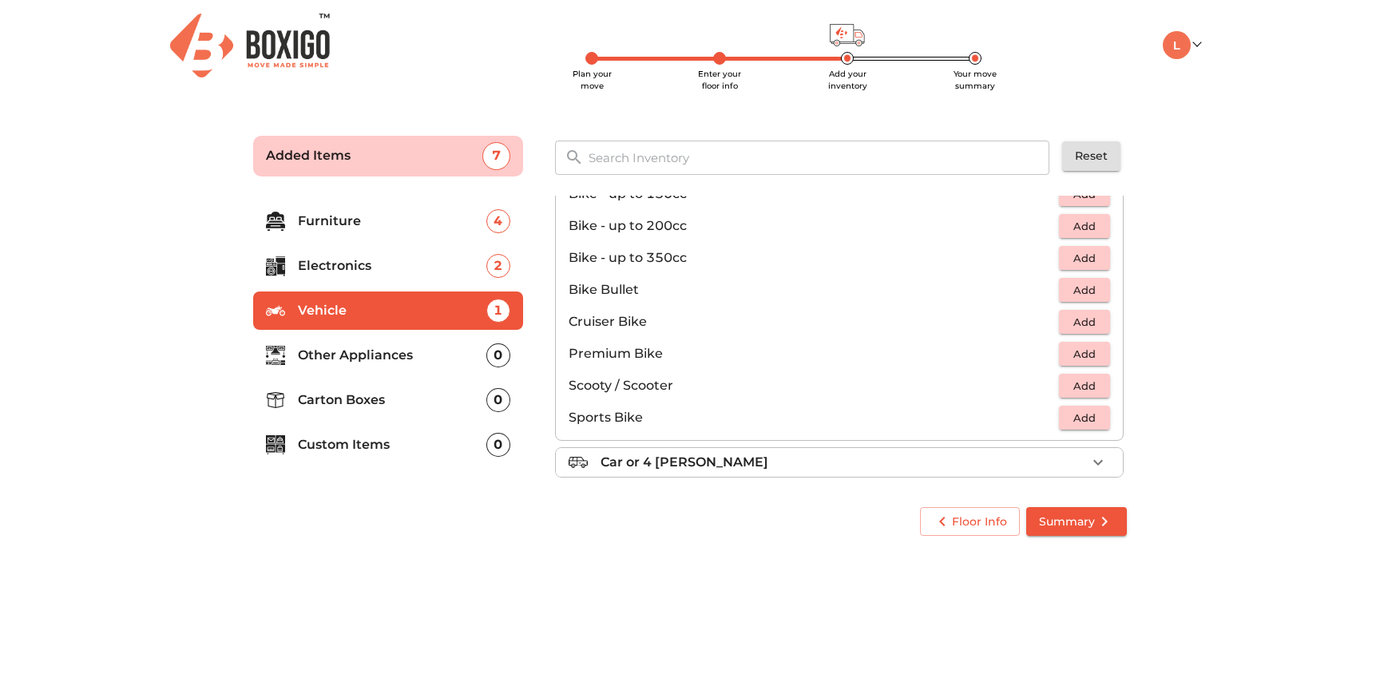
scroll to position [105, 0]
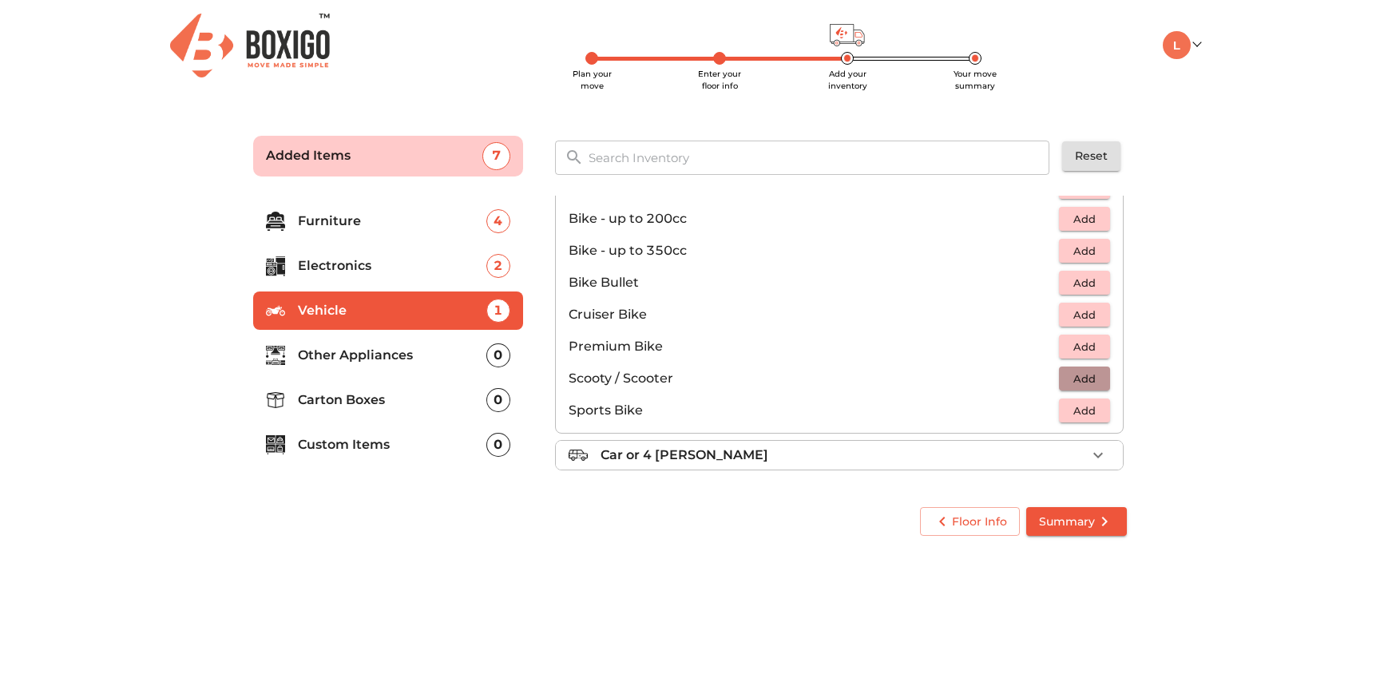
click at [1087, 377] on span "Add" at bounding box center [1084, 379] width 35 height 18
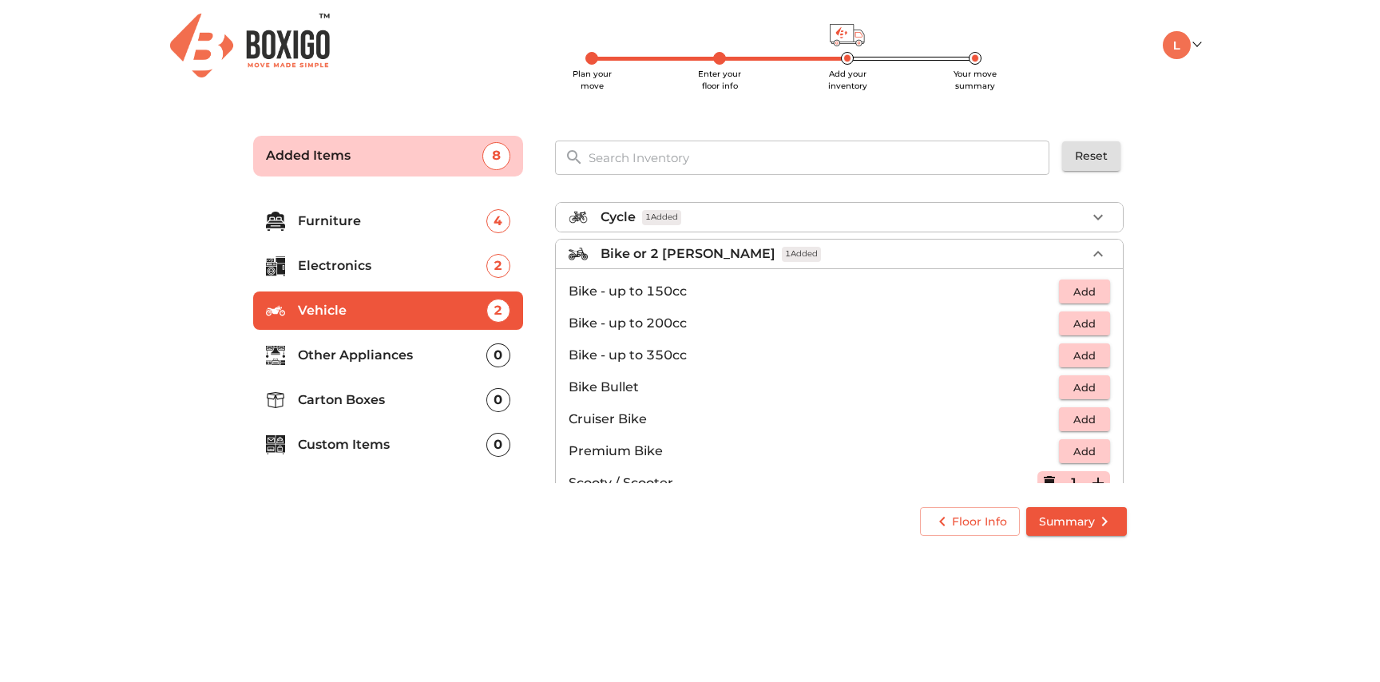
click at [1090, 264] on li "Bike or 2 wheeler 1 Added" at bounding box center [839, 254] width 567 height 29
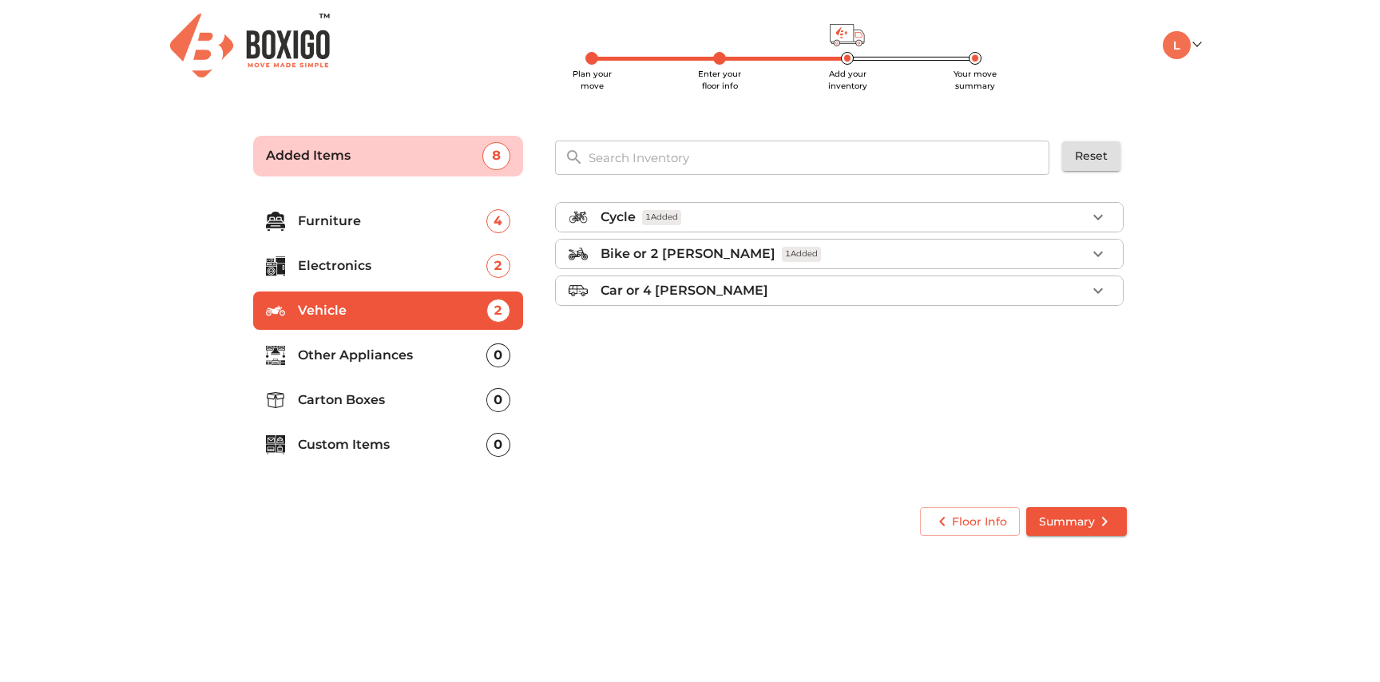
click at [362, 352] on p "Other Appliances" at bounding box center [392, 355] width 189 height 19
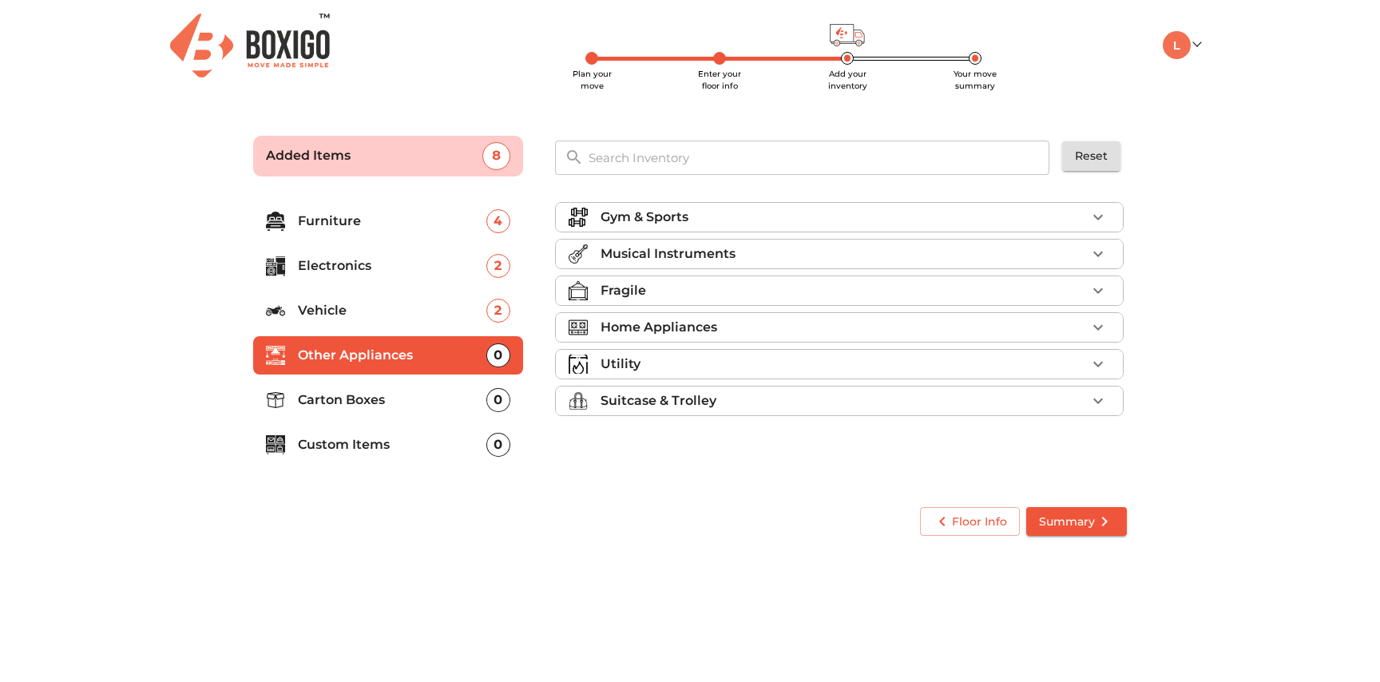
click at [641, 294] on p "Fragile" at bounding box center [624, 290] width 46 height 19
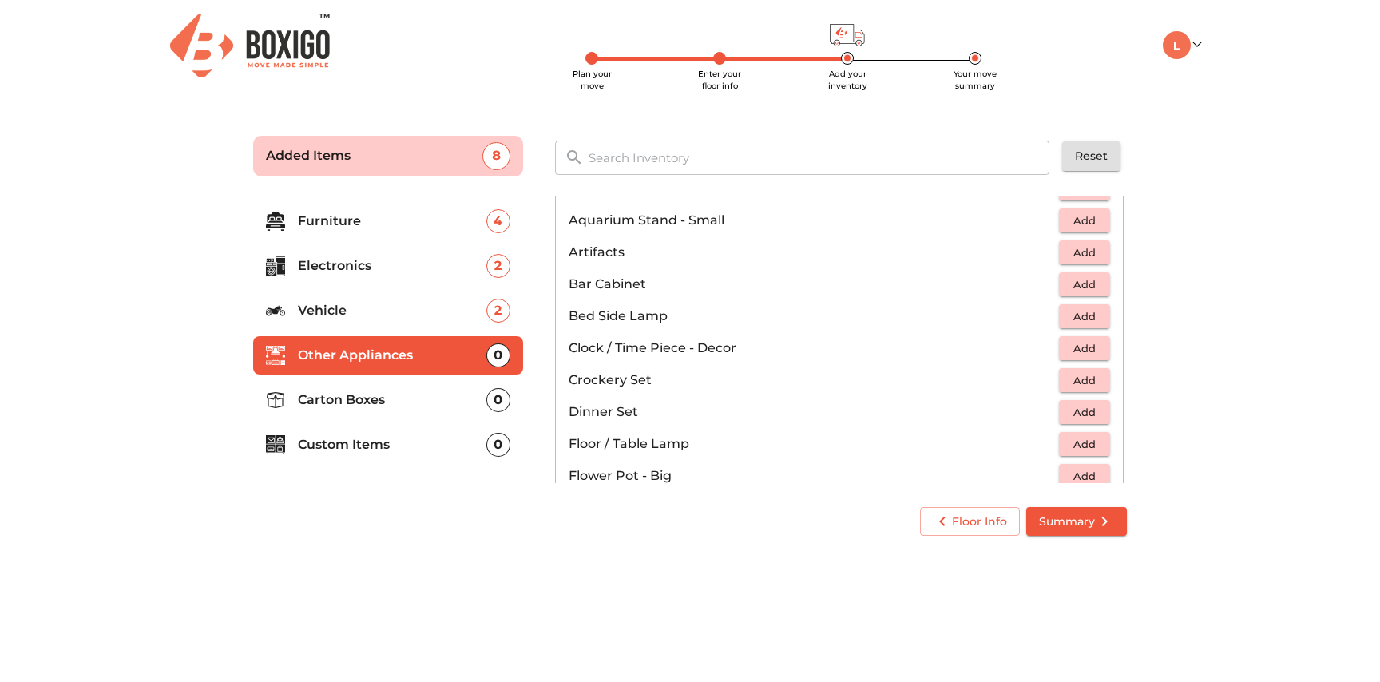
scroll to position [220, 0]
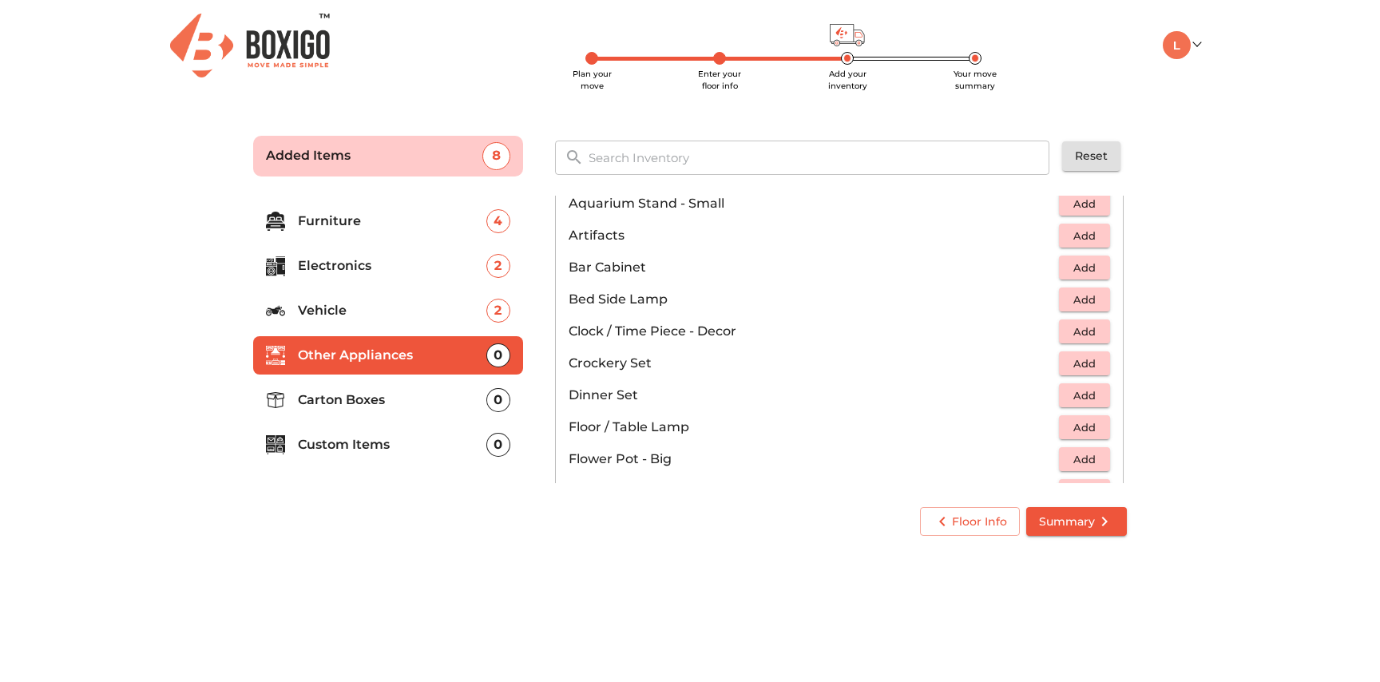
click at [1085, 390] on span "Add" at bounding box center [1084, 396] width 35 height 18
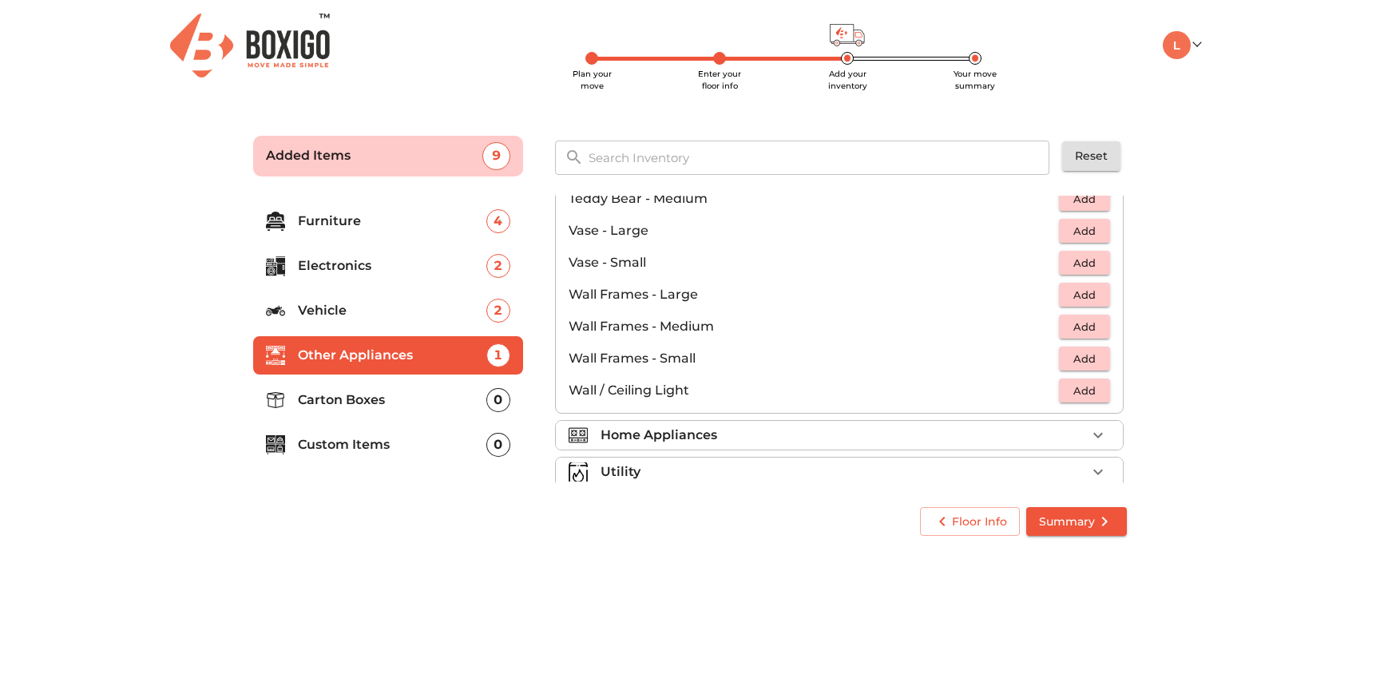
scroll to position [1078, 0]
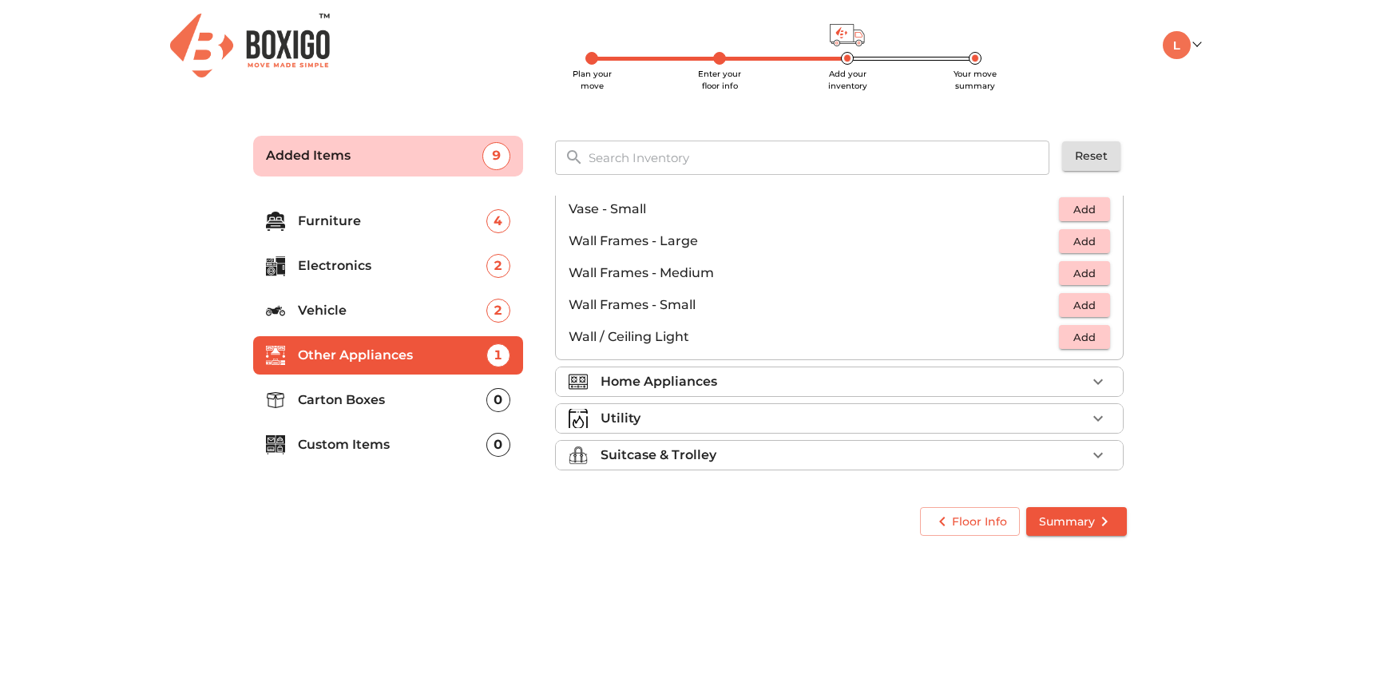
click at [622, 383] on p "Home Appliances" at bounding box center [659, 381] width 117 height 19
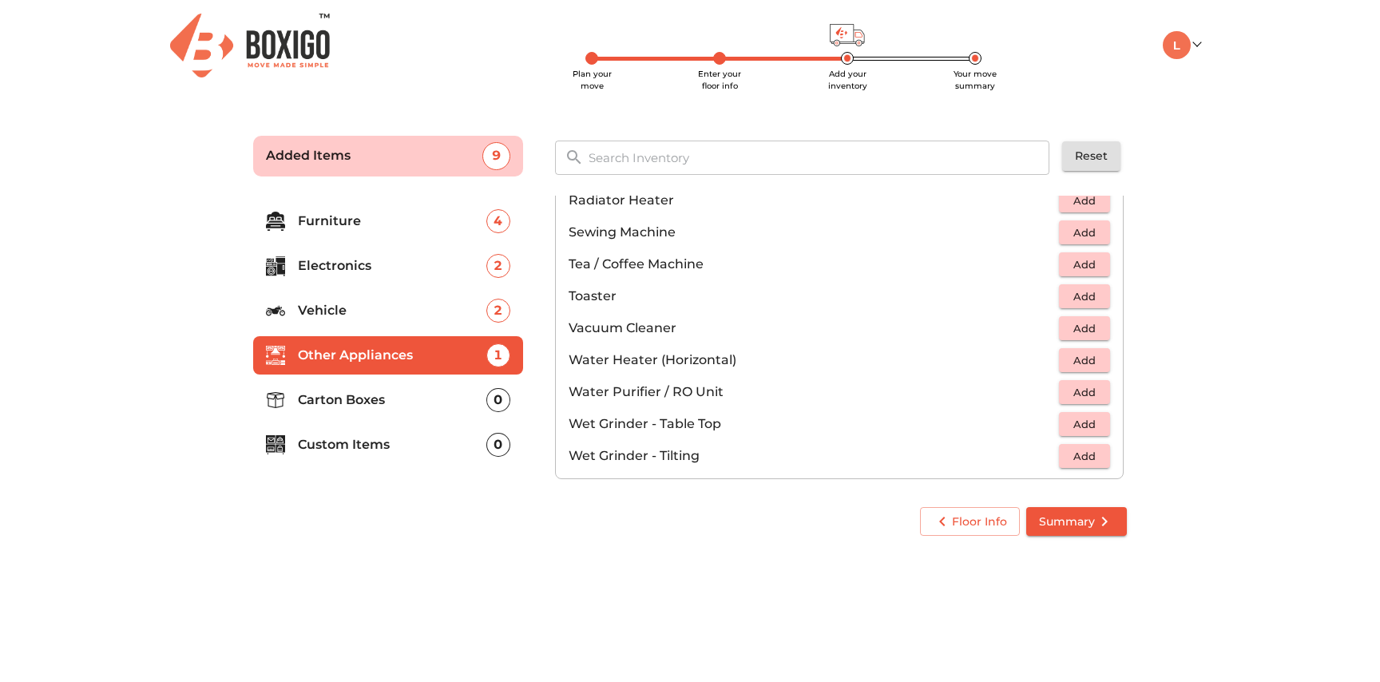
scroll to position [1109, 0]
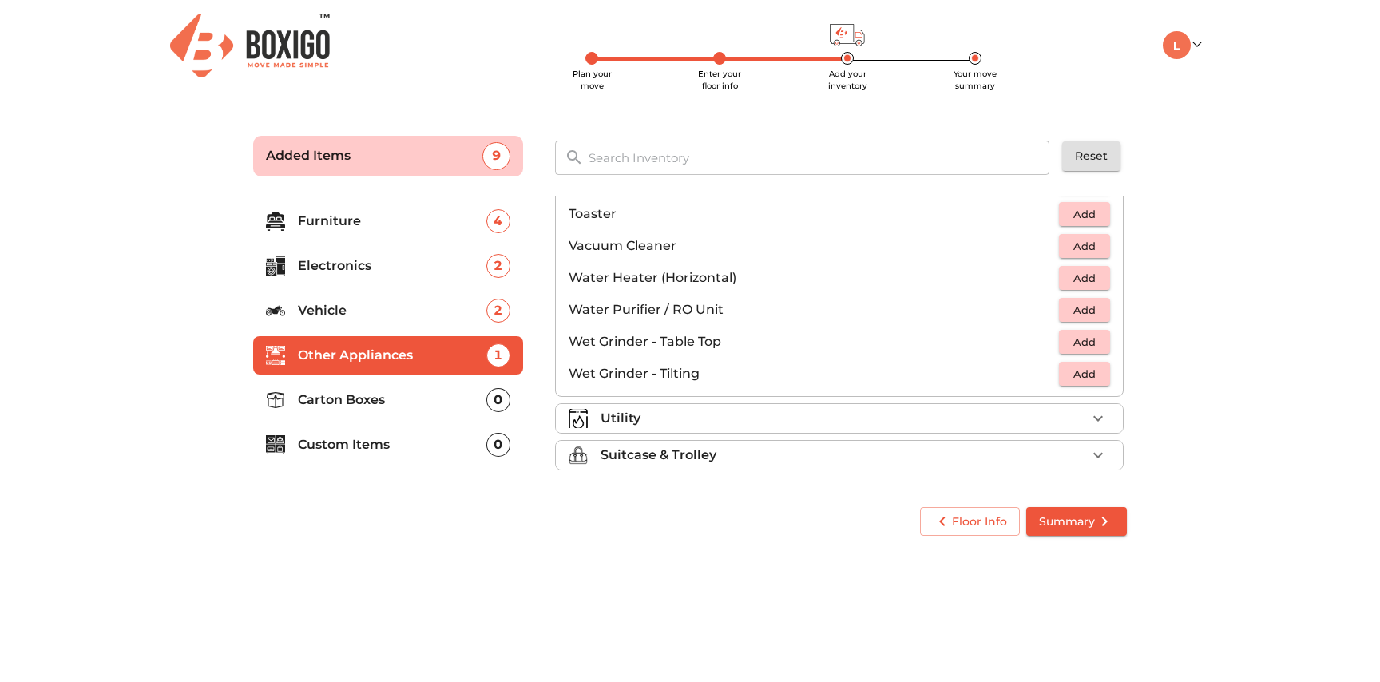
click at [633, 416] on p "Utility" at bounding box center [621, 418] width 40 height 19
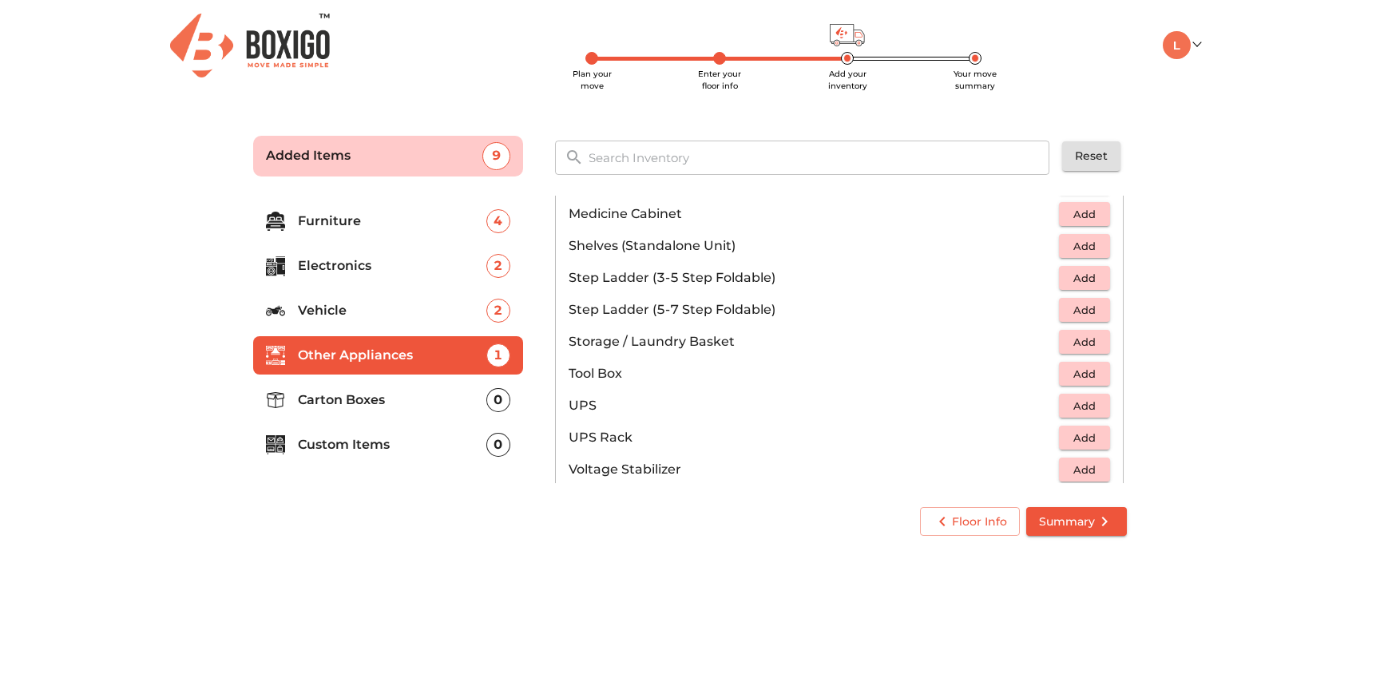
scroll to position [1205, 0]
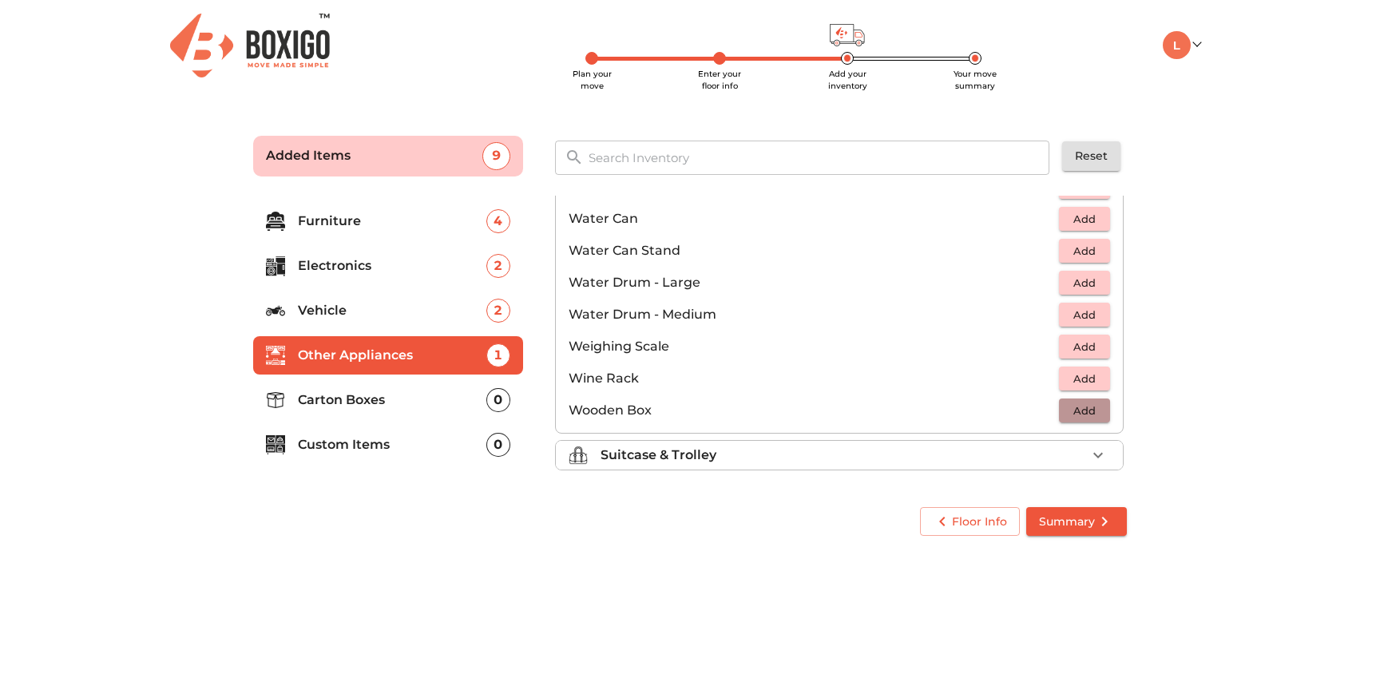
click at [1090, 410] on span "Add" at bounding box center [1084, 411] width 35 height 18
click at [671, 454] on p "Suitcase & Trolley" at bounding box center [659, 455] width 116 height 19
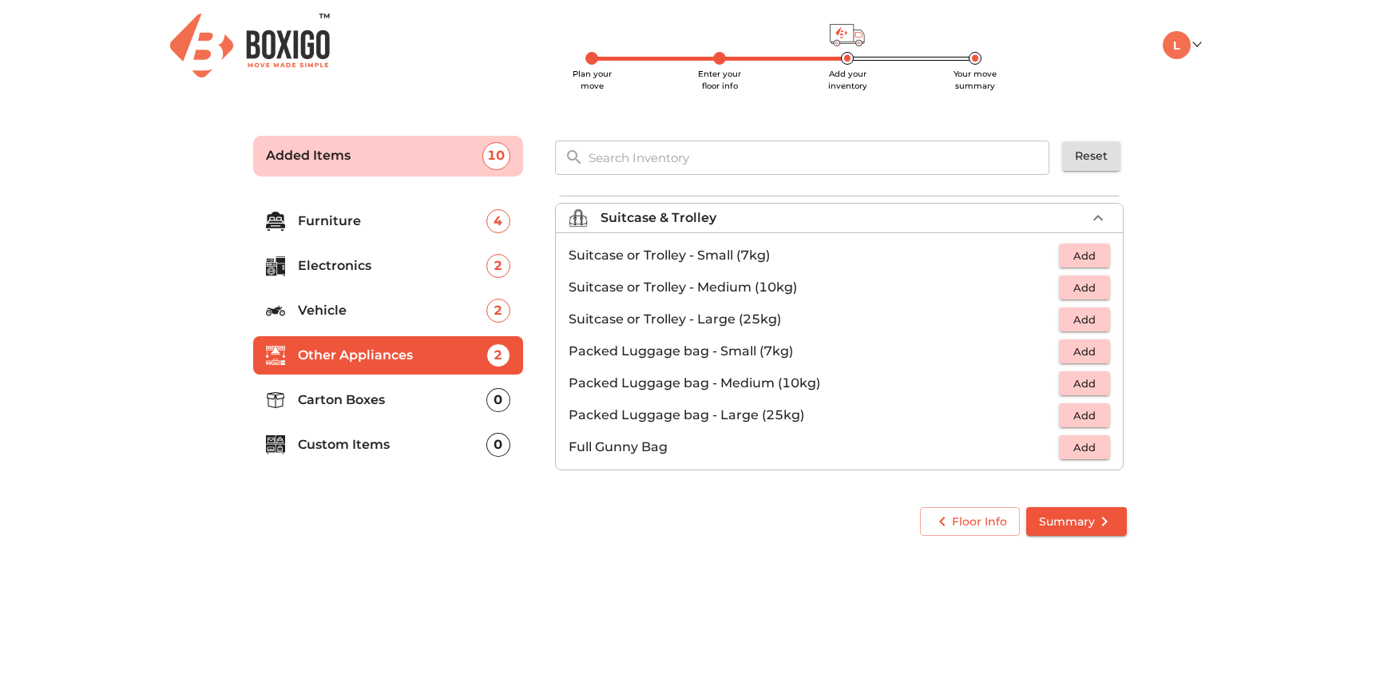
scroll to position [183, 0]
click at [1083, 260] on span "Add" at bounding box center [1084, 256] width 35 height 18
click at [1100, 255] on icon "button" at bounding box center [1098, 255] width 11 height 11
click at [398, 403] on p "Carton Boxes" at bounding box center [392, 400] width 189 height 19
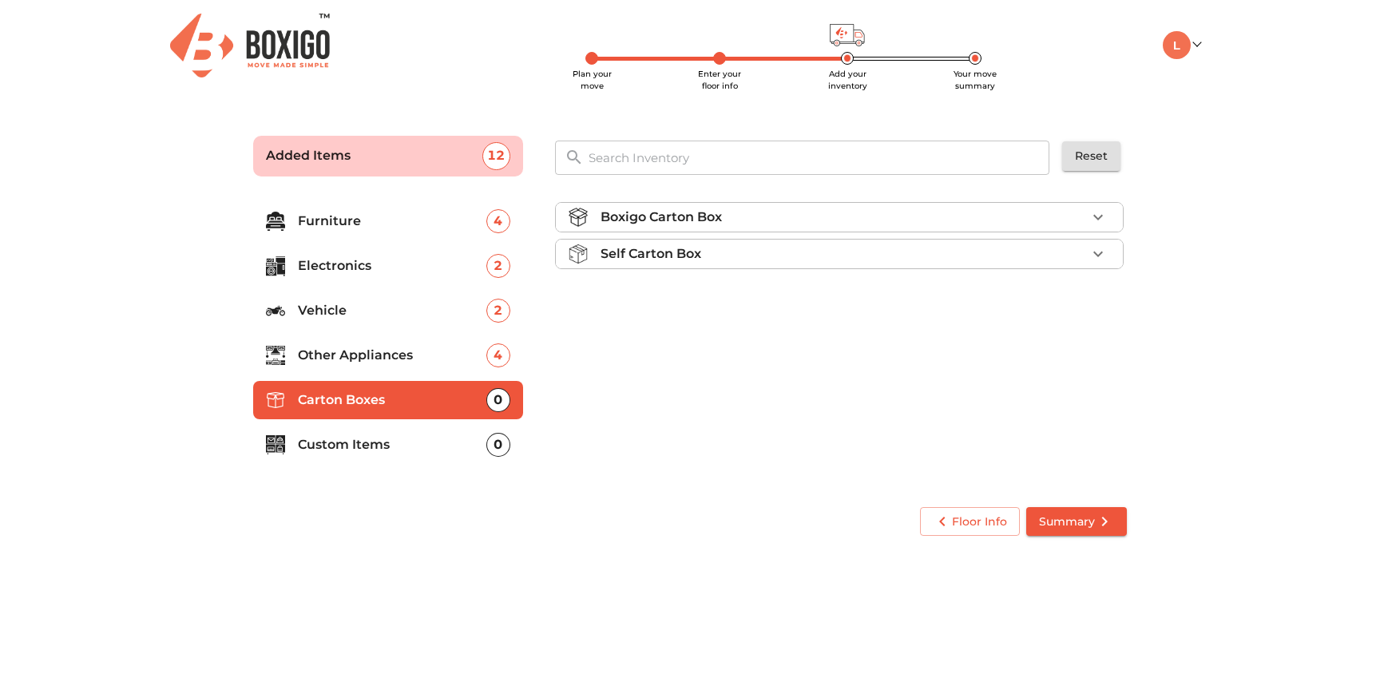
click at [666, 217] on p "Boxigo Carton Box" at bounding box center [661, 217] width 121 height 19
click at [1090, 253] on span "Add" at bounding box center [1084, 255] width 35 height 18
click at [1090, 253] on icon "button" at bounding box center [1098, 254] width 19 height 19
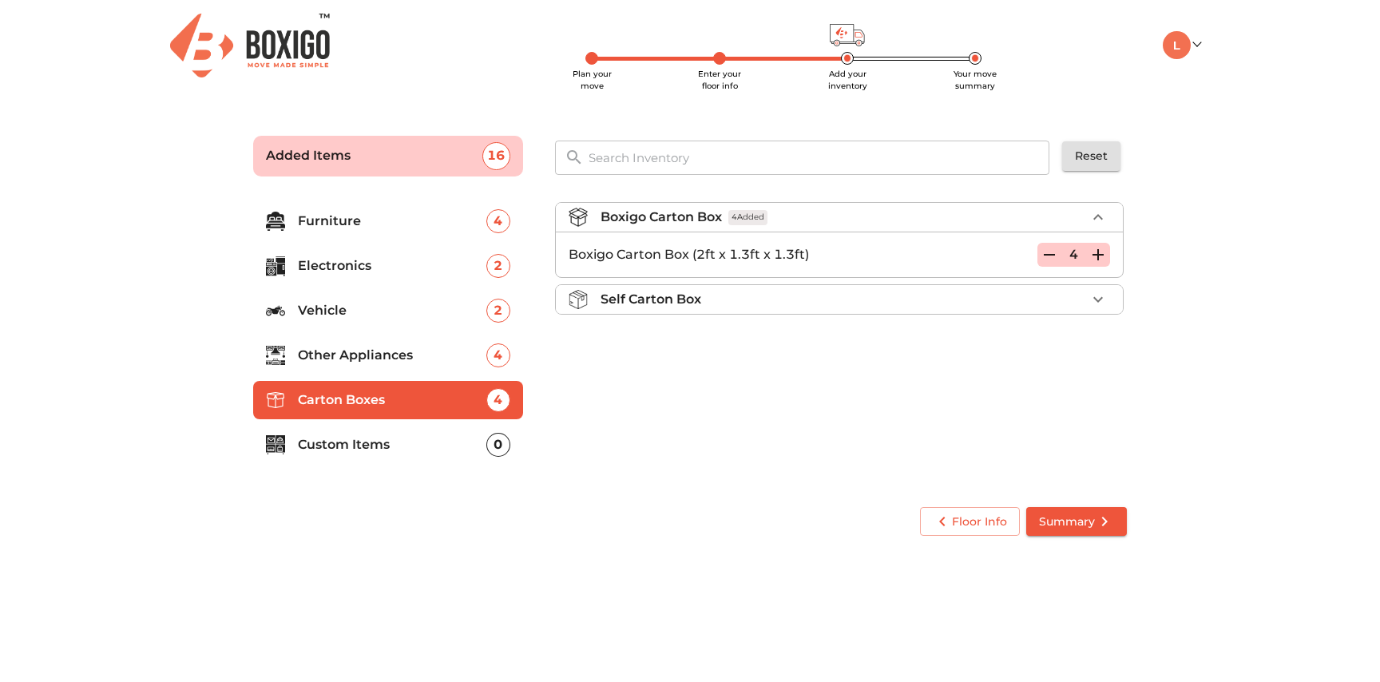
click at [363, 449] on p "Custom Items" at bounding box center [392, 444] width 189 height 19
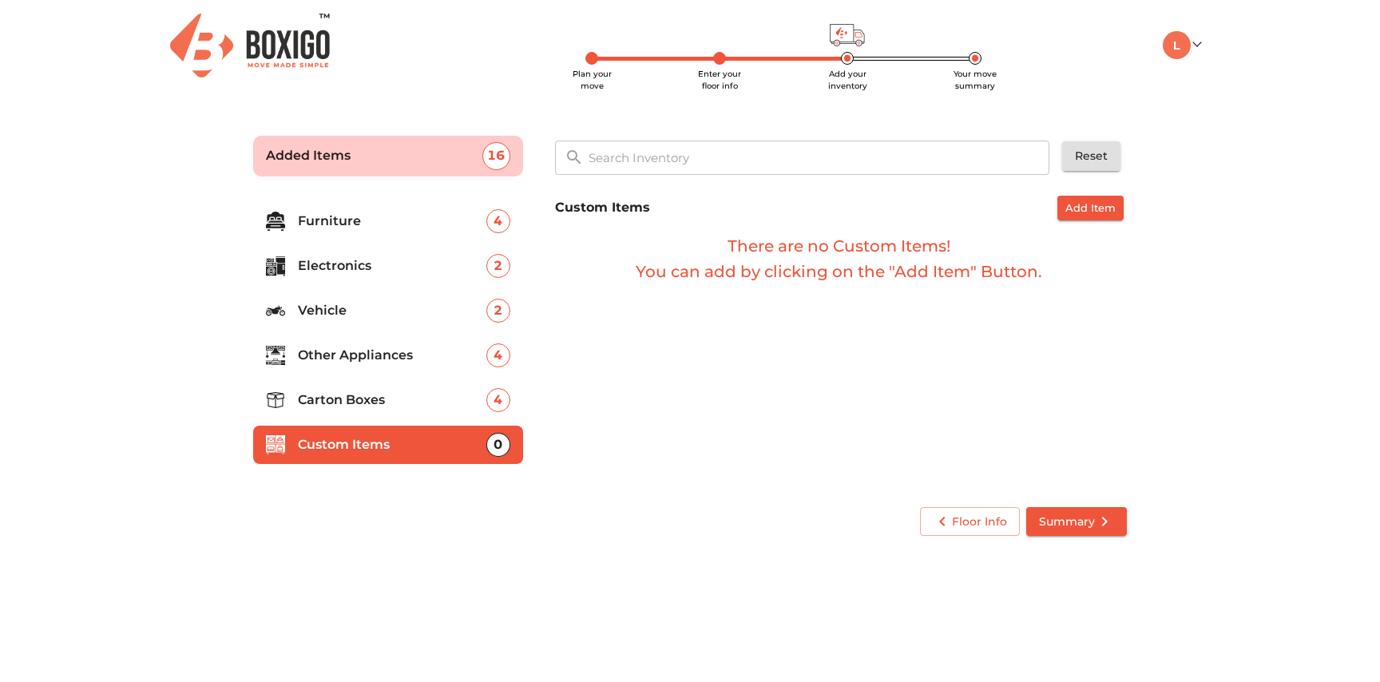
click at [1095, 208] on span "Add Item" at bounding box center [1091, 208] width 50 height 18
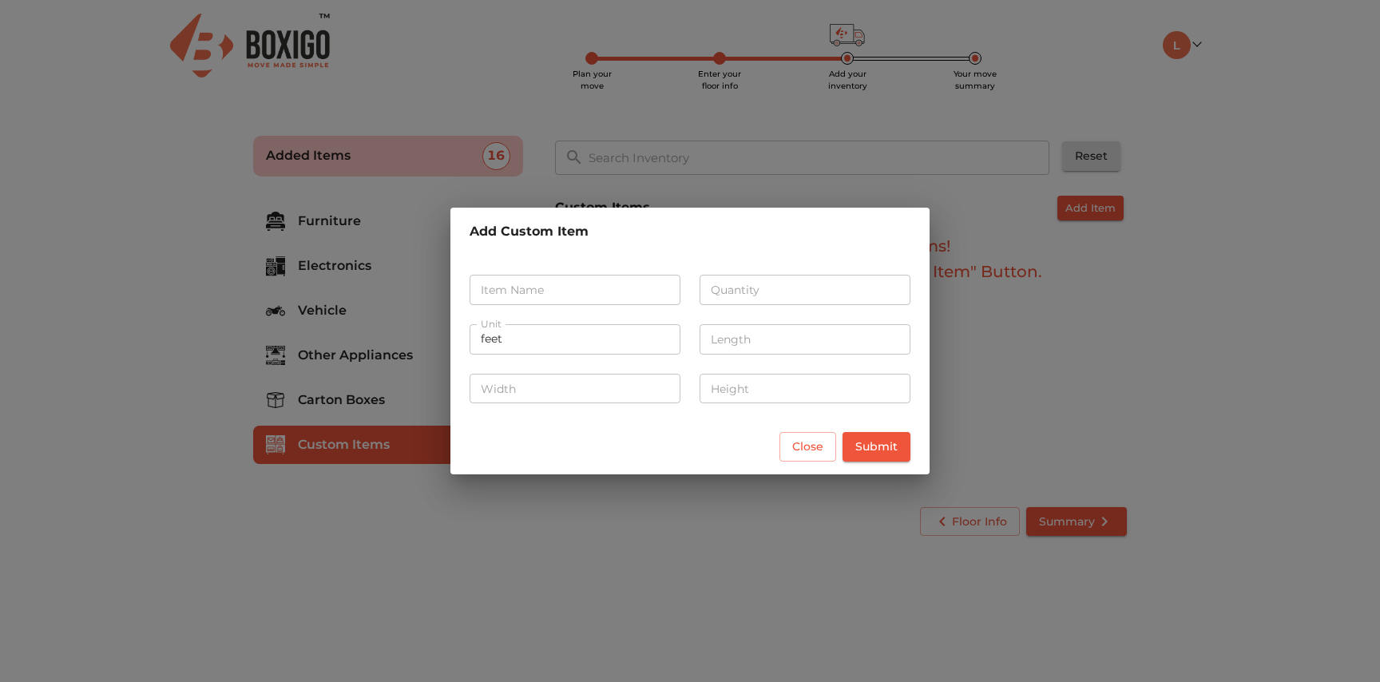
click at [585, 296] on input "text" at bounding box center [575, 290] width 211 height 30
type input "PS 5"
type input "1"
click at [526, 339] on input "feet" at bounding box center [575, 339] width 211 height 30
drag, startPoint x: 513, startPoint y: 339, endPoint x: 470, endPoint y: 339, distance: 42.3
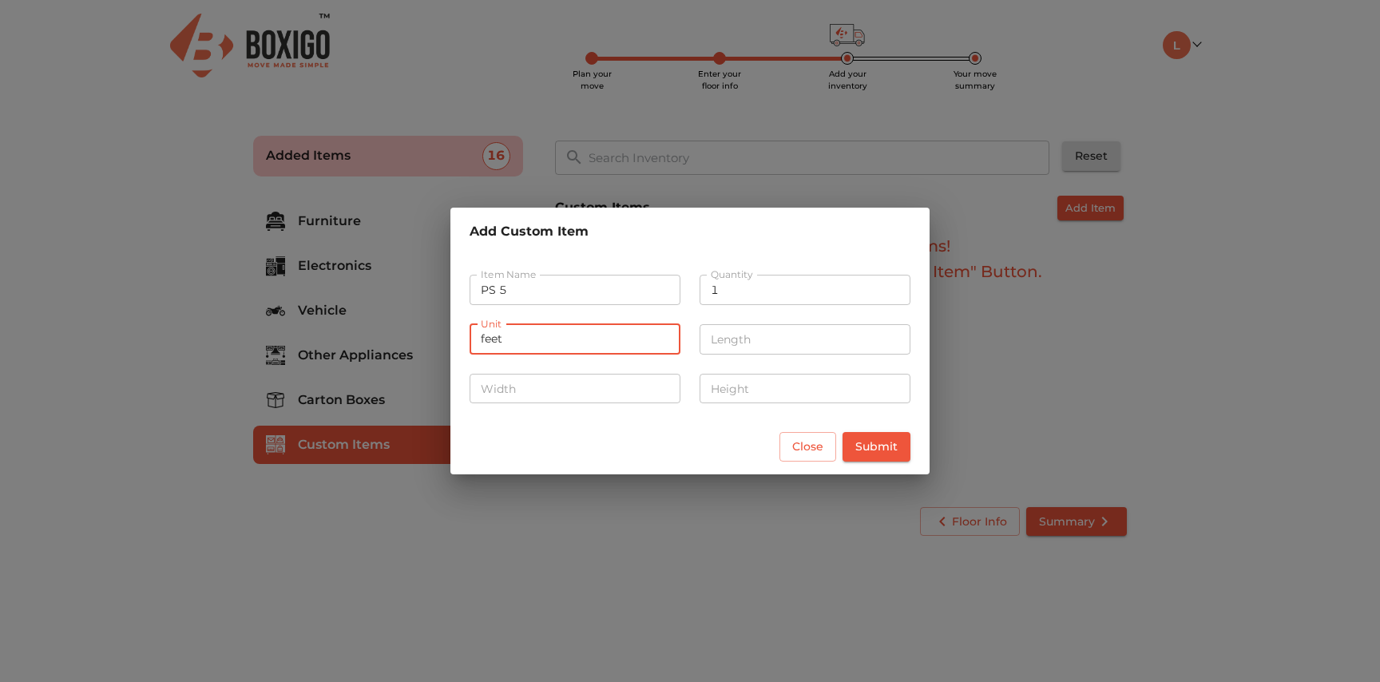
click at [470, 339] on input "feet" at bounding box center [575, 339] width 211 height 30
click at [529, 341] on input "feet" at bounding box center [575, 339] width 211 height 30
click at [731, 340] on input "number" at bounding box center [805, 339] width 211 height 30
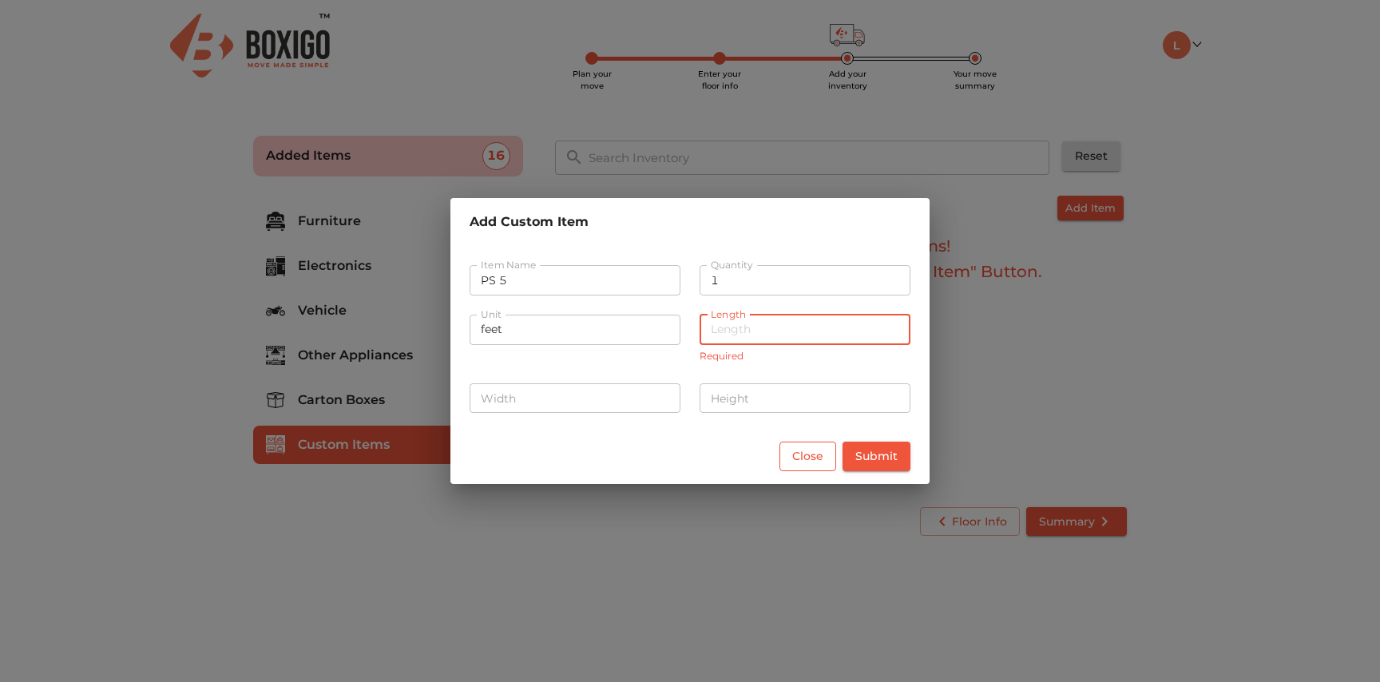
click at [821, 451] on span "Close" at bounding box center [807, 457] width 31 height 20
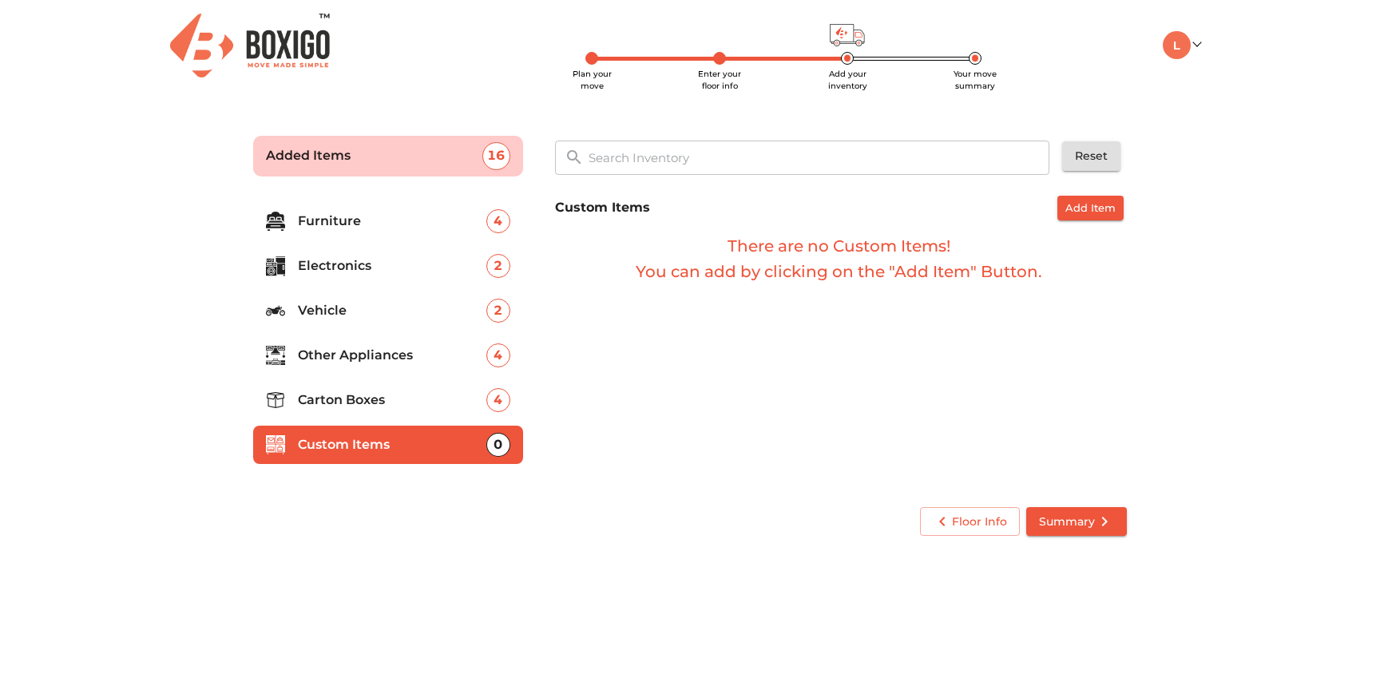
click at [1064, 522] on span "Summary" at bounding box center [1076, 522] width 75 height 20
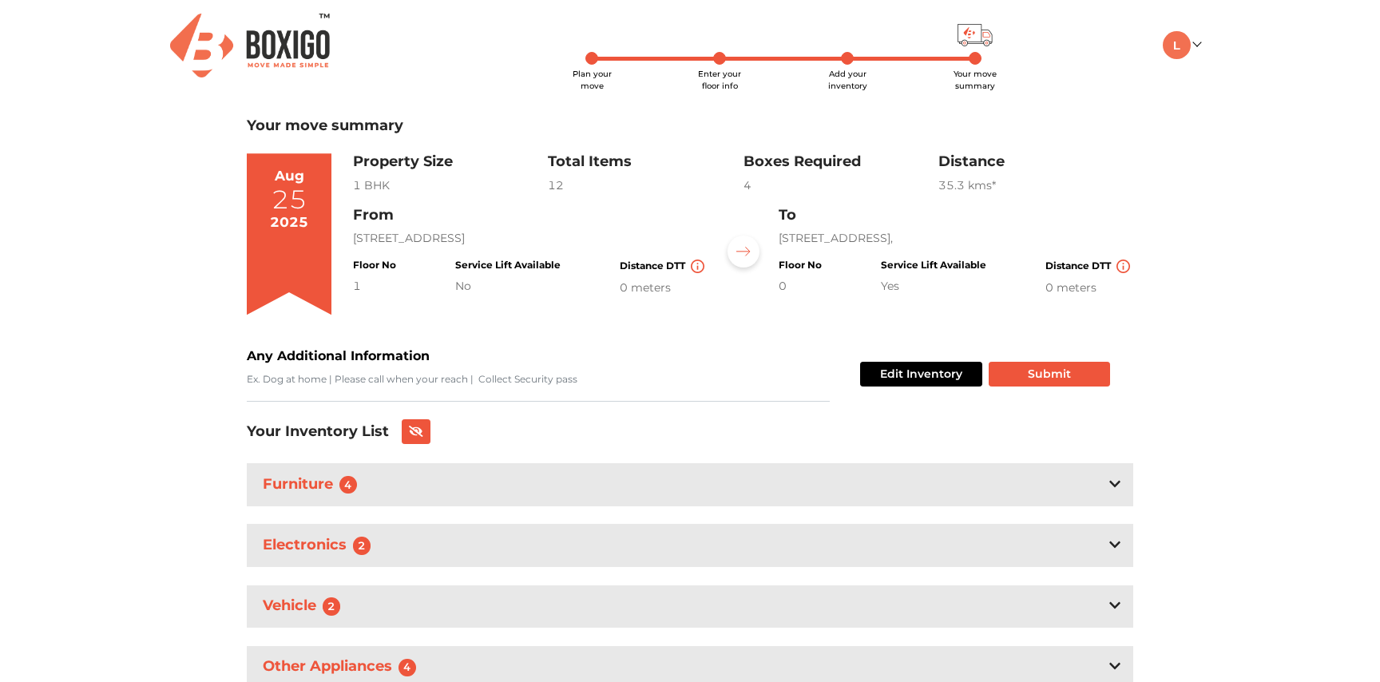
scroll to position [125, 0]
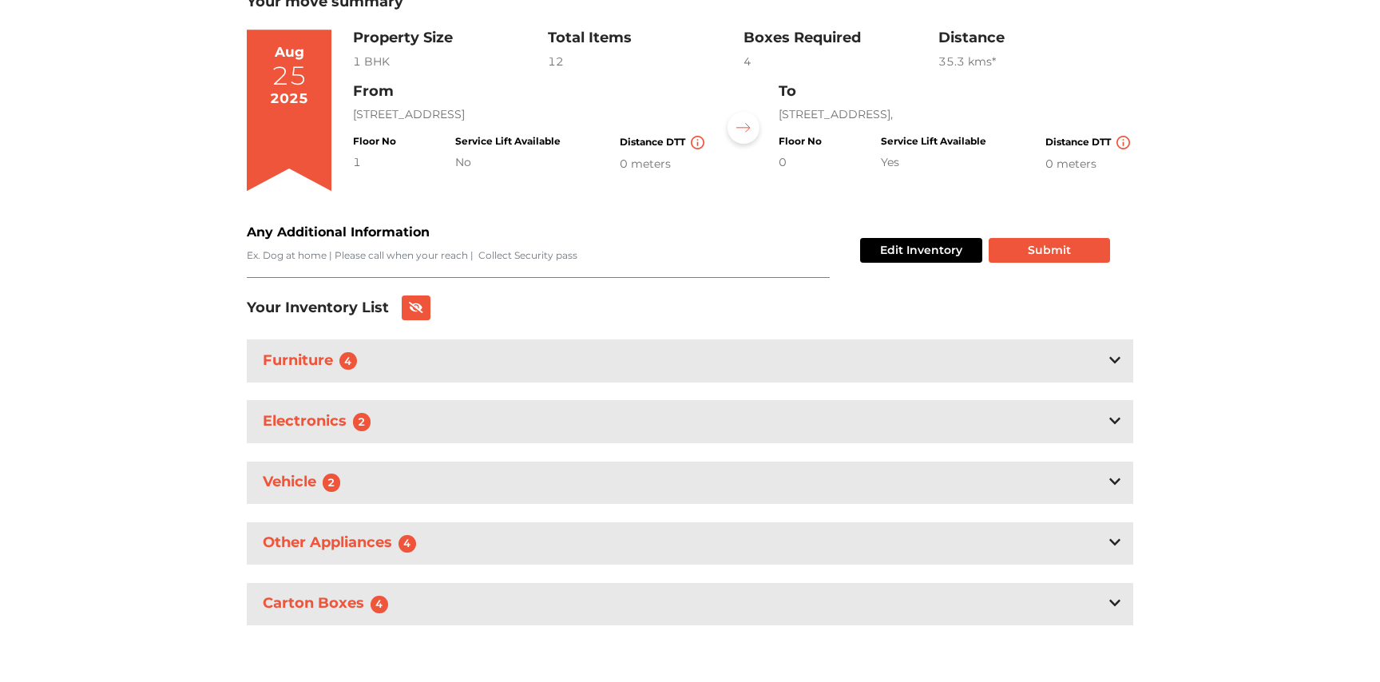
click at [409, 264] on textarea "Any Additional Information" at bounding box center [538, 263] width 583 height 30
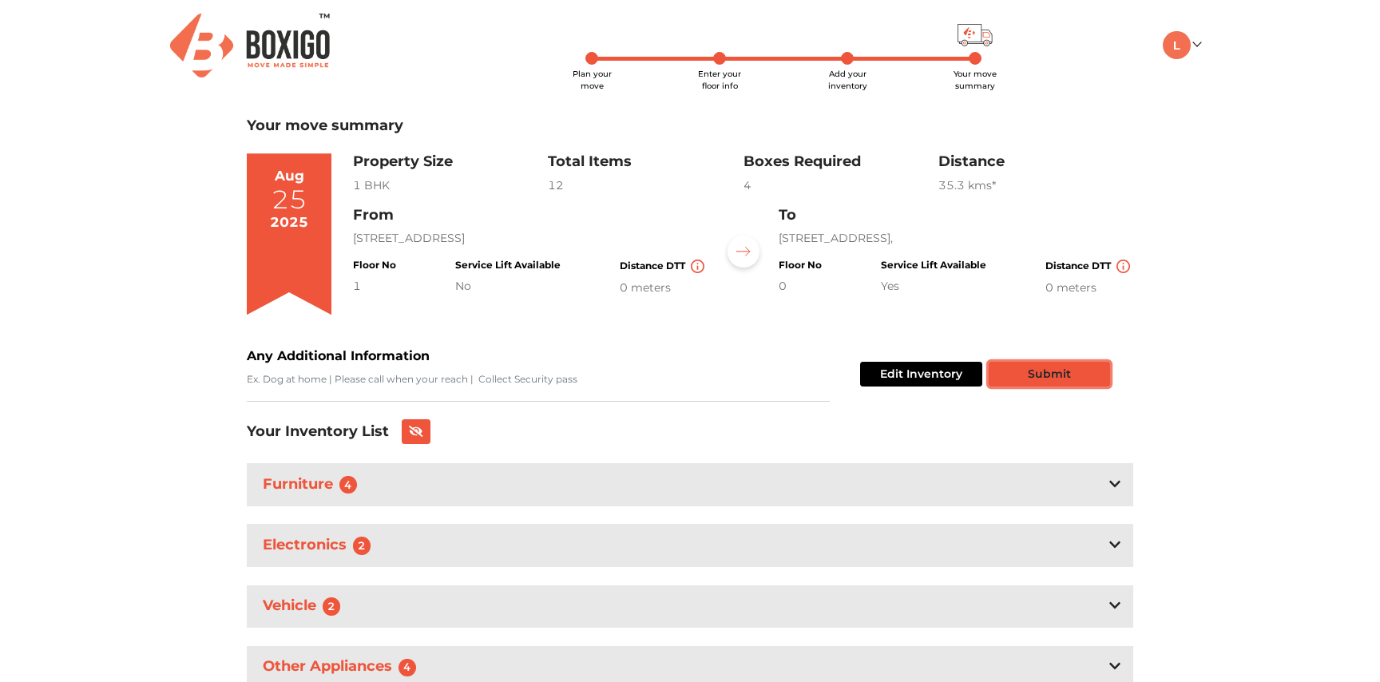
click at [1022, 377] on button "Submit" at bounding box center [1049, 374] width 121 height 25
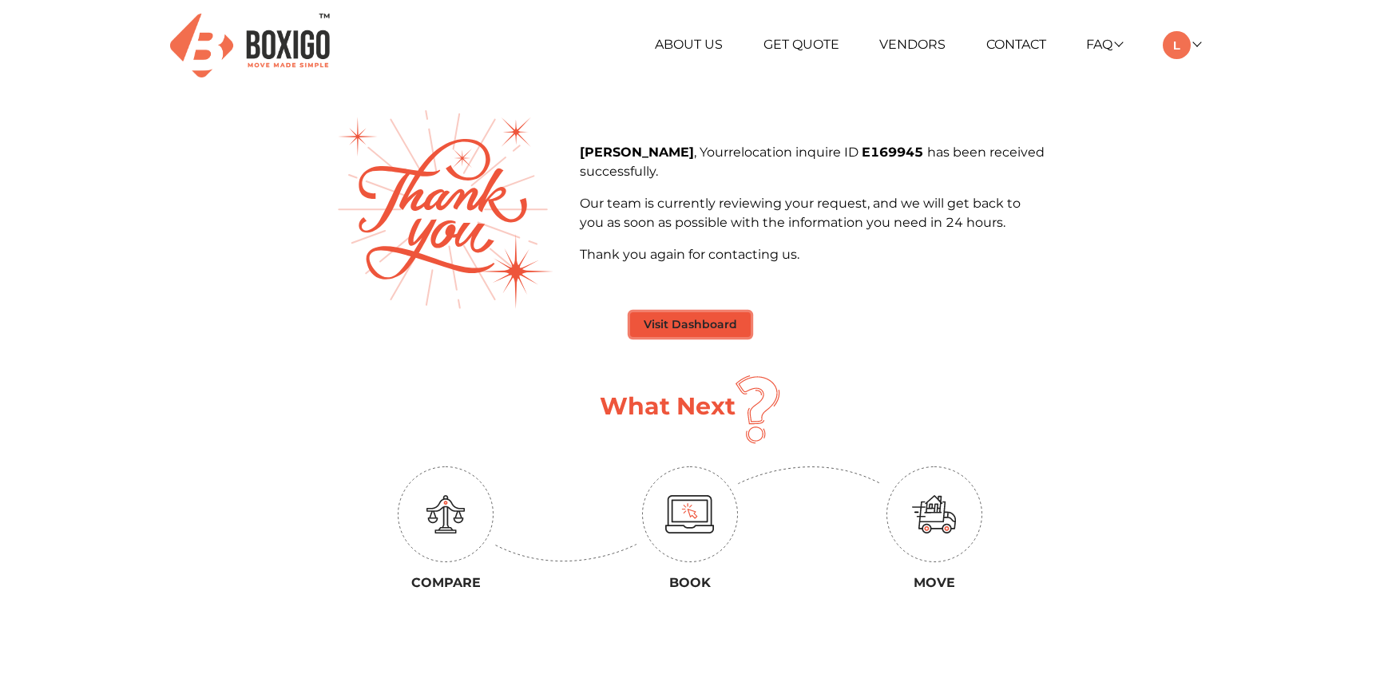
click at [687, 325] on button "Visit Dashboard" at bounding box center [690, 324] width 121 height 25
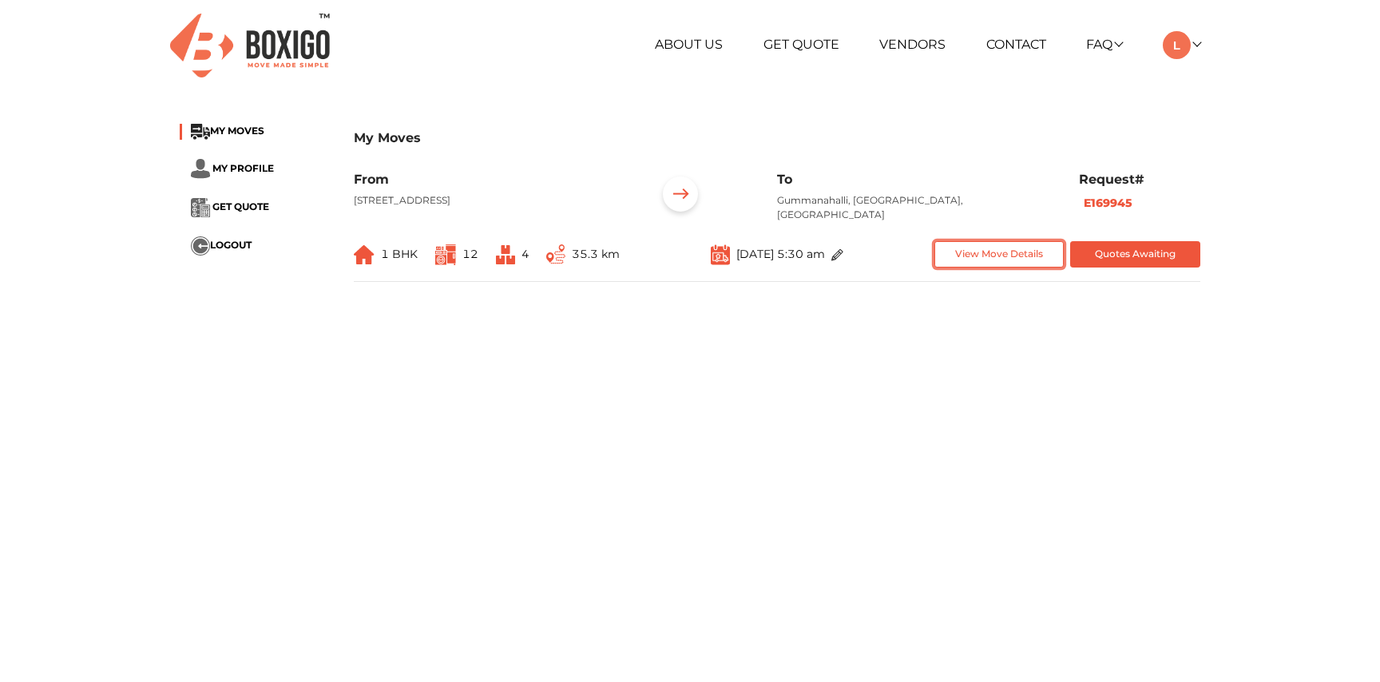
click at [977, 245] on button "View Move Details" at bounding box center [1000, 254] width 130 height 26
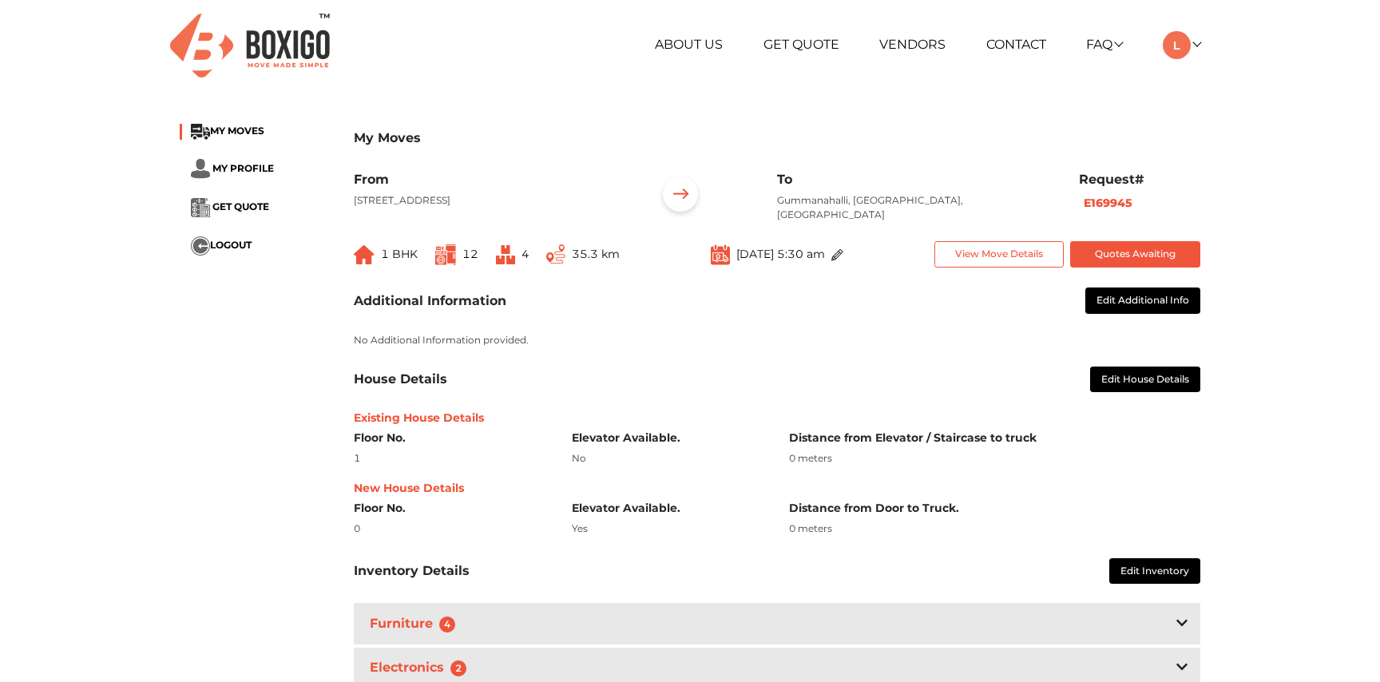
click at [979, 349] on div "Additional Information Edit Additional Info No Additional Information provided.…" at bounding box center [777, 546] width 871 height 556
click at [1106, 241] on button "Quotes Awaiting" at bounding box center [1135, 254] width 130 height 26
click at [1021, 312] on div "Additional Information Edit Additional Info No Additional Information provided." at bounding box center [777, 318] width 847 height 60
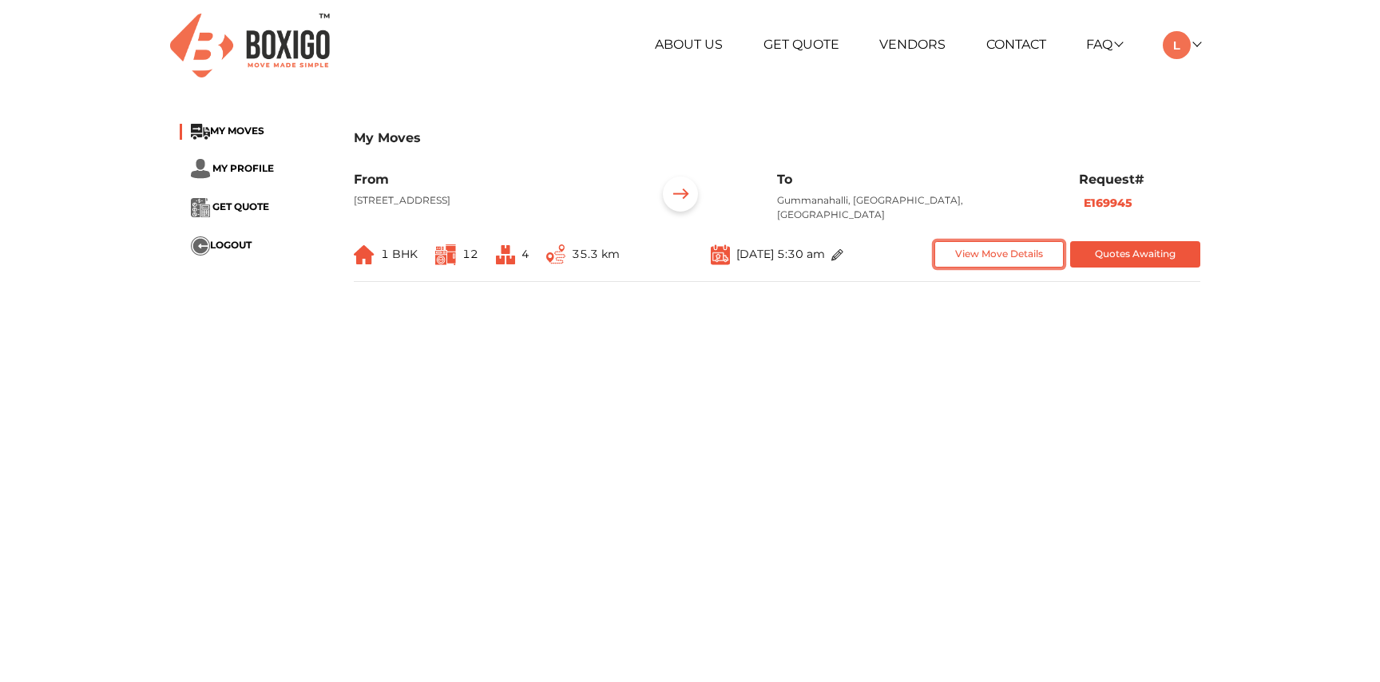
click at [990, 245] on button "View Move Details" at bounding box center [1000, 254] width 130 height 26
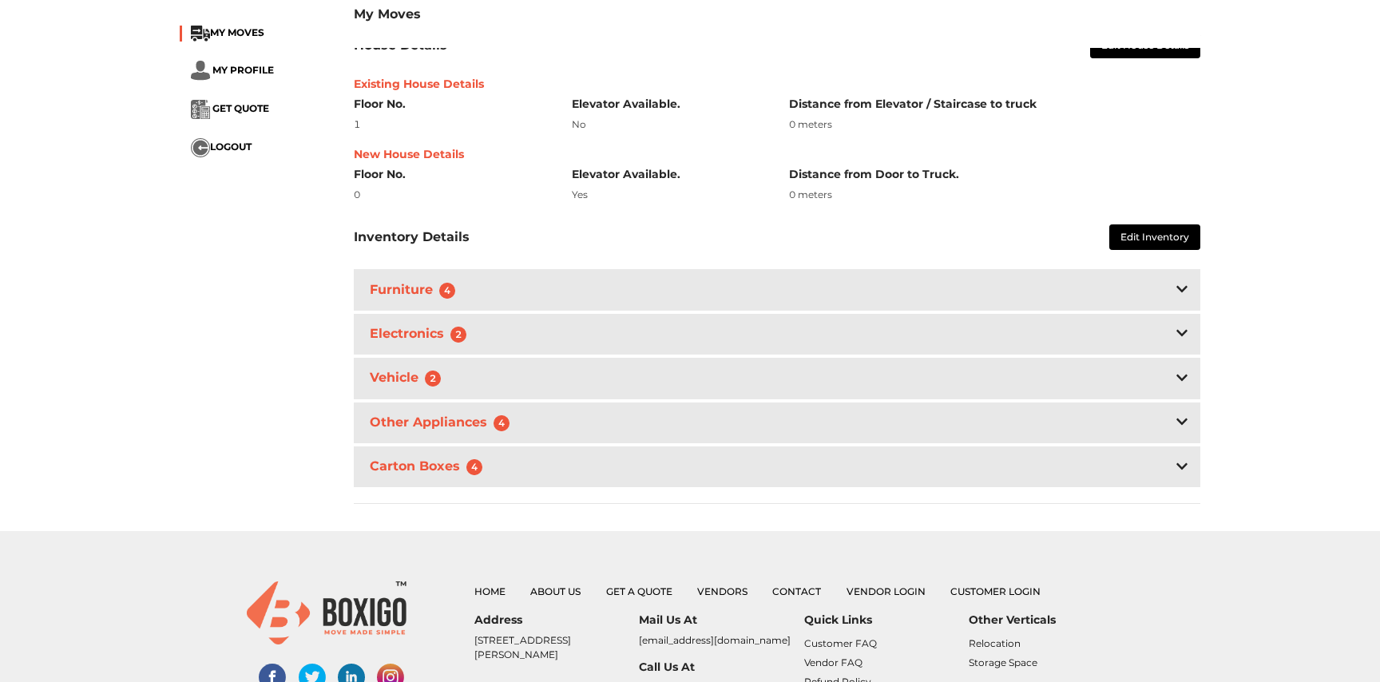
scroll to position [335, 0]
click at [1178, 282] on icon at bounding box center [1182, 288] width 11 height 13
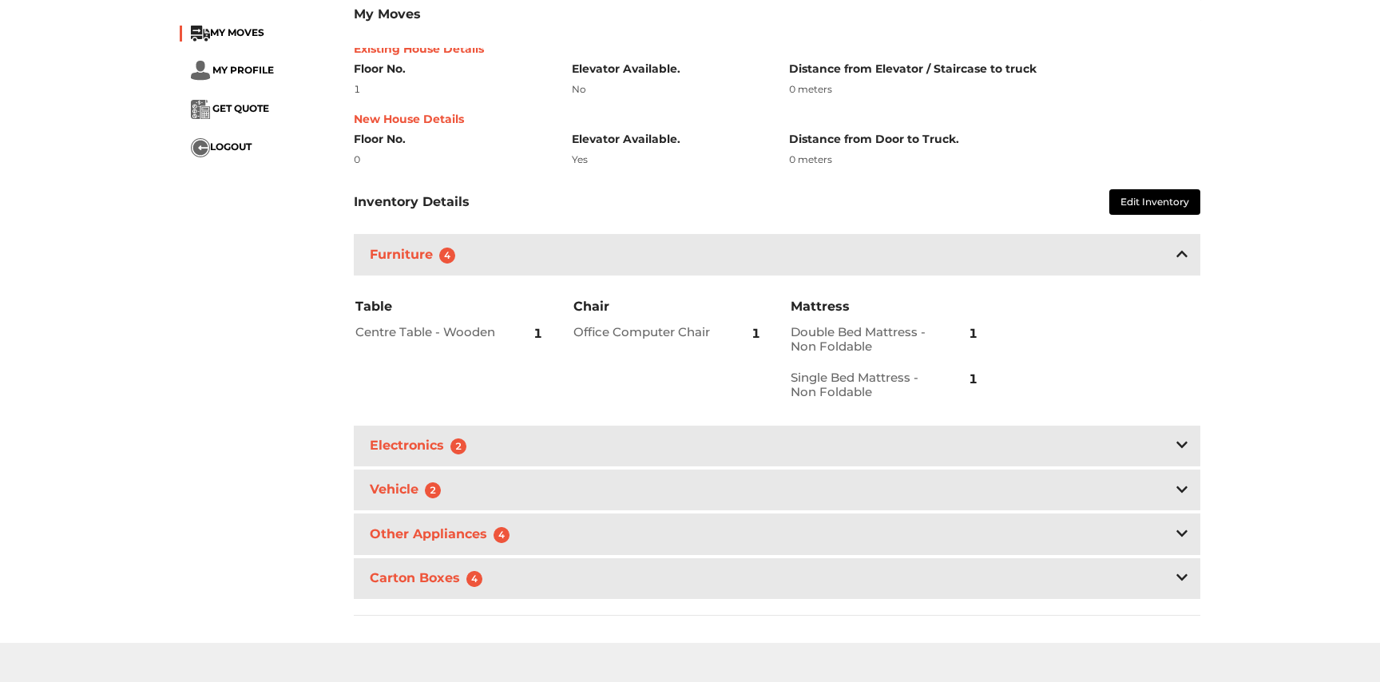
scroll to position [0, 0]
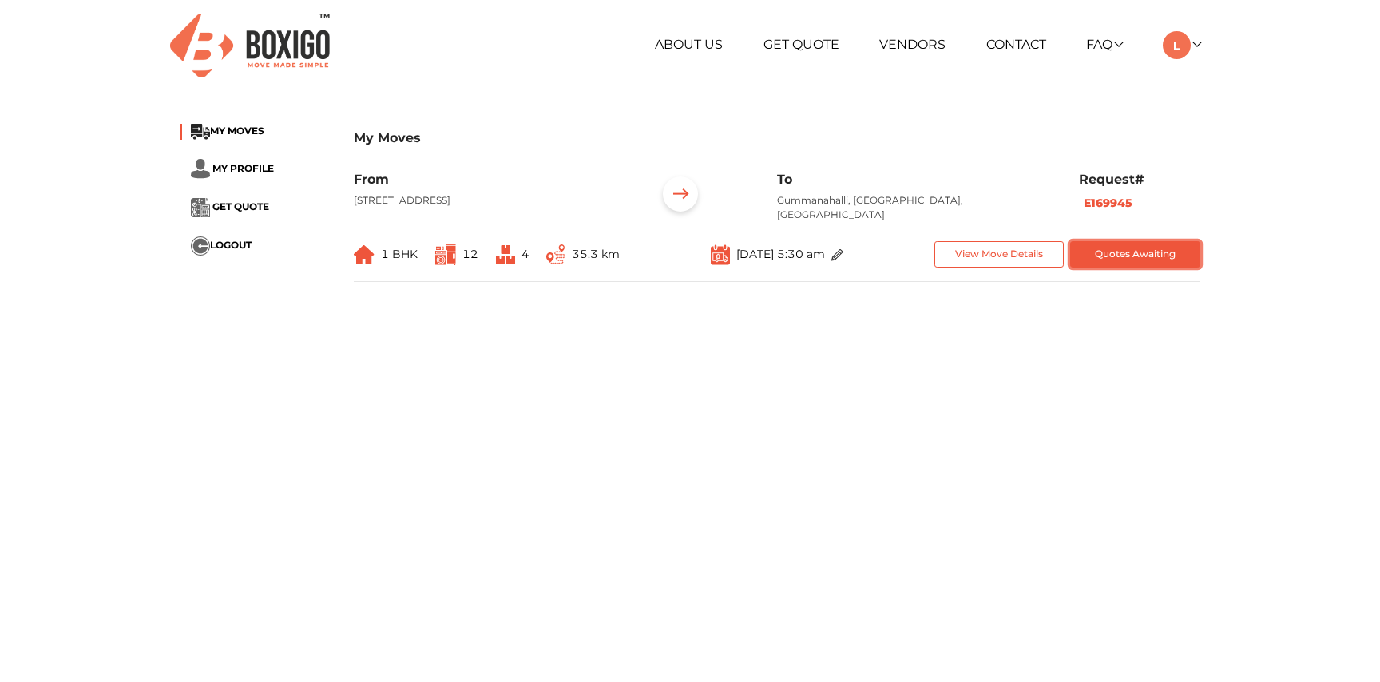
click at [1120, 244] on button "Quotes Awaiting" at bounding box center [1135, 254] width 130 height 26
click at [953, 381] on main "My Moves MY MOVES MY PROFILE GET QUOTE LOGOUT My Moves From [GEOGRAPHIC_DATA], …" at bounding box center [690, 397] width 1380 height 575
click at [490, 371] on main "My Moves MY MOVES MY PROFILE GET QUOTE LOGOUT My Moves From [GEOGRAPHIC_DATA], …" at bounding box center [690, 397] width 1380 height 575
click at [1140, 418] on main "My Moves MY MOVES MY PROFILE GET QUOTE LOGOUT My Moves From [GEOGRAPHIC_DATA], …" at bounding box center [690, 397] width 1380 height 575
click at [993, 241] on button "View Move Details" at bounding box center [1000, 254] width 130 height 26
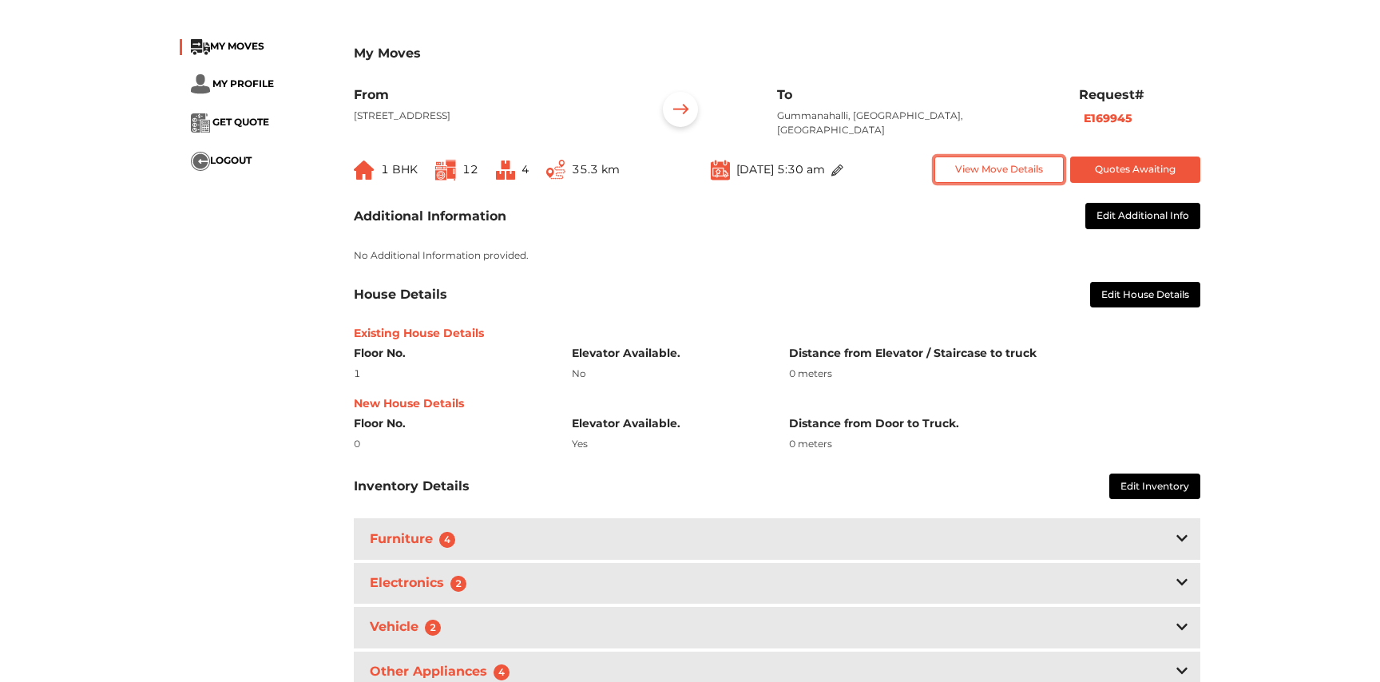
scroll to position [86, 0]
